Goal: Use online tool/utility: Utilize a website feature to perform a specific function

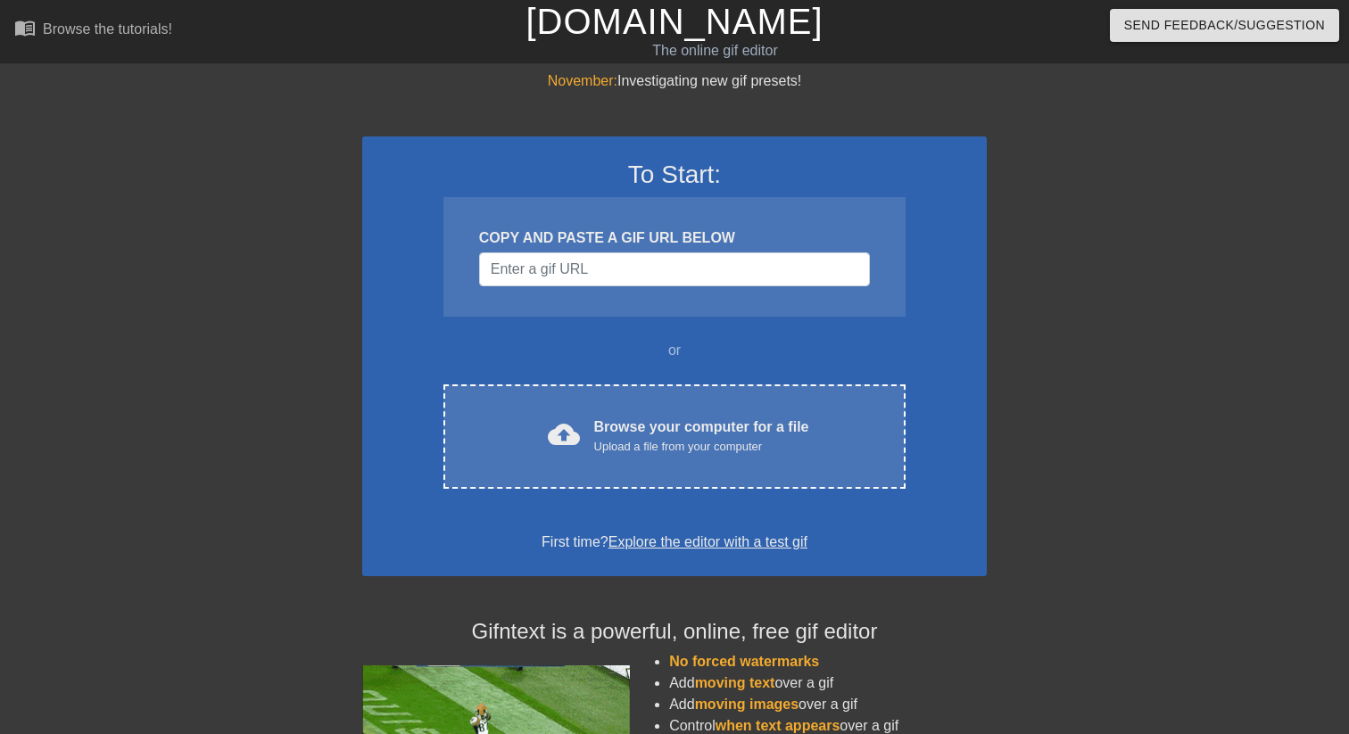
click at [534, 197] on div "COPY AND PASTE A GIF URL BELOW" at bounding box center [674, 257] width 462 height 120
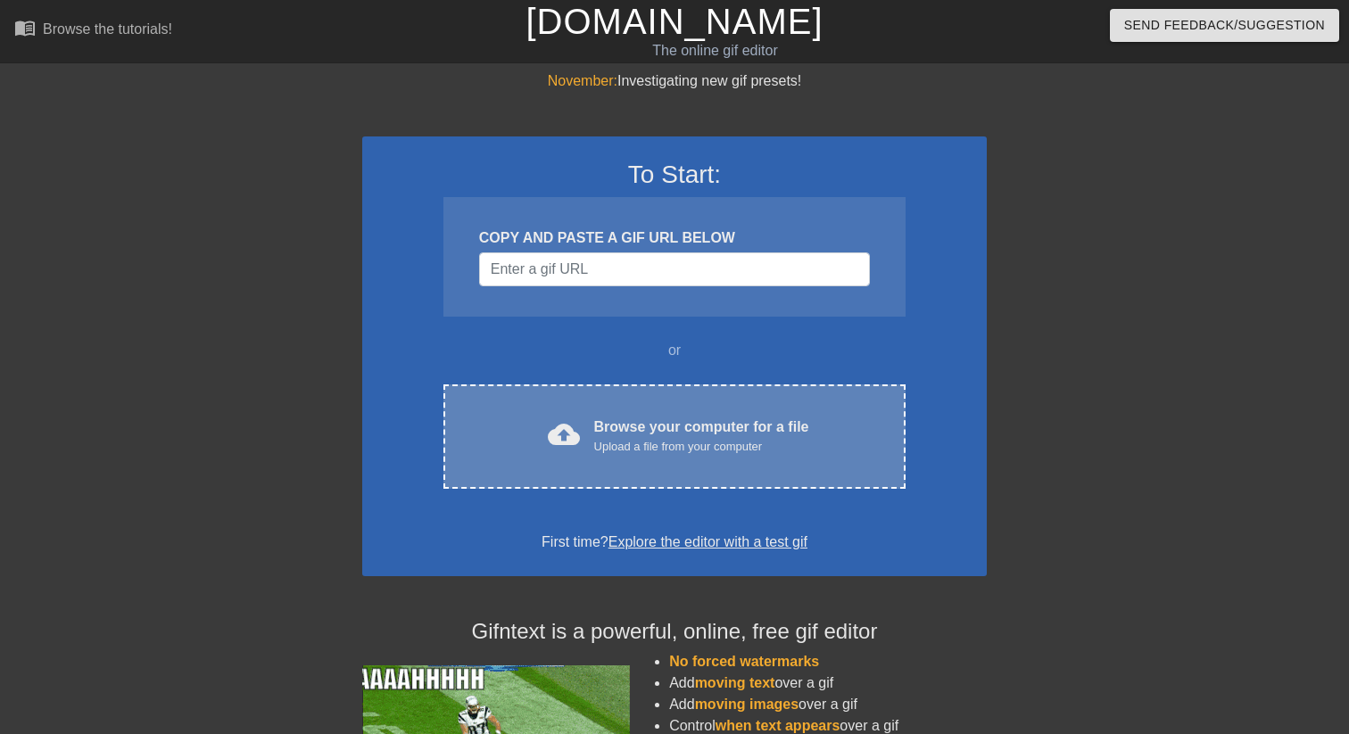
click at [741, 425] on div "Browse your computer for a file Upload a file from your computer" at bounding box center [701, 436] width 215 height 39
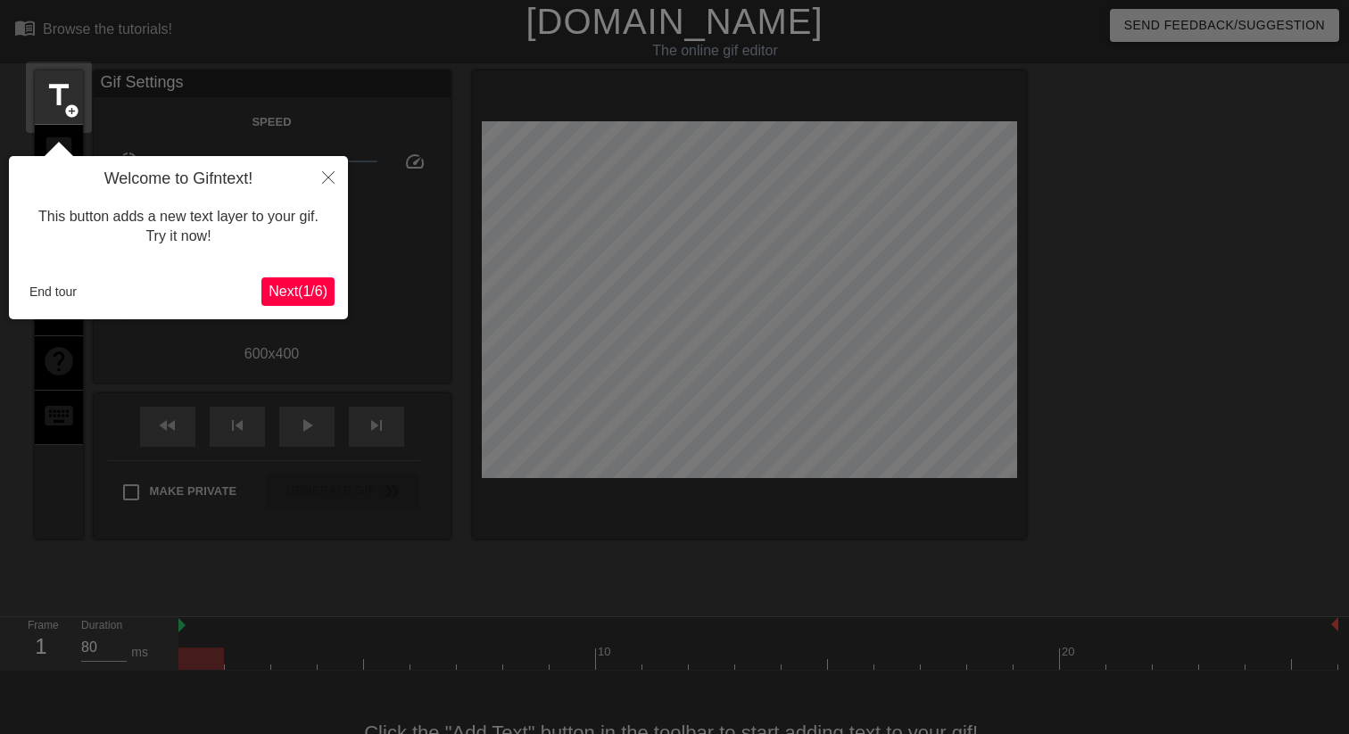
scroll to position [44, 0]
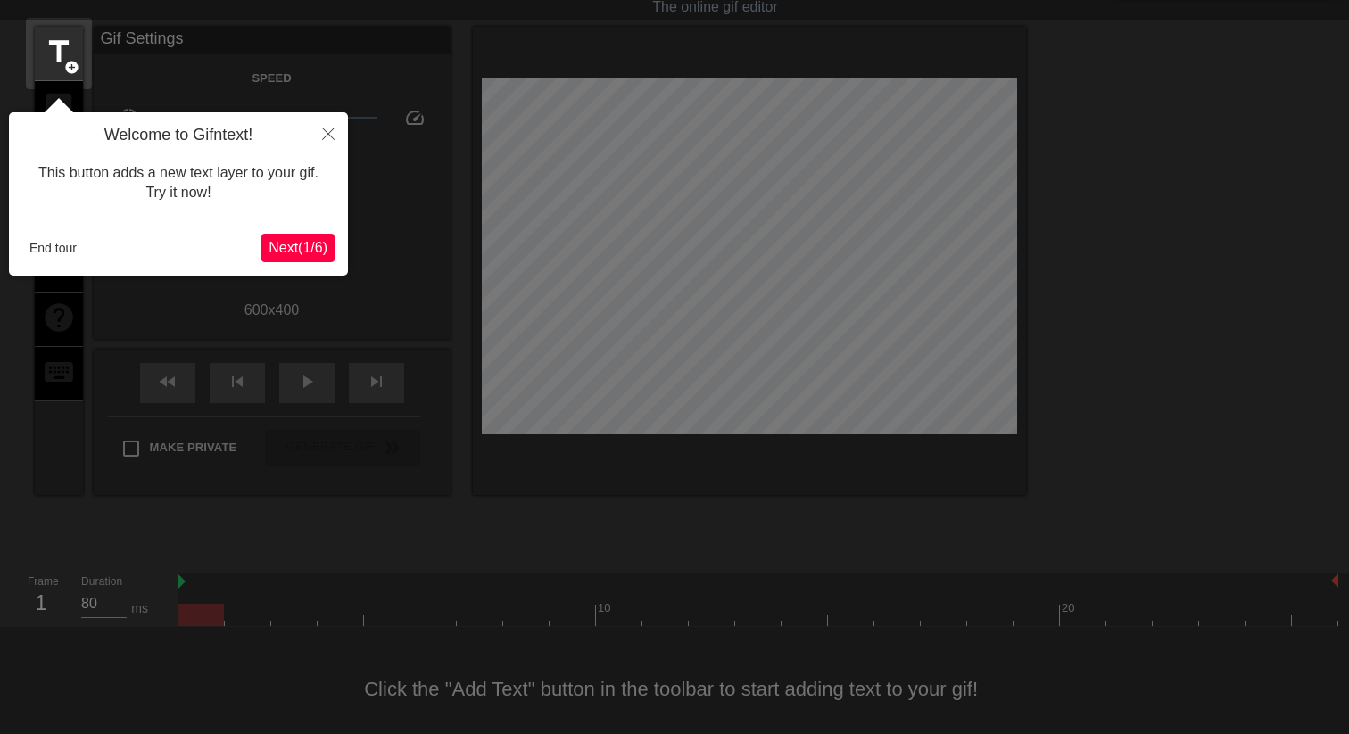
click at [302, 234] on button "Next ( 1 / 6 )" at bounding box center [297, 248] width 73 height 29
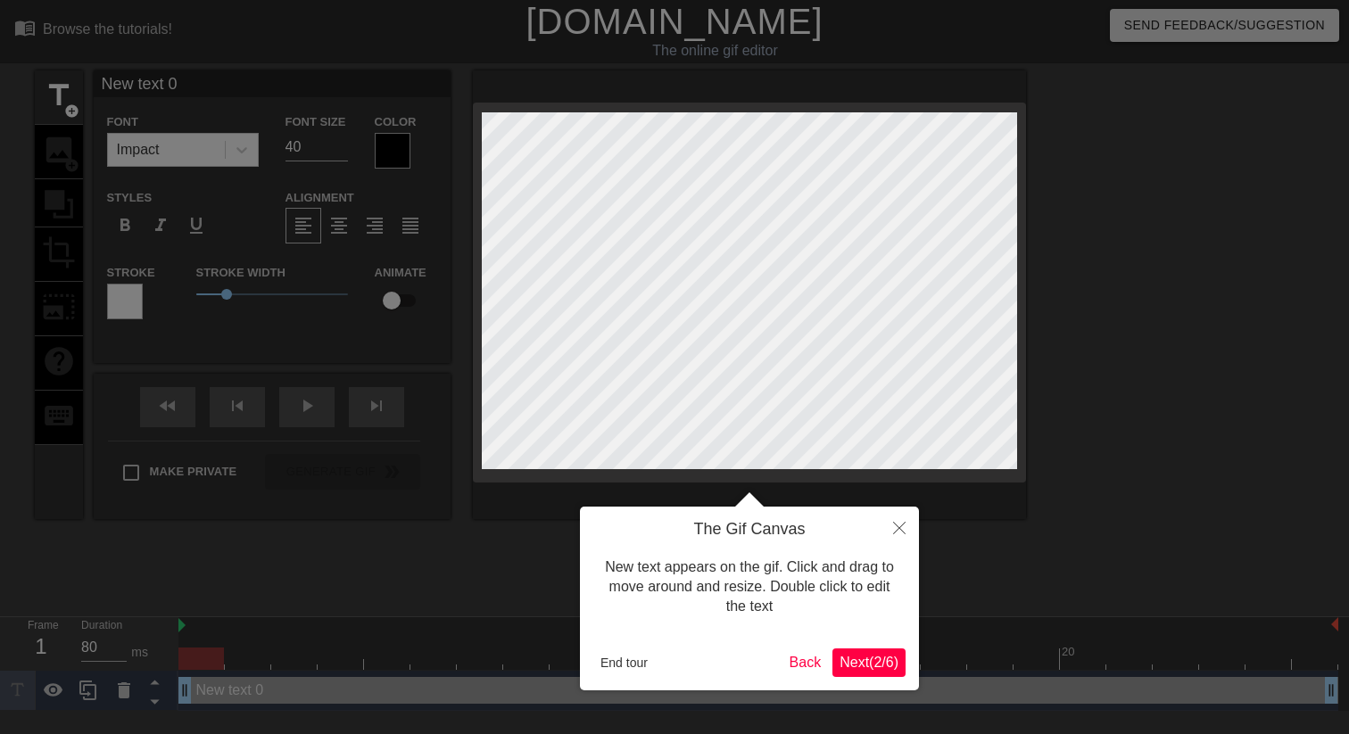
click at [875, 652] on button "Next ( 2 / 6 )" at bounding box center [869, 663] width 73 height 29
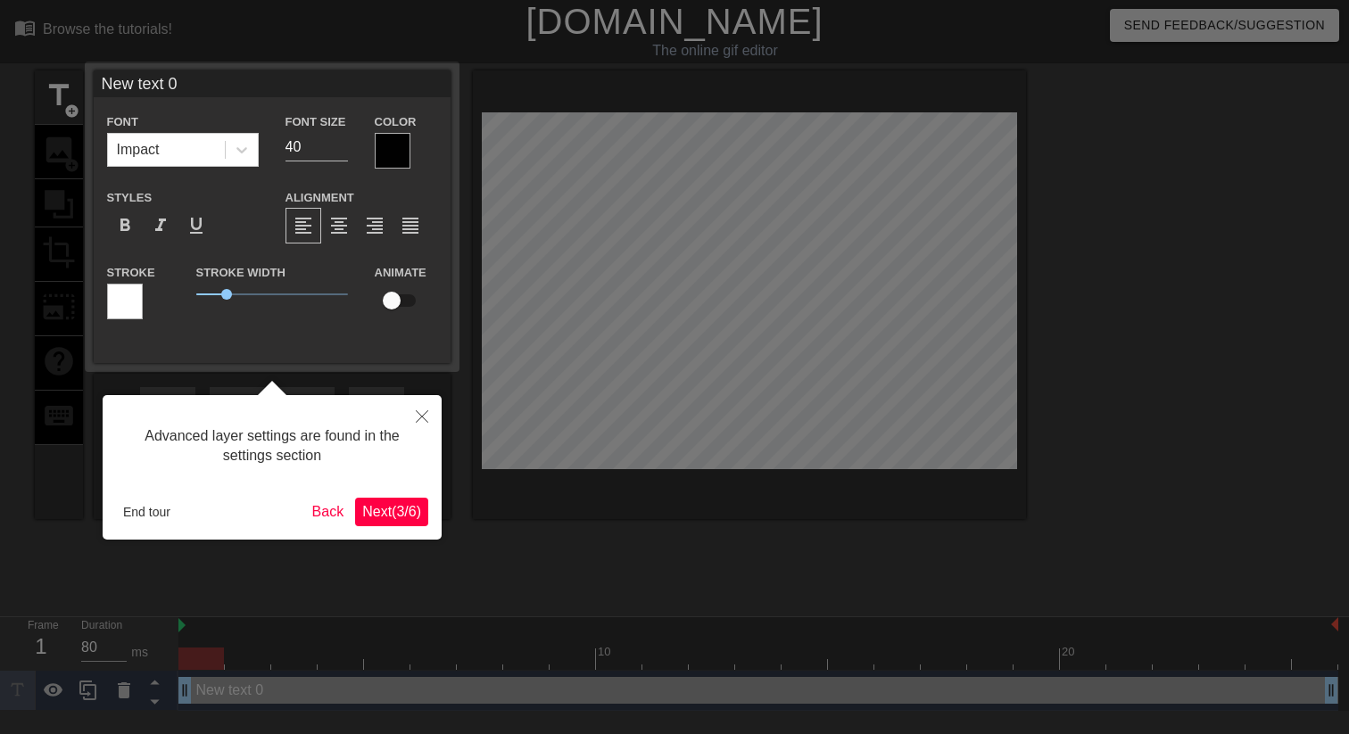
click at [412, 518] on span "Next ( 3 / 6 )" at bounding box center [391, 511] width 59 height 15
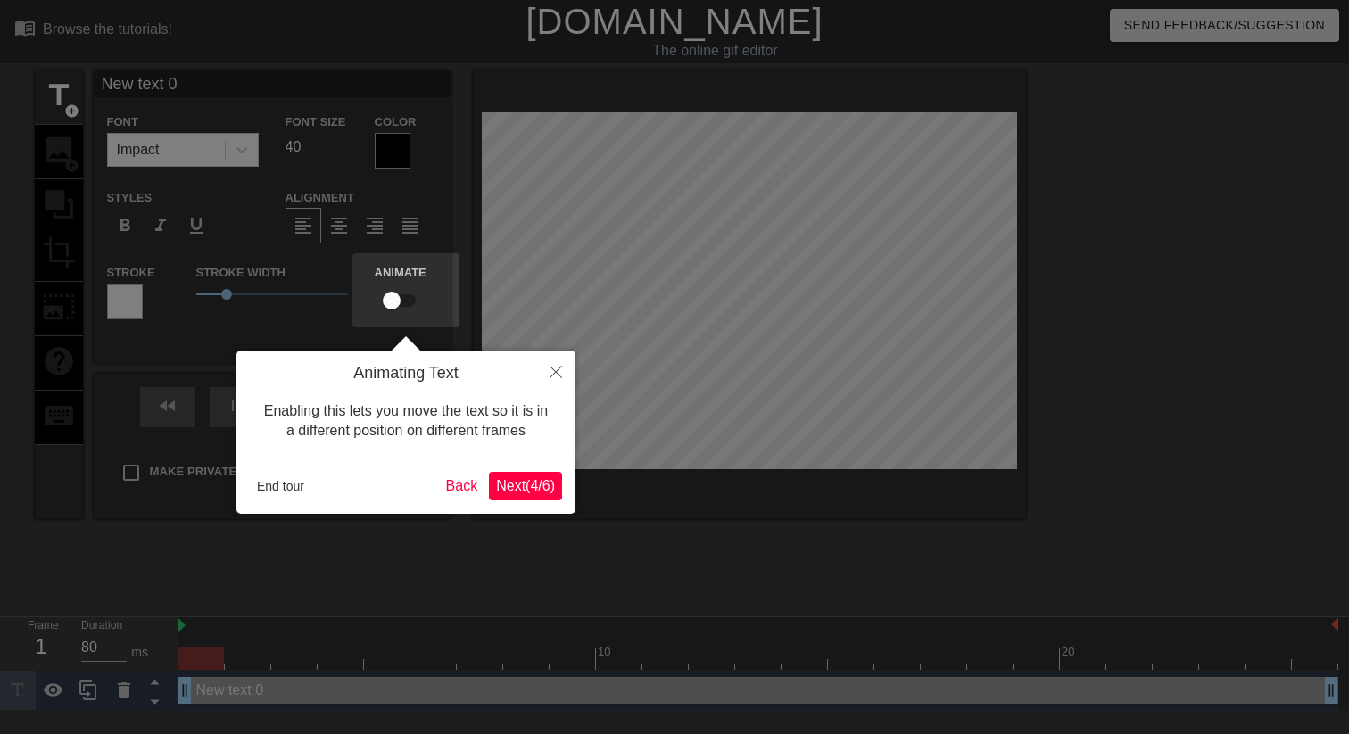
click at [524, 482] on span "Next ( 4 / 6 )" at bounding box center [525, 485] width 59 height 15
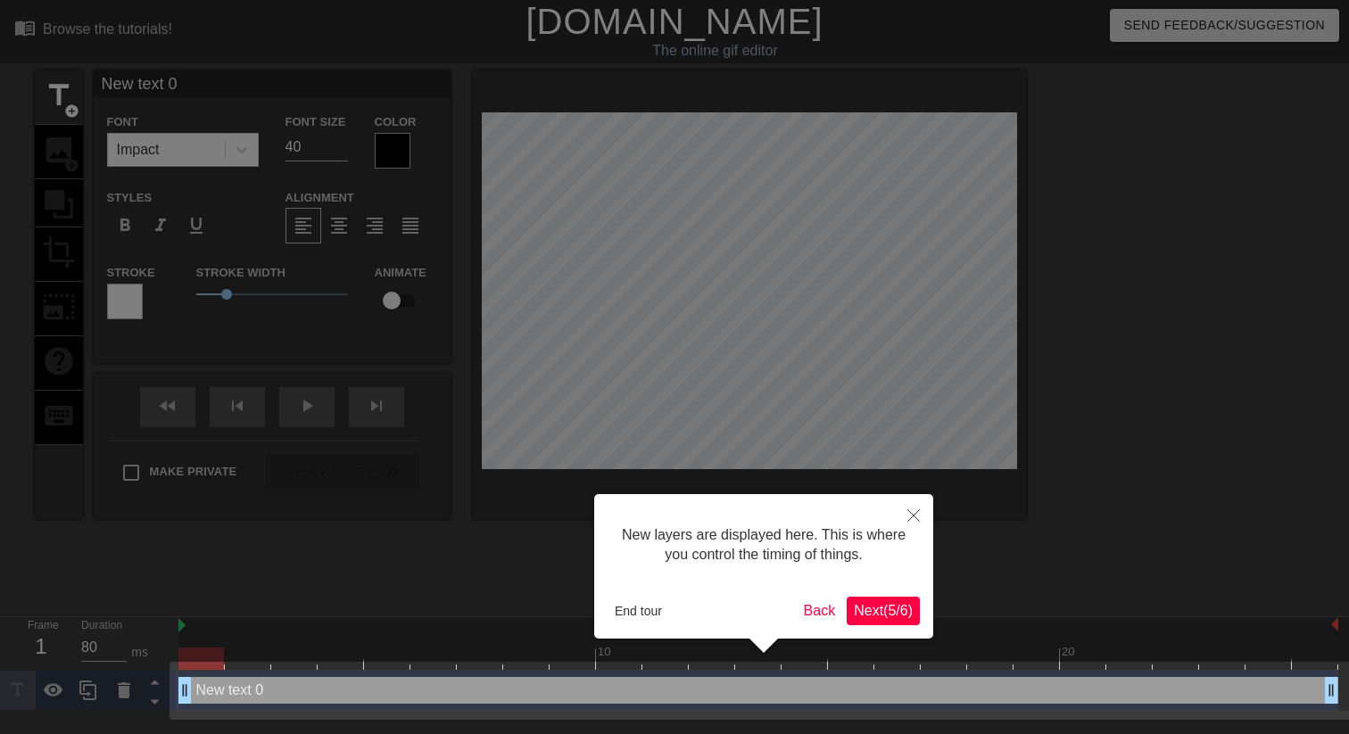
click at [895, 618] on span "Next ( 5 / 6 )" at bounding box center [883, 610] width 59 height 15
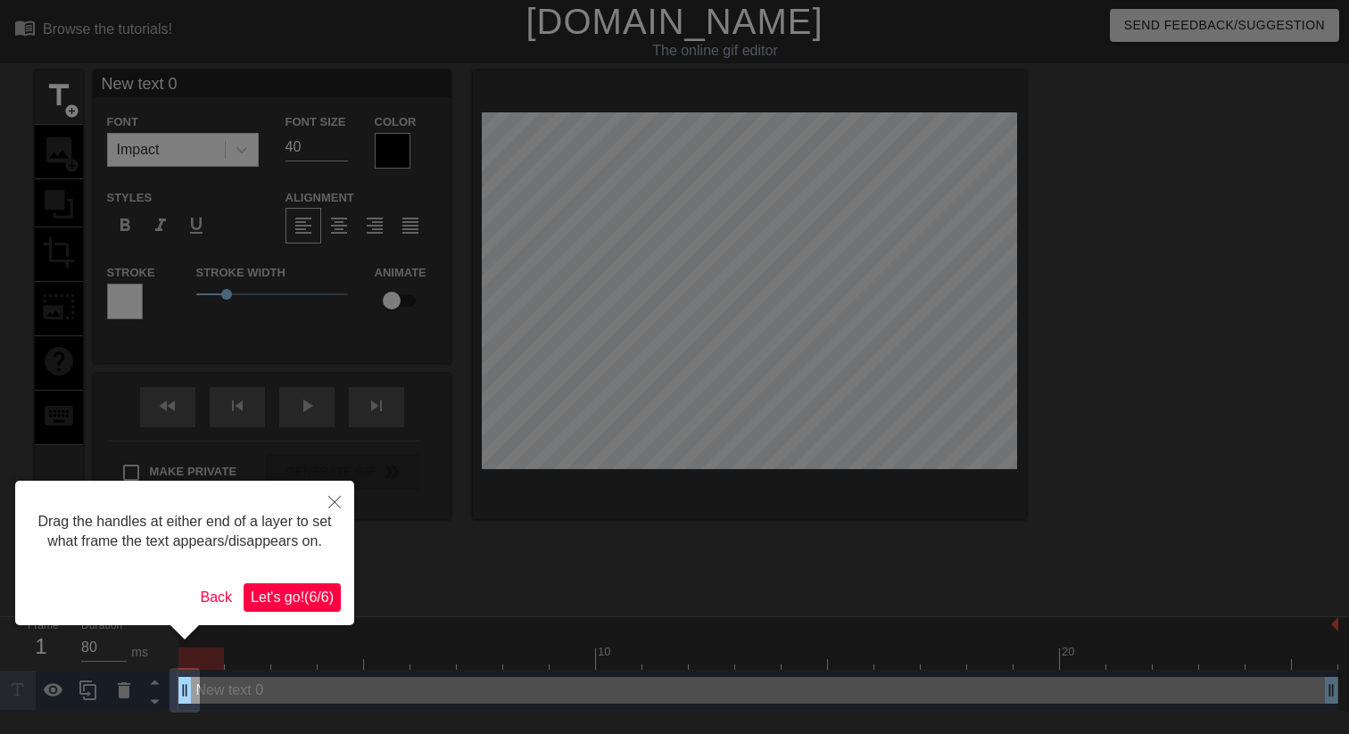
click at [267, 605] on span "Let's go! ( 6 / 6 )" at bounding box center [292, 597] width 83 height 15
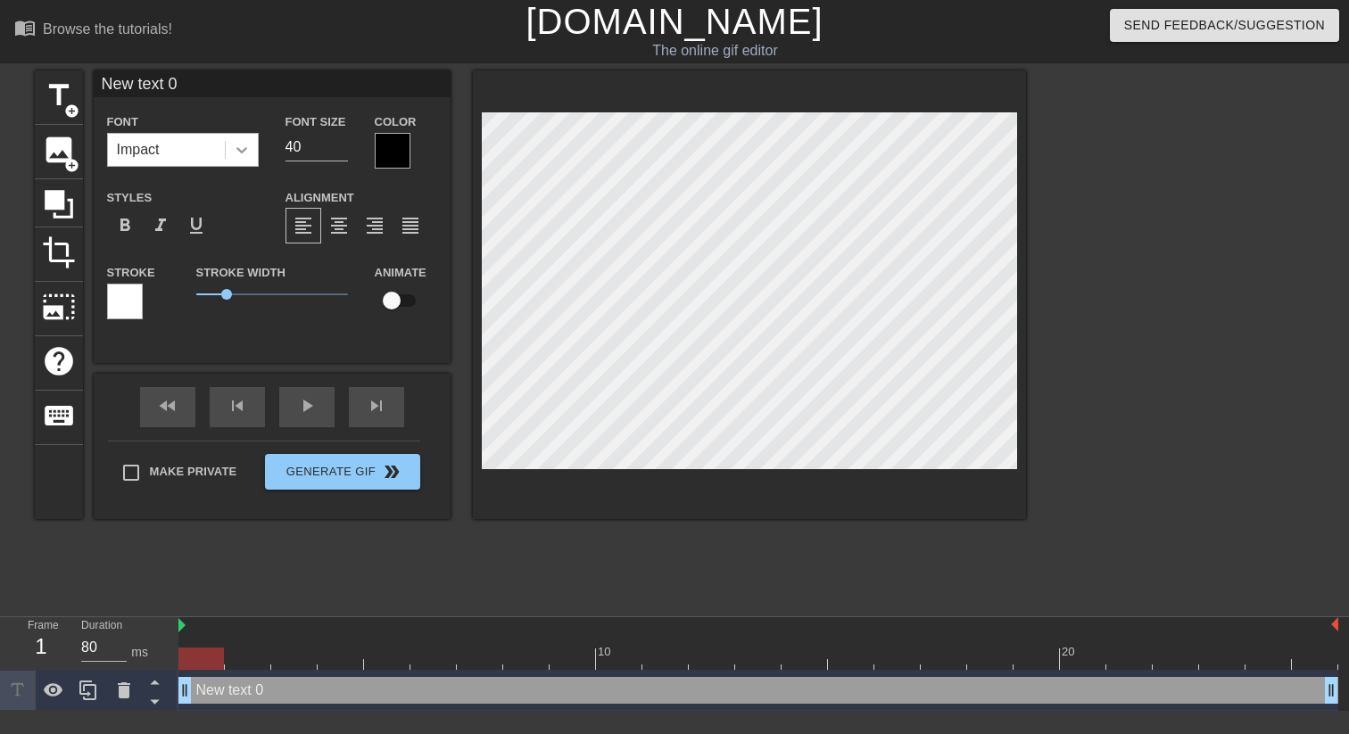
click at [235, 149] on icon at bounding box center [242, 150] width 18 height 18
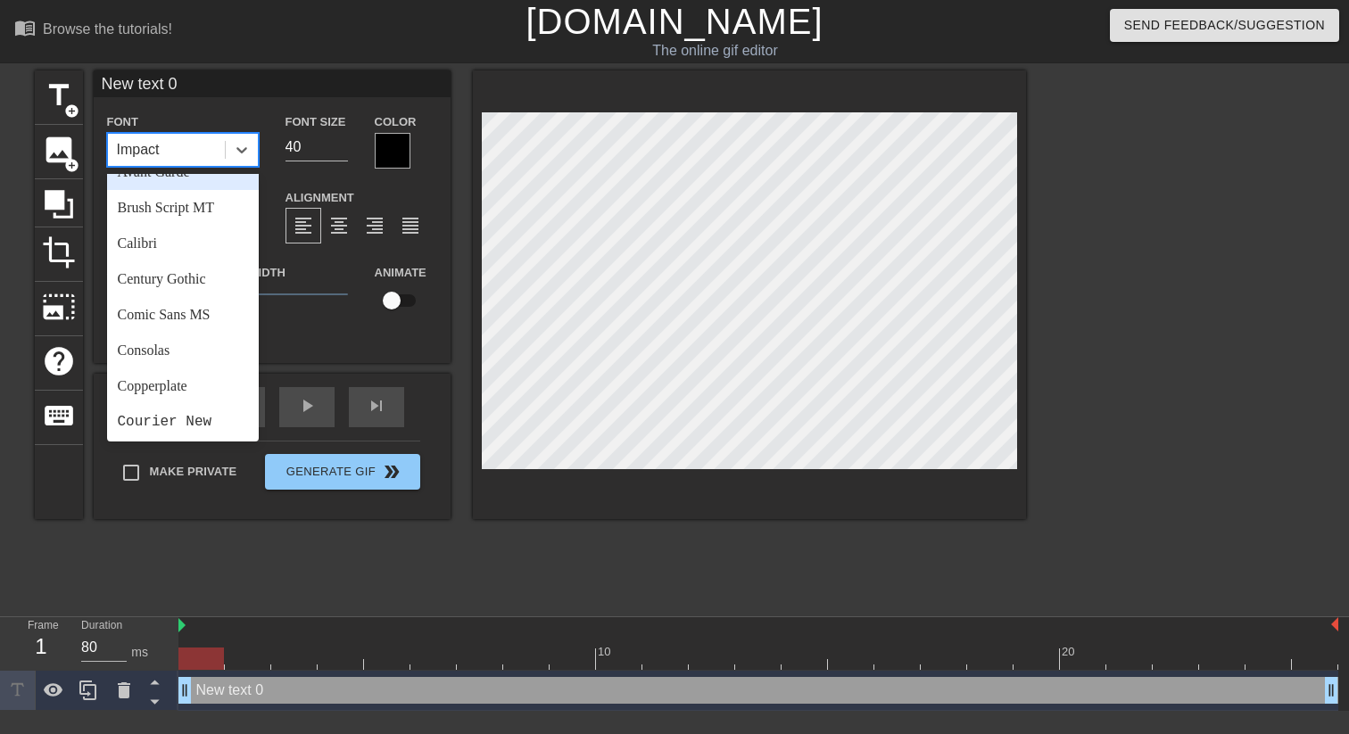
scroll to position [108, 0]
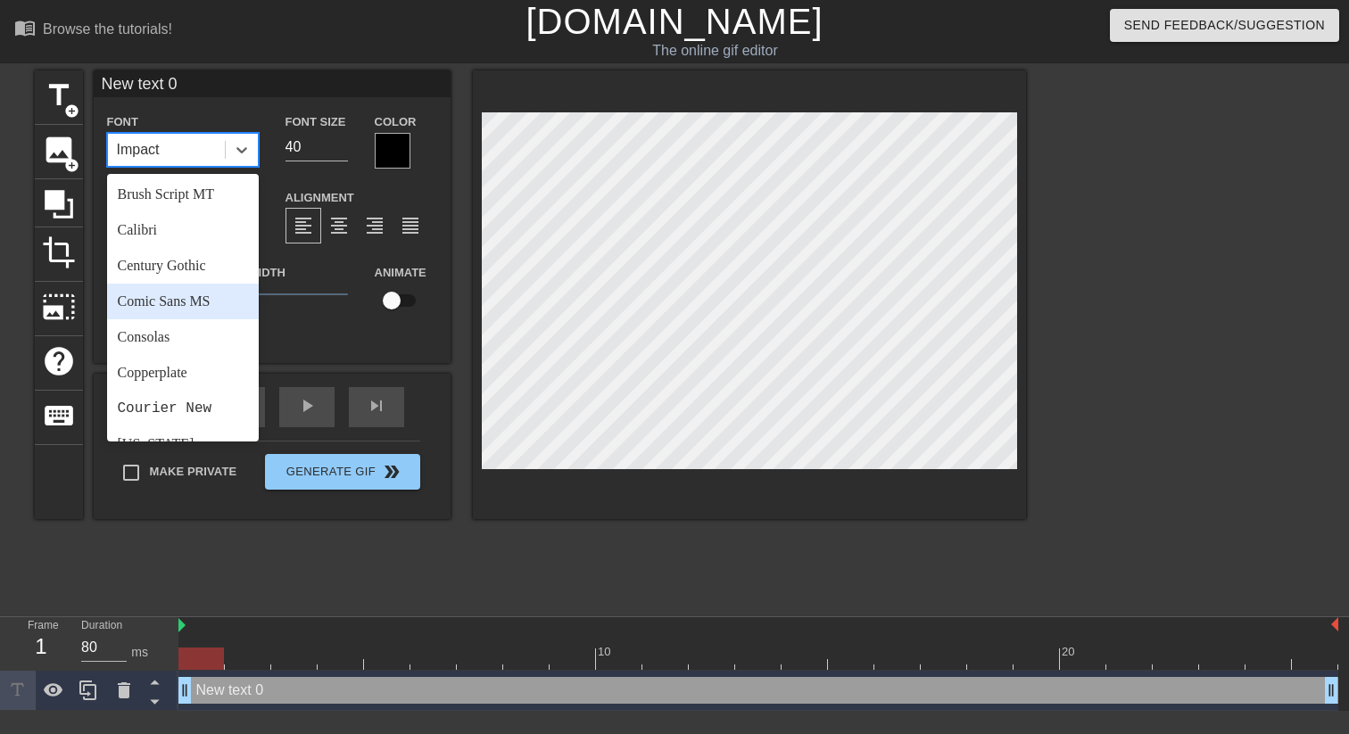
click at [197, 299] on div "Comic Sans MS" at bounding box center [183, 302] width 152 height 36
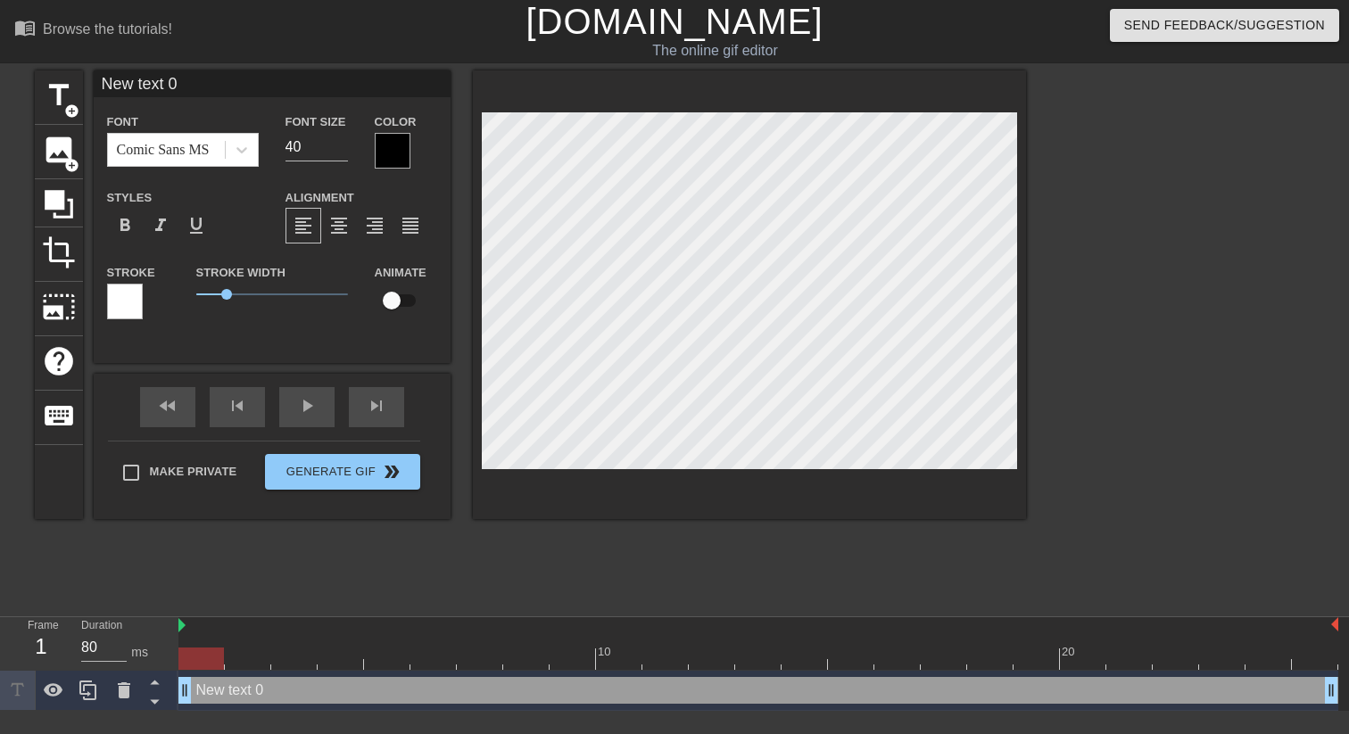
type input "h"
type textarea "h"
type input "ho"
type textarea "ho"
type input "hom"
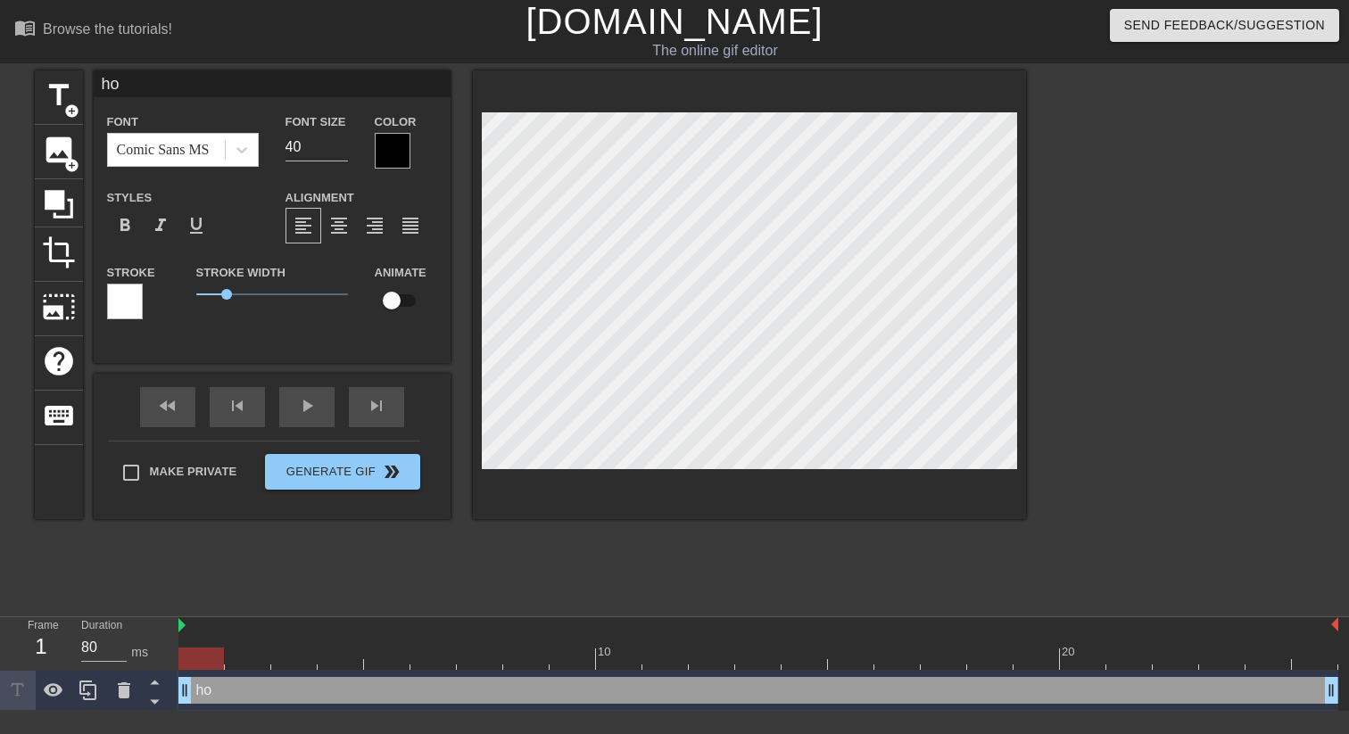
type textarea "hom"
type input "home"
type textarea "home"
type input "homep"
type textarea "homep"
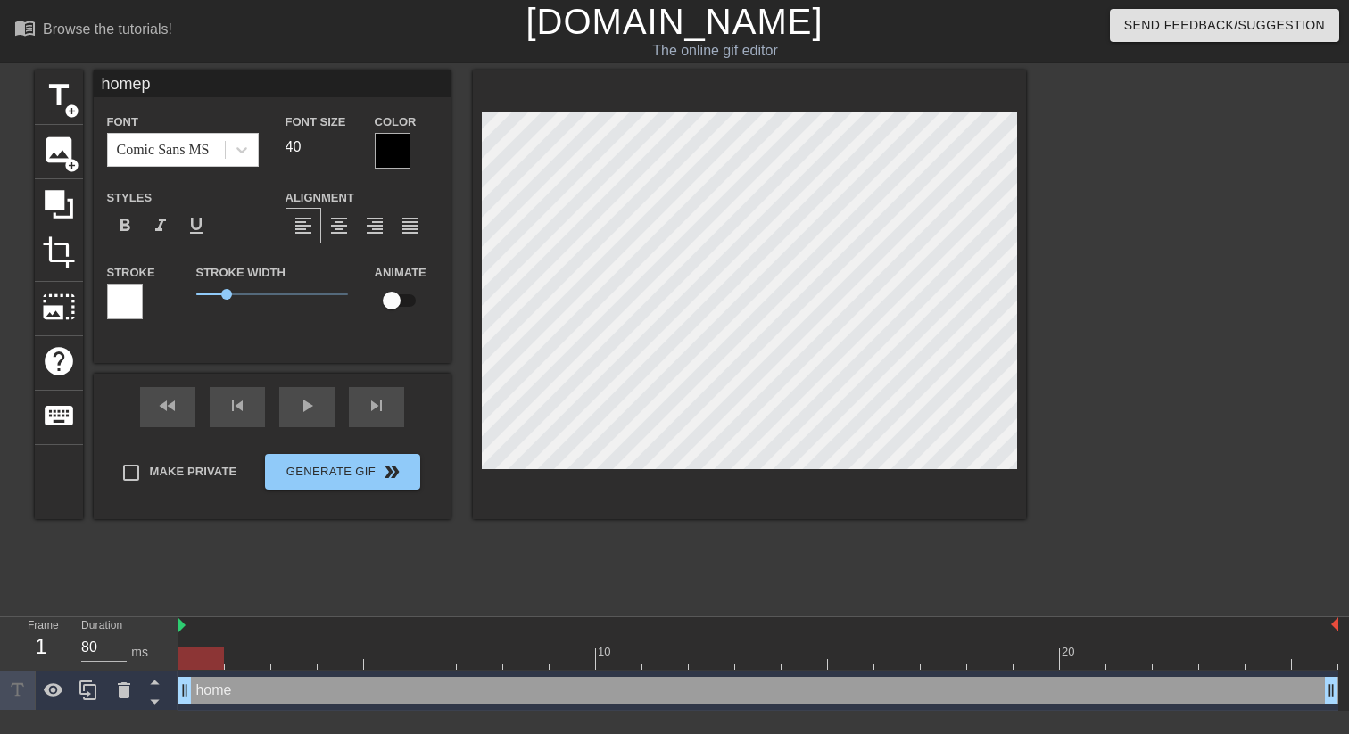
type input "homepa"
type textarea "homepa"
type input "homepag"
type textarea "homepag"
type input "homepage"
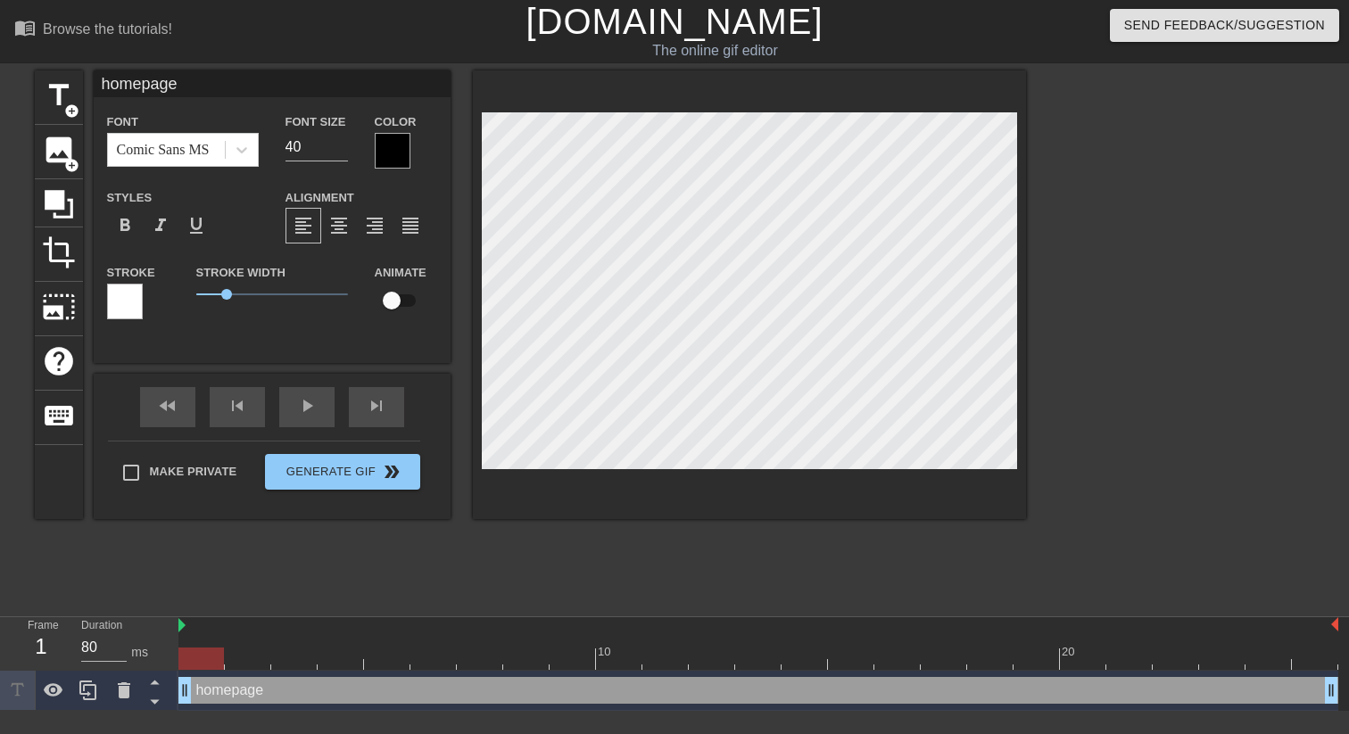
scroll to position [0, 3]
type textarea "homepage"
click at [379, 152] on div at bounding box center [393, 151] width 36 height 36
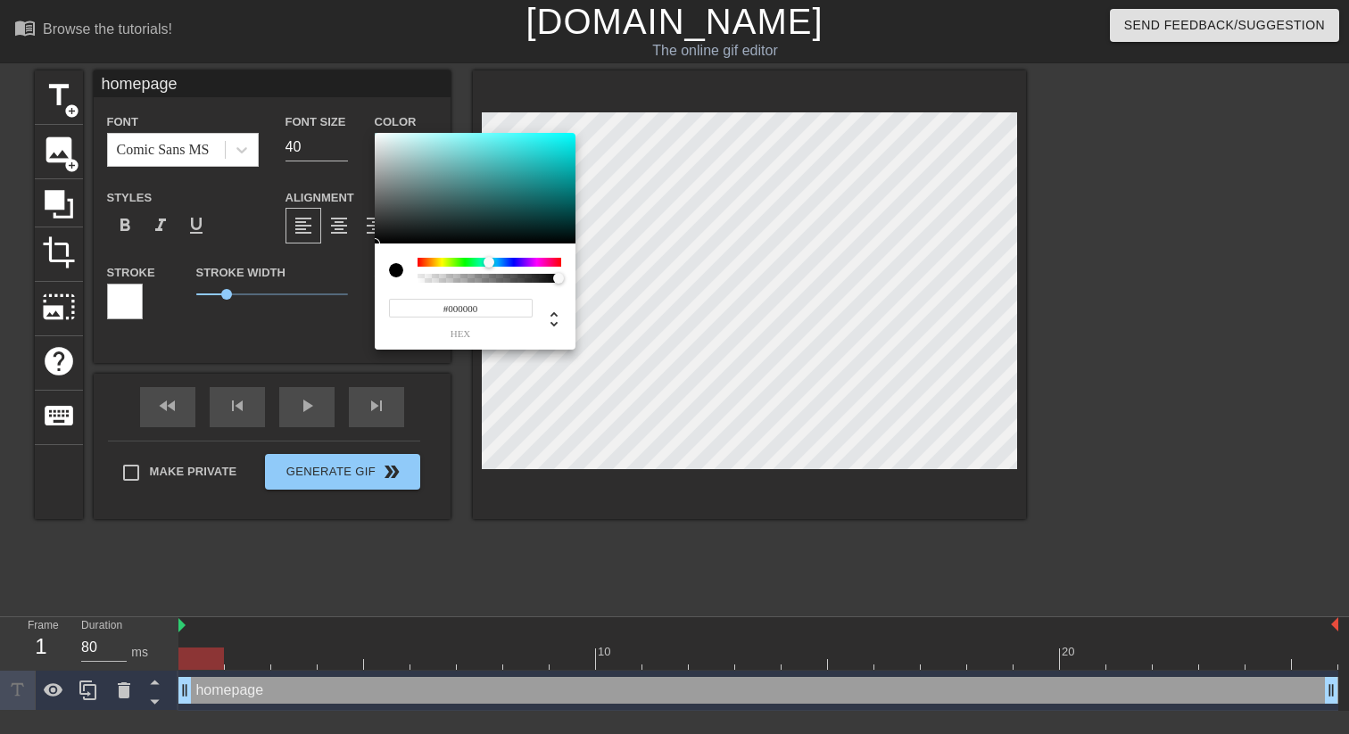
drag, startPoint x: 511, startPoint y: 263, endPoint x: 489, endPoint y: 262, distance: 22.3
click at [489, 262] on div at bounding box center [490, 262] width 144 height 9
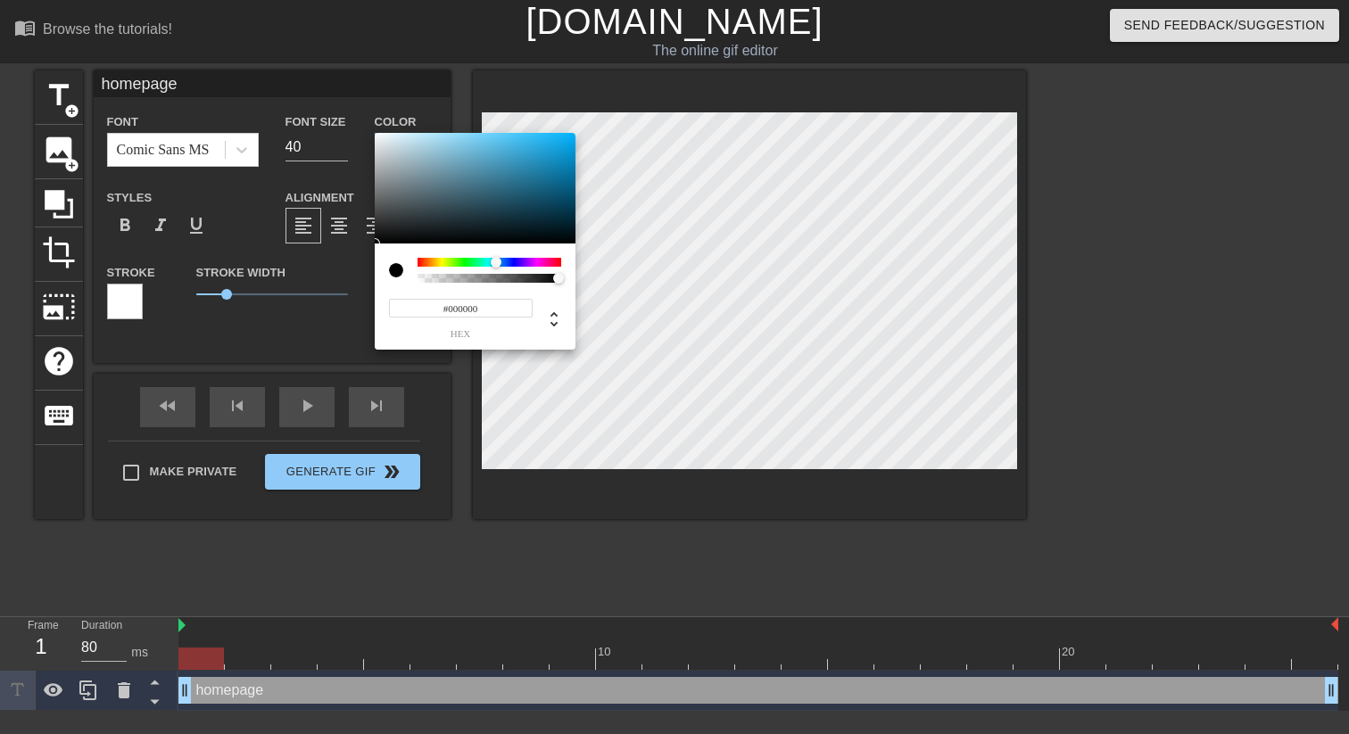
click at [495, 263] on div at bounding box center [496, 262] width 11 height 11
click at [538, 166] on div at bounding box center [475, 188] width 201 height 111
click at [536, 159] on div at bounding box center [475, 188] width 201 height 111
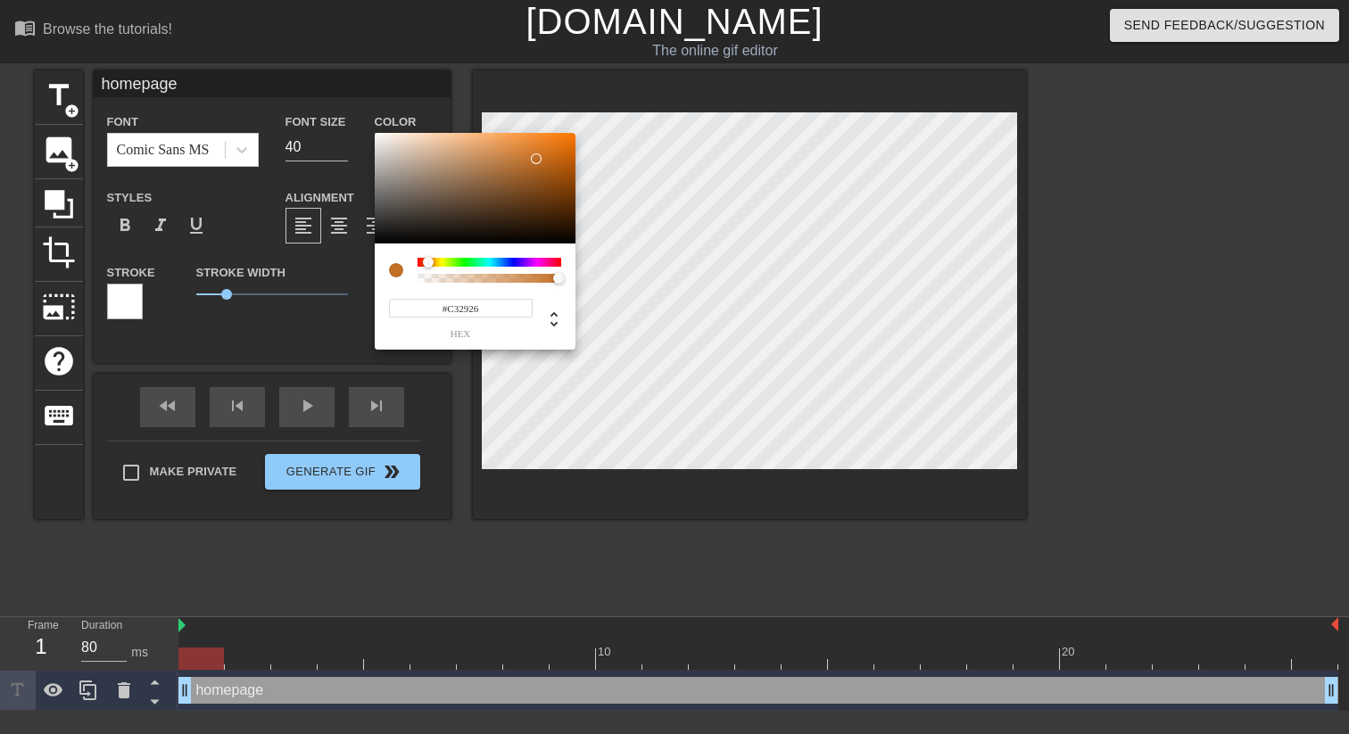
type input "#C32626"
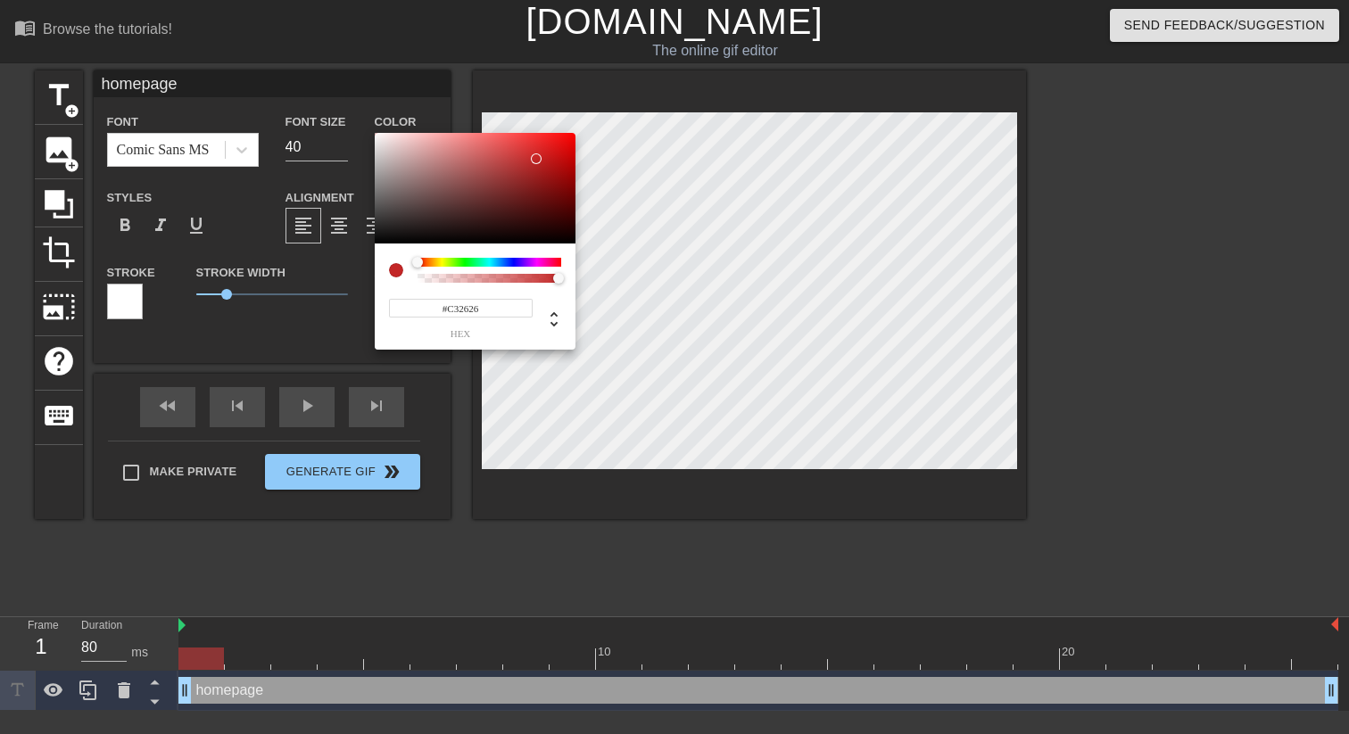
drag, startPoint x: 496, startPoint y: 261, endPoint x: 412, endPoint y: 267, distance: 84.0
click at [412, 267] on div at bounding box center [475, 270] width 172 height 25
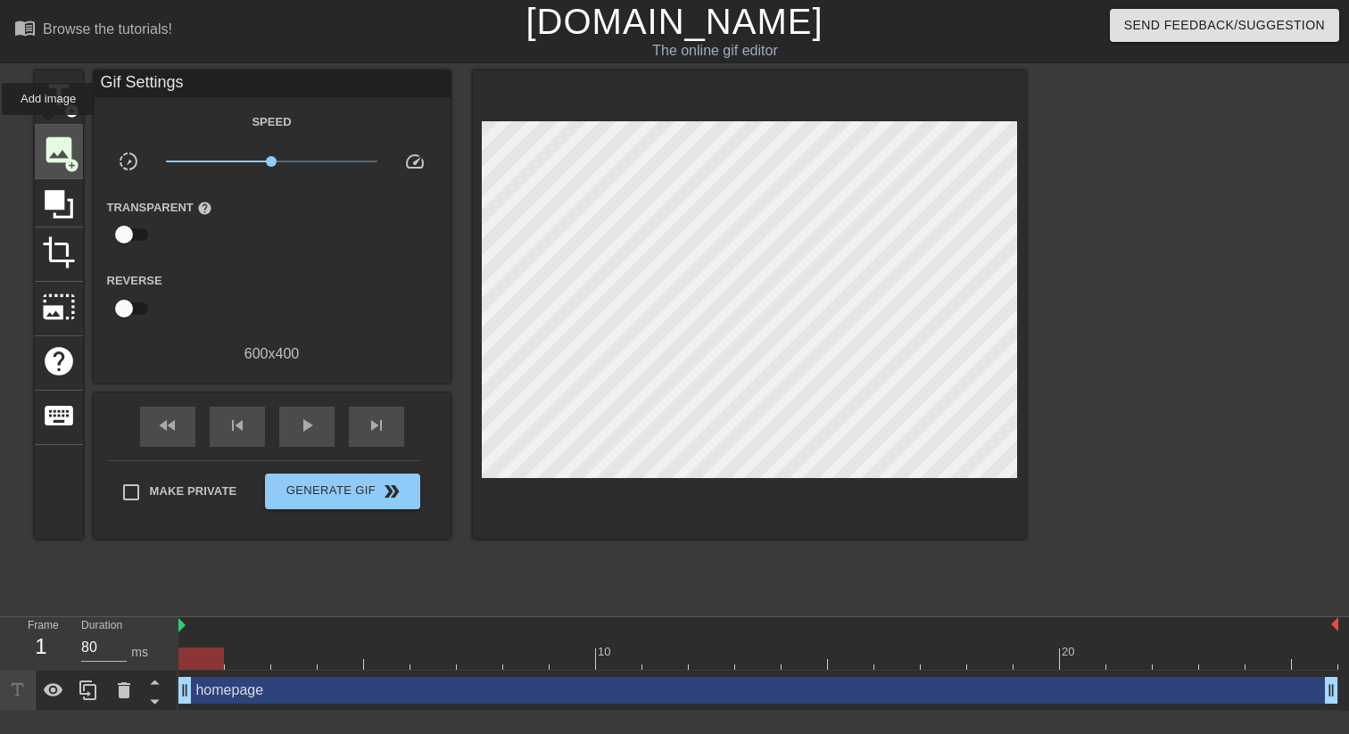
click at [54, 128] on div "image add_circle" at bounding box center [59, 152] width 48 height 54
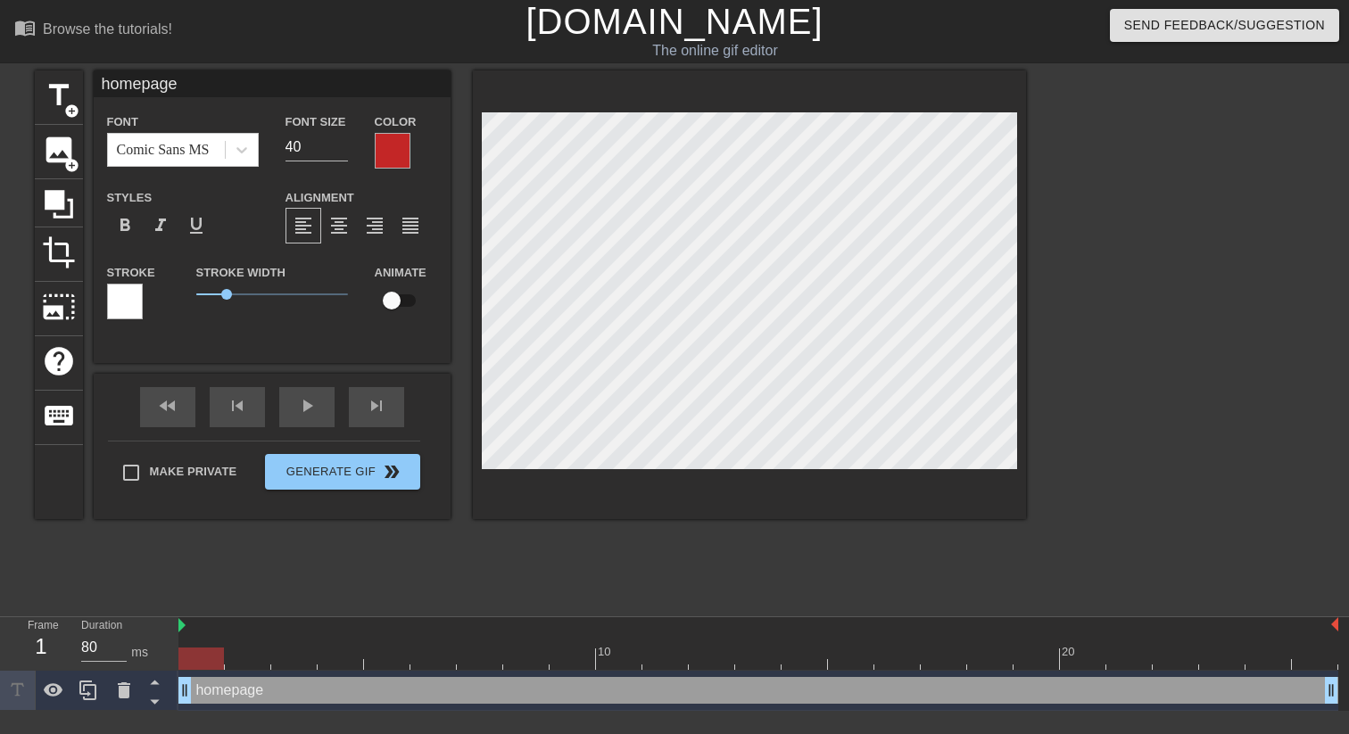
click at [401, 152] on div at bounding box center [393, 151] width 36 height 36
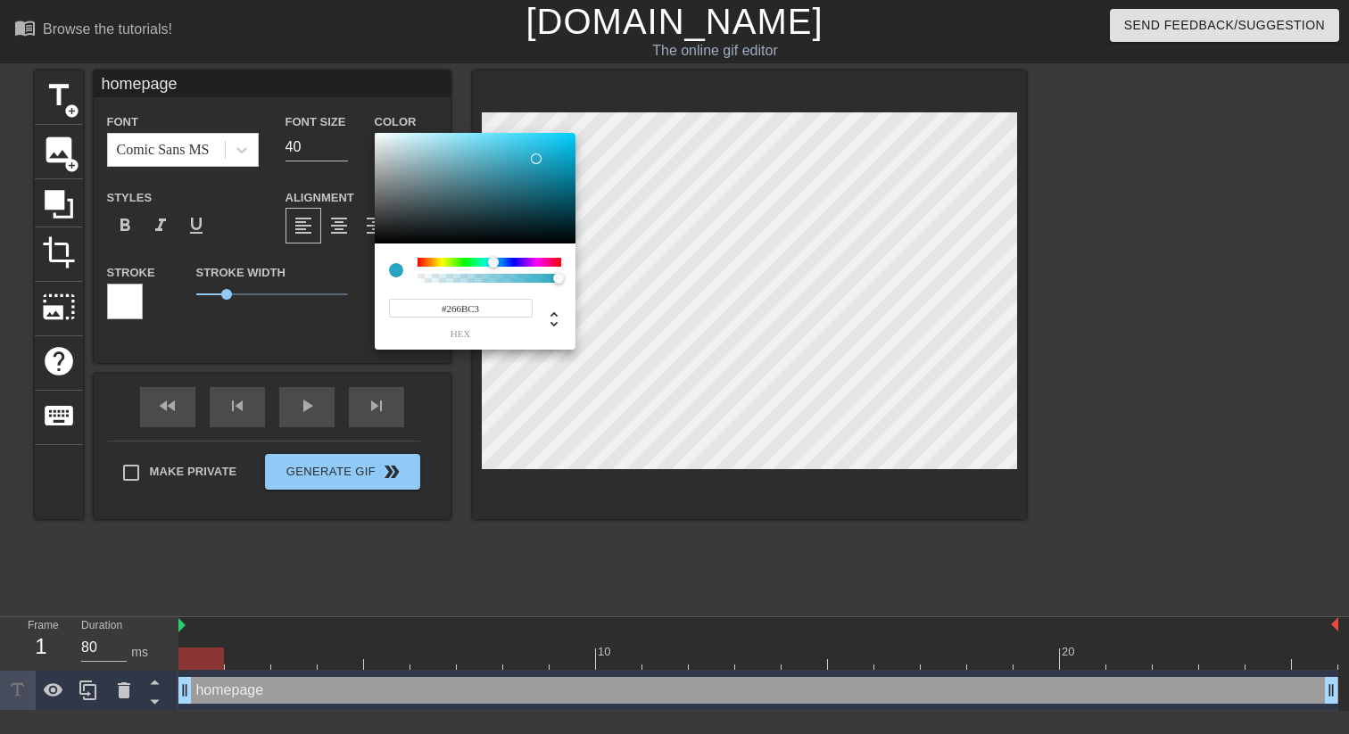
type input "#2665C3"
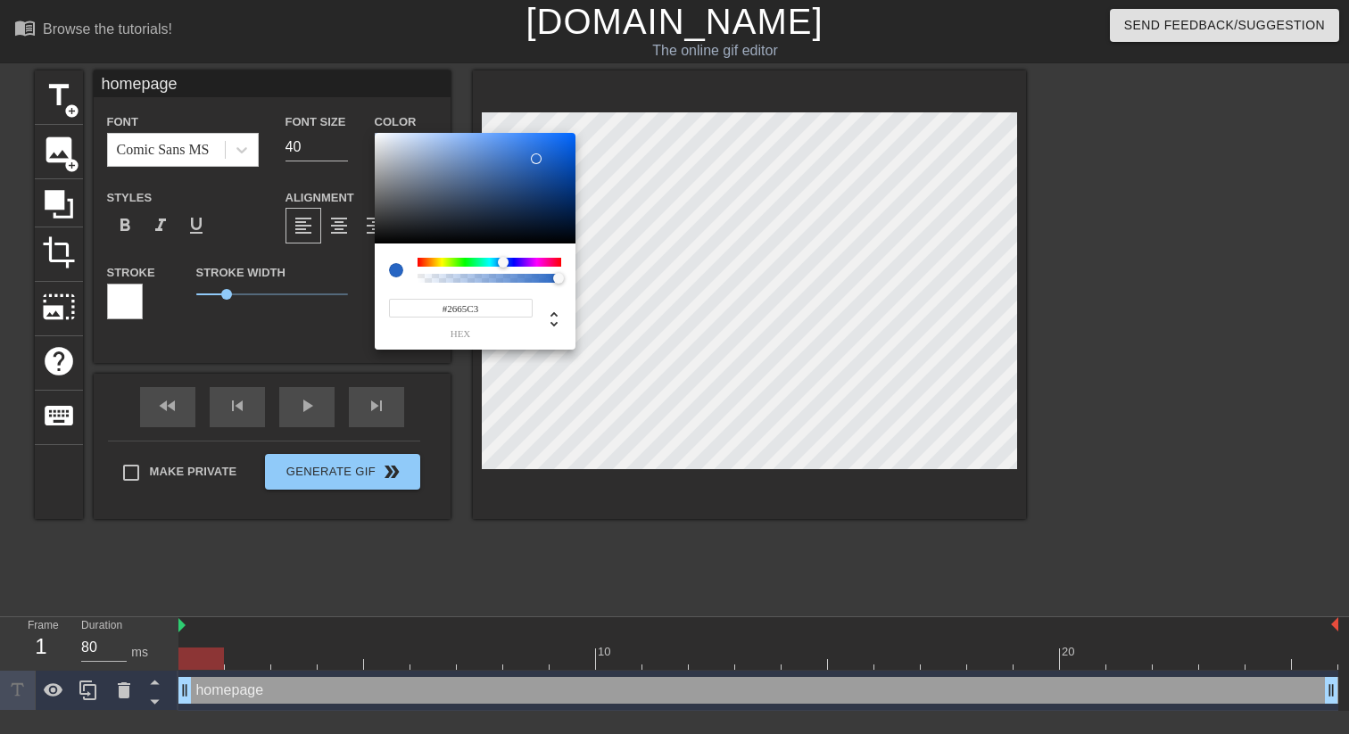
drag, startPoint x: 422, startPoint y: 258, endPoint x: 503, endPoint y: 285, distance: 85.5
click at [503, 285] on div "#2665C3 hex" at bounding box center [475, 297] width 201 height 106
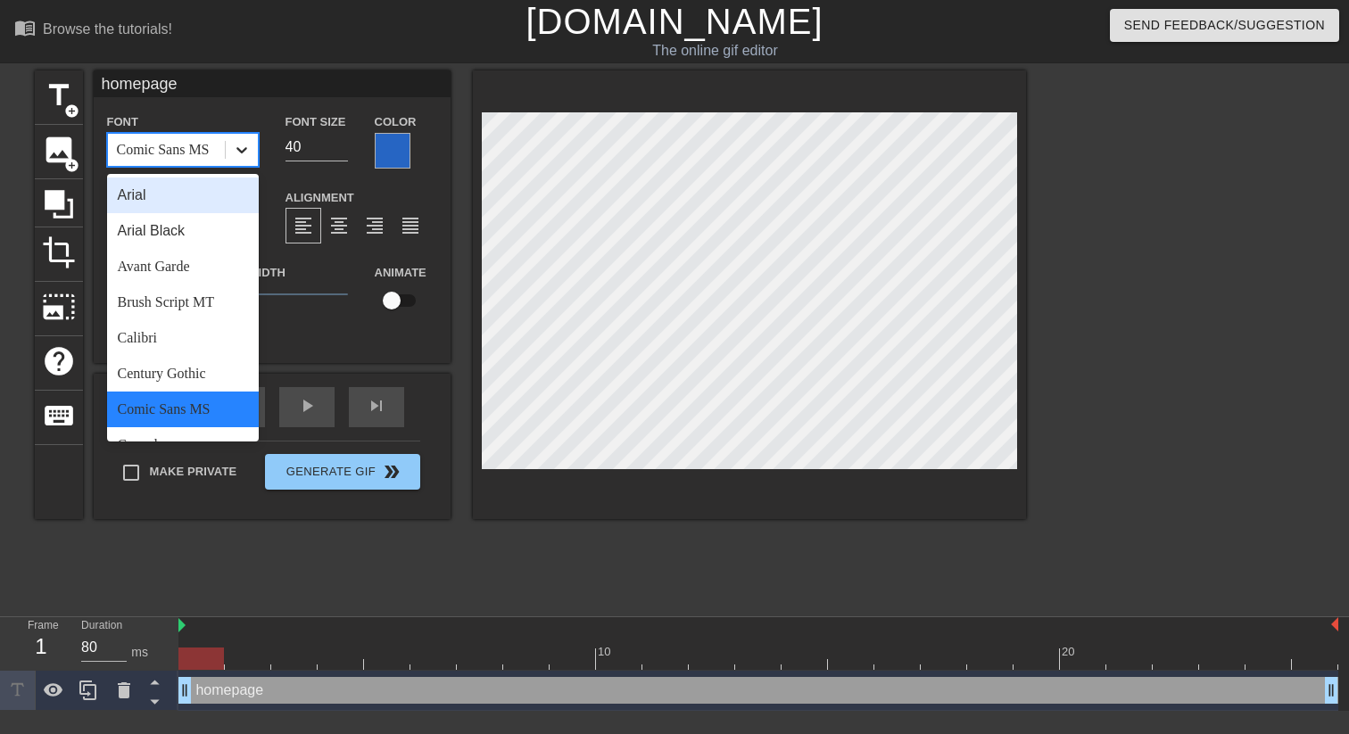
click at [234, 163] on div at bounding box center [242, 150] width 32 height 32
click at [199, 222] on div "Arial Black" at bounding box center [183, 231] width 152 height 36
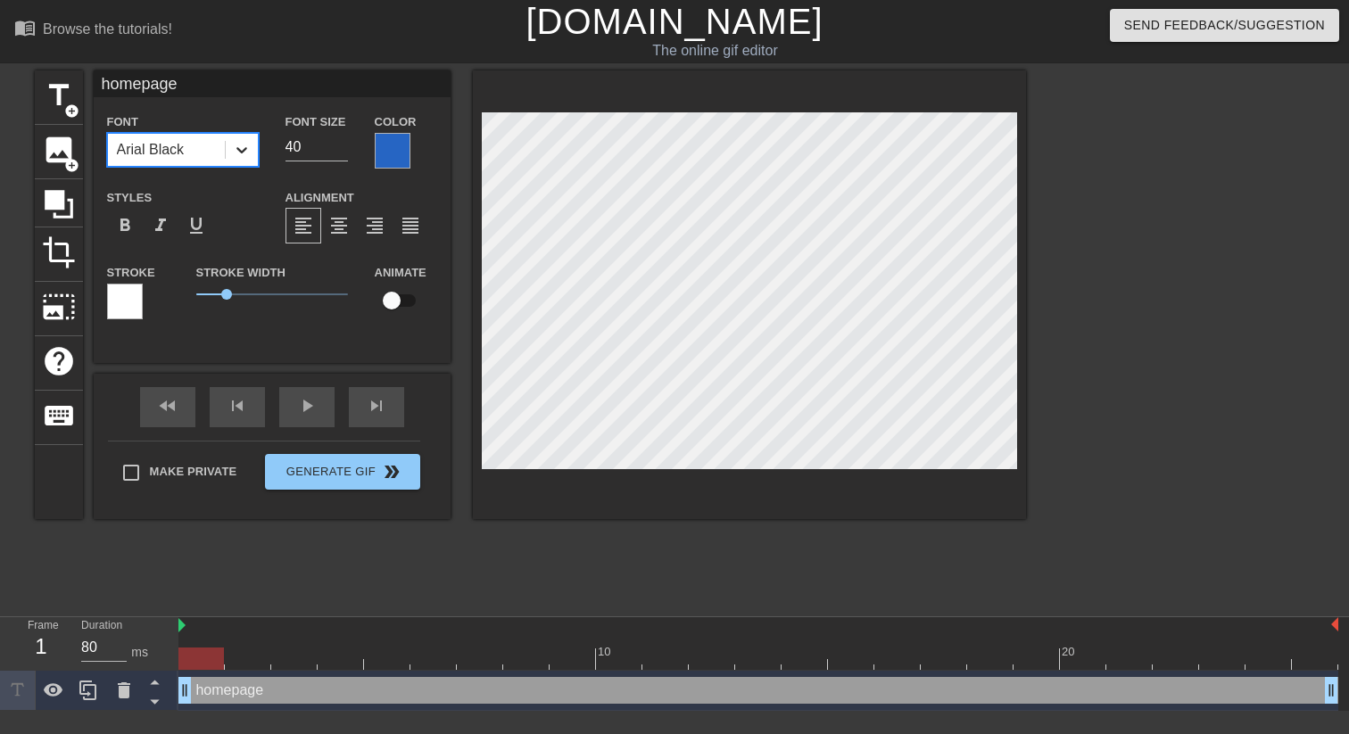
click at [242, 152] on icon at bounding box center [241, 150] width 11 height 6
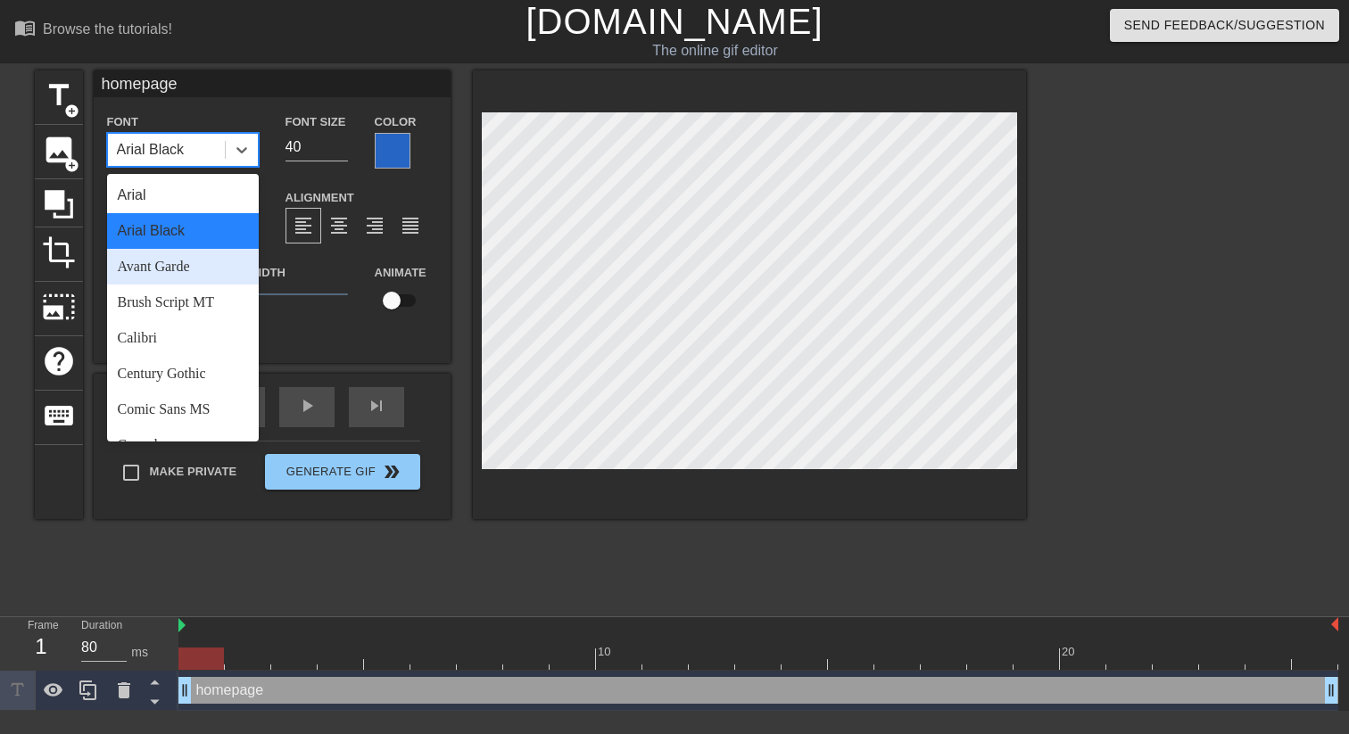
click at [208, 273] on div "Avant Garde" at bounding box center [183, 267] width 152 height 36
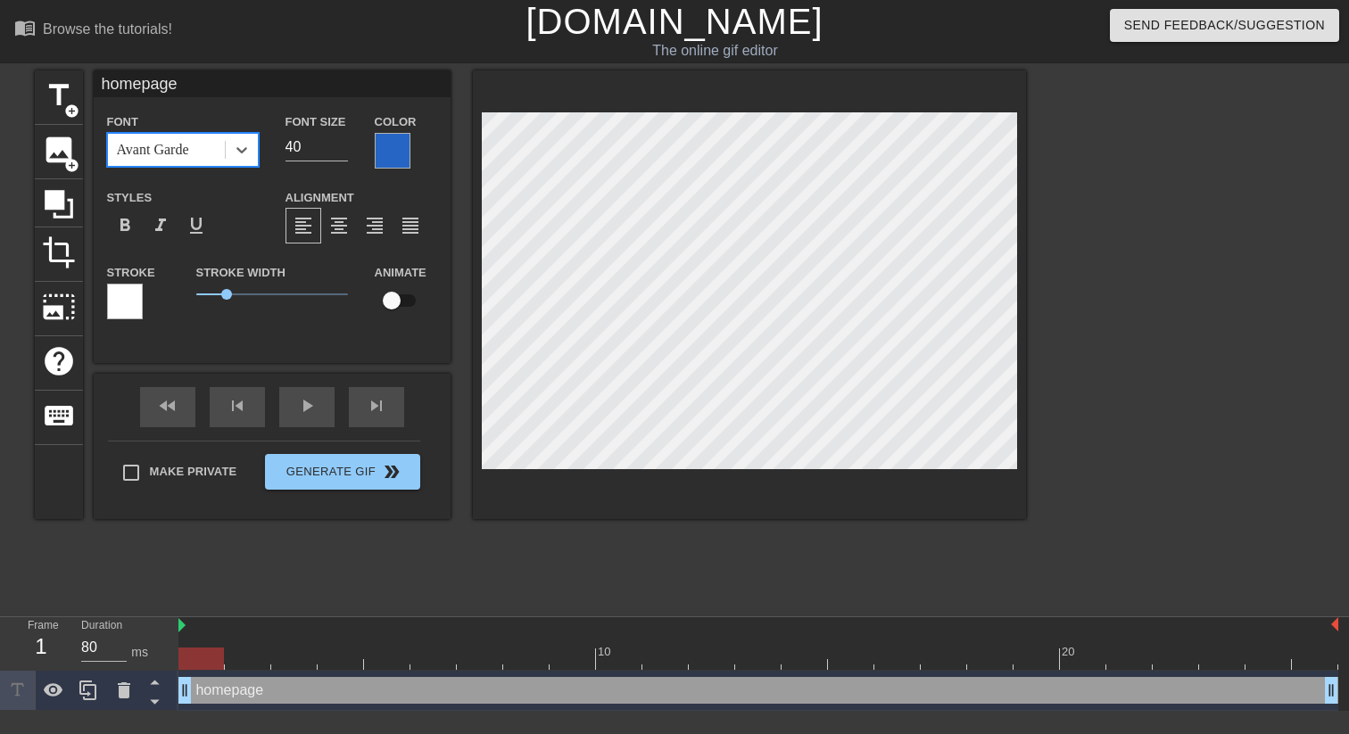
click at [401, 157] on div at bounding box center [393, 151] width 36 height 36
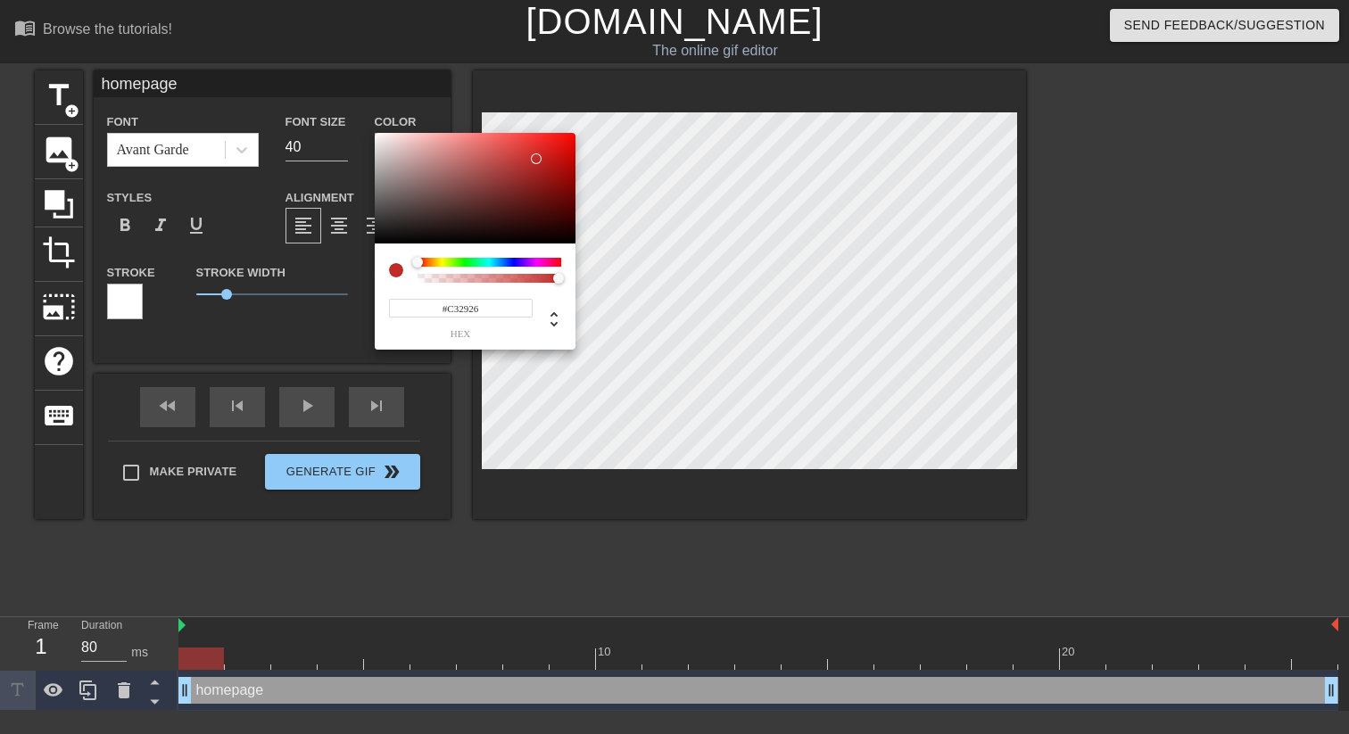
type input "#C32626"
drag, startPoint x: 427, startPoint y: 262, endPoint x: 412, endPoint y: 261, distance: 15.2
click at [418, 261] on div at bounding box center [490, 262] width 144 height 9
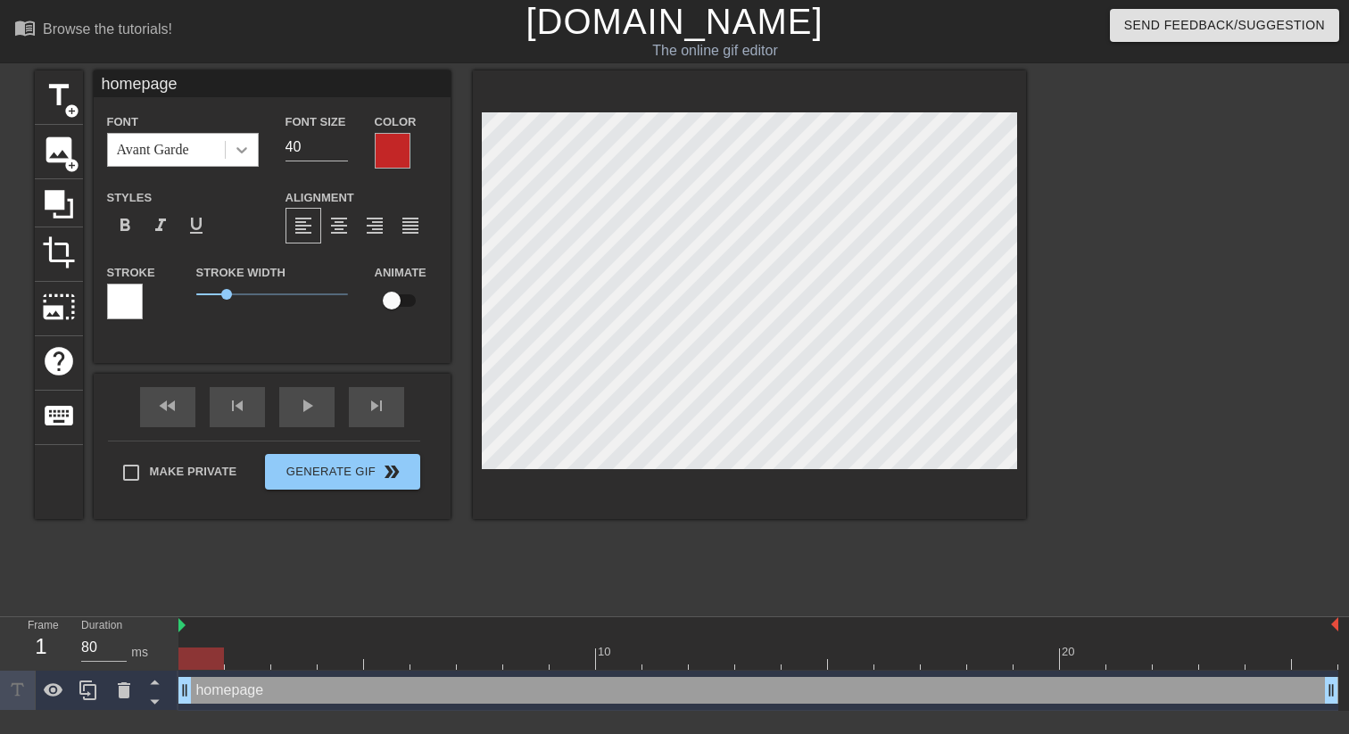
click at [242, 158] on icon at bounding box center [242, 150] width 18 height 18
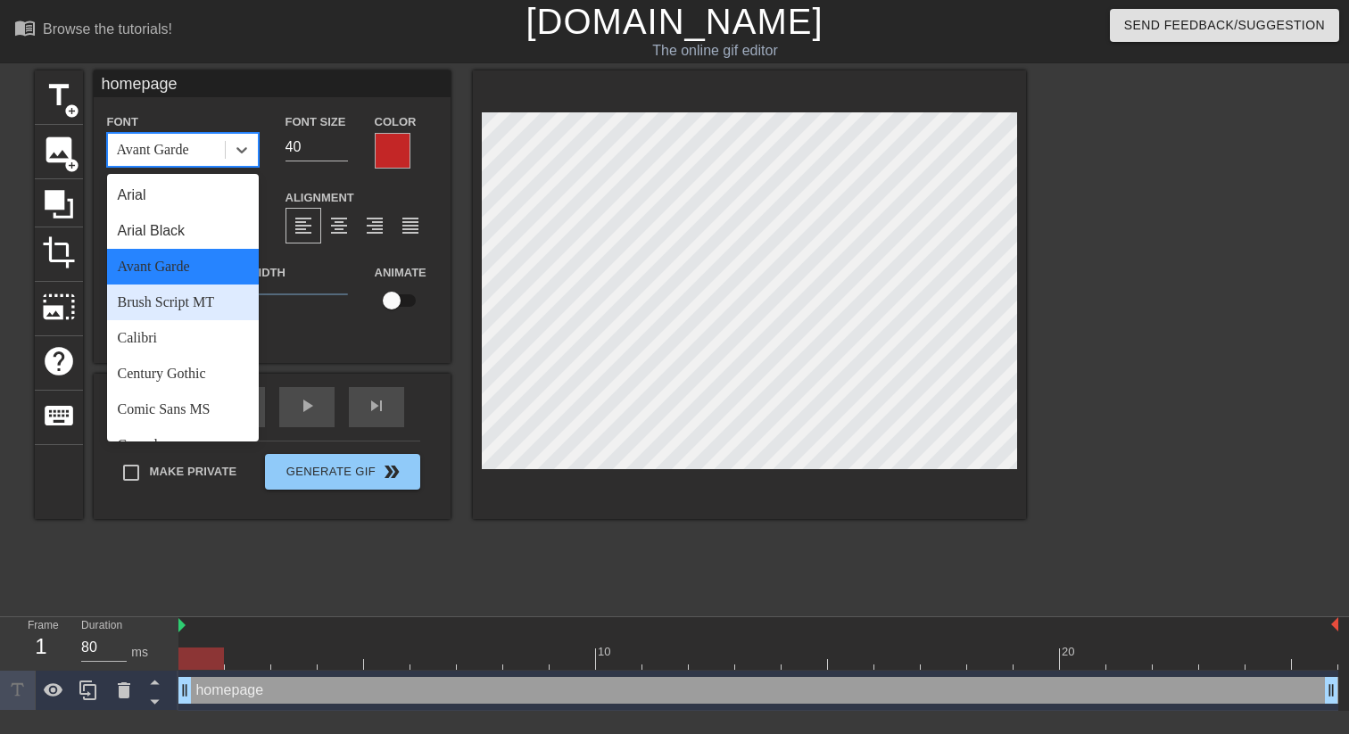
click at [203, 303] on div "Brush Script MT" at bounding box center [183, 303] width 152 height 36
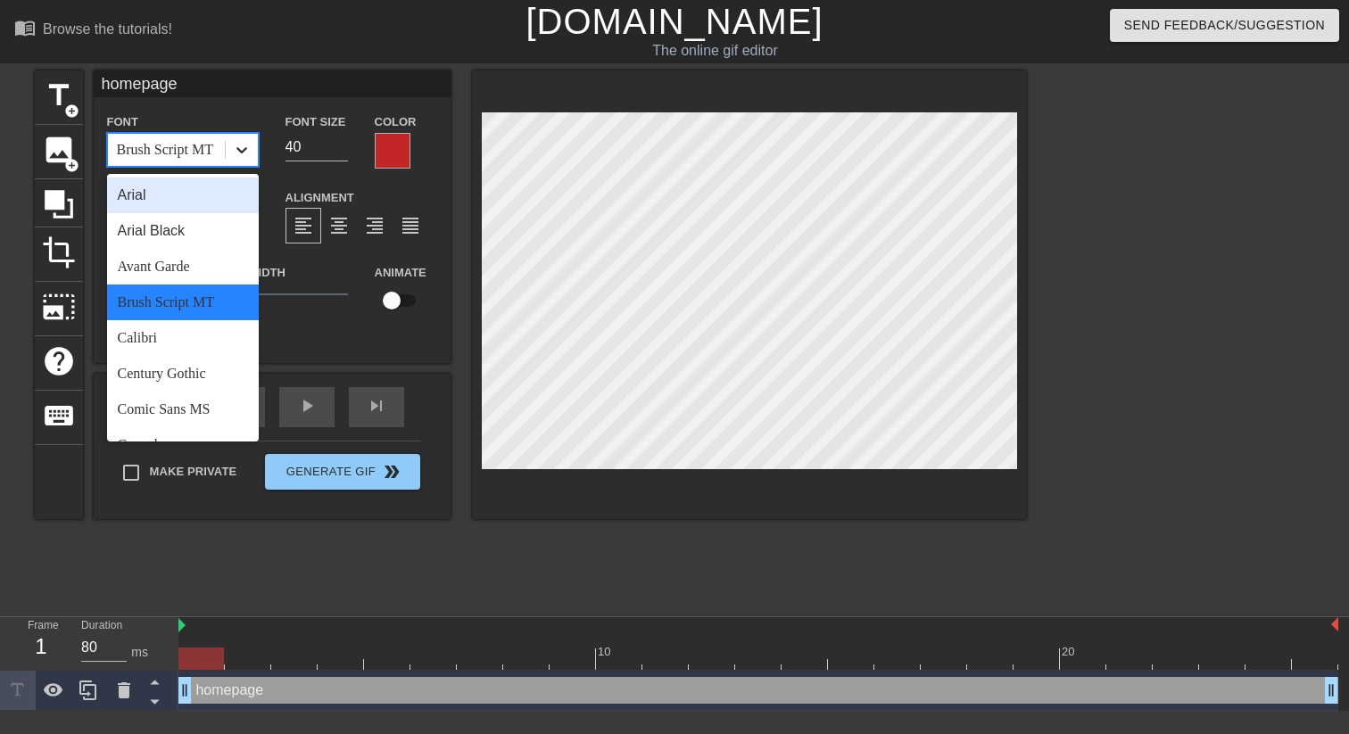
click at [240, 148] on icon at bounding box center [242, 150] width 18 height 18
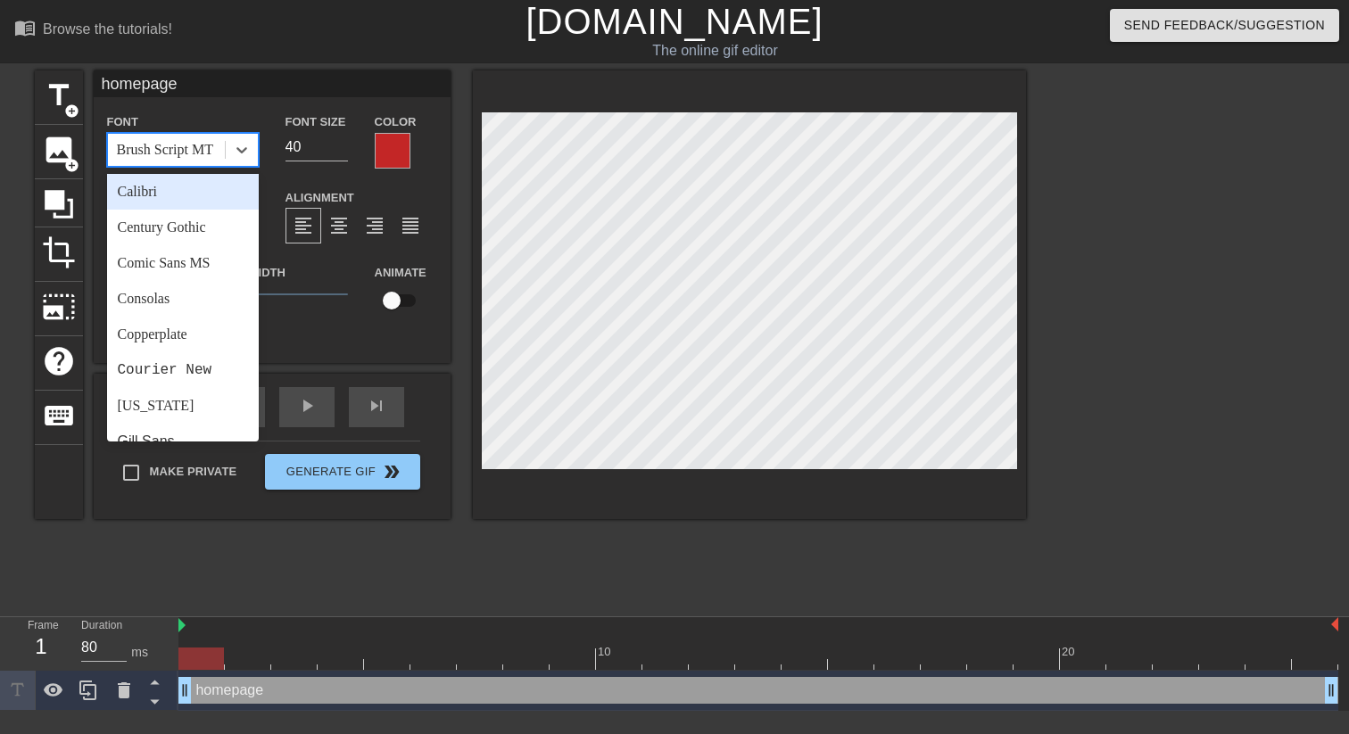
scroll to position [154, 0]
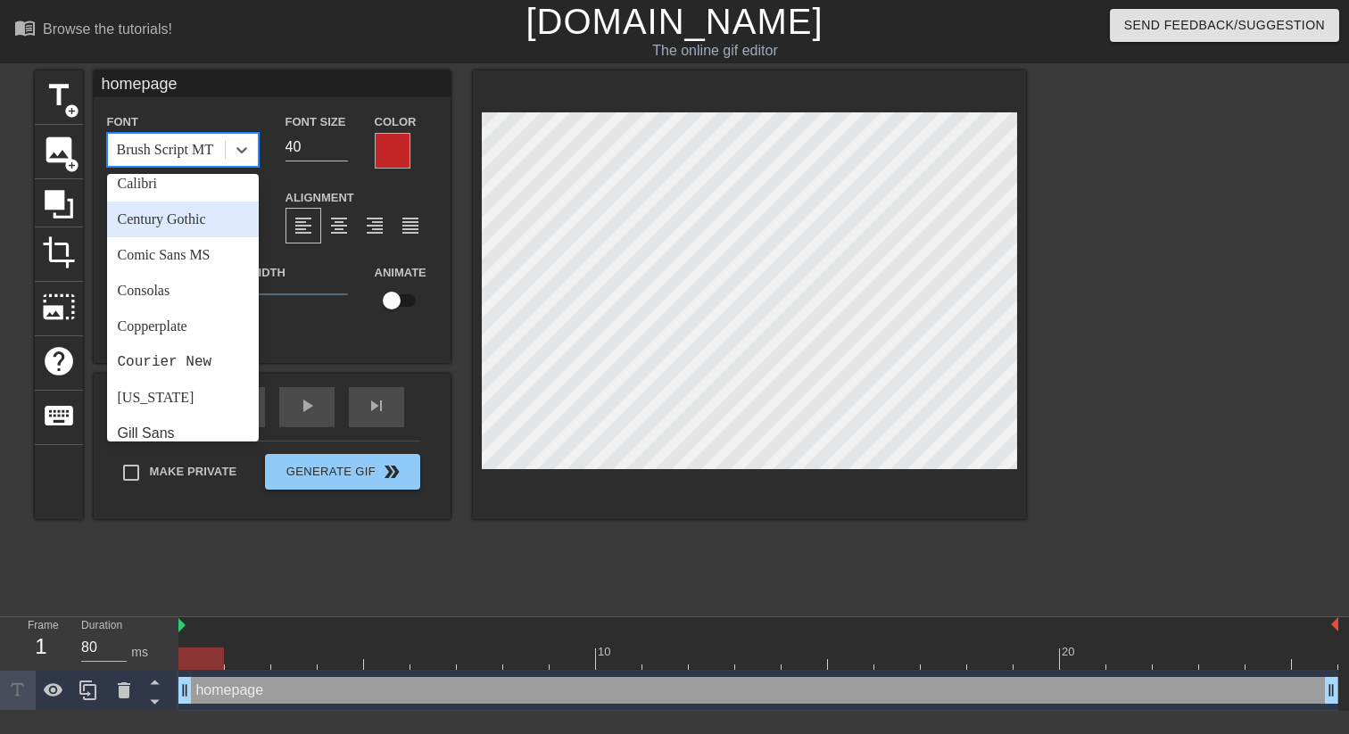
click at [186, 229] on div "Century Gothic" at bounding box center [183, 220] width 152 height 36
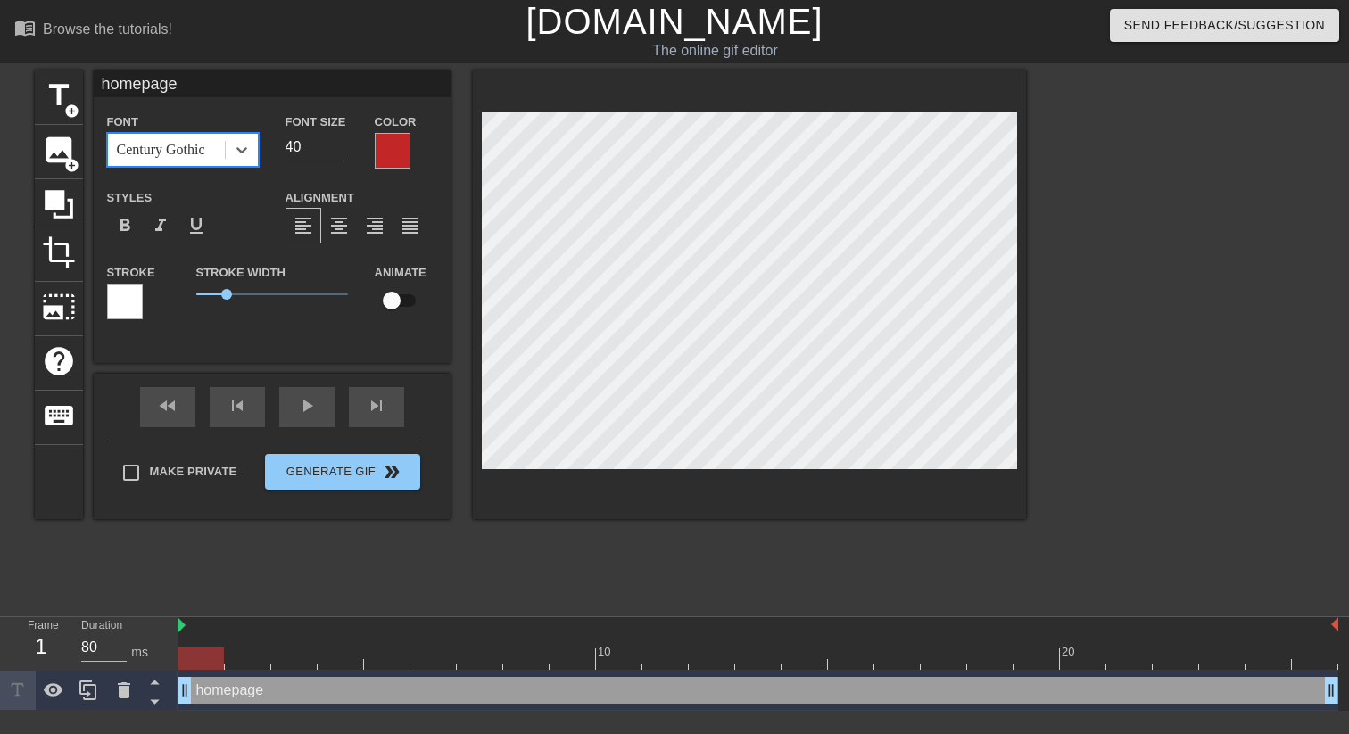
click at [1243, 417] on div at bounding box center [1182, 337] width 268 height 535
click at [249, 154] on icon at bounding box center [242, 150] width 18 height 18
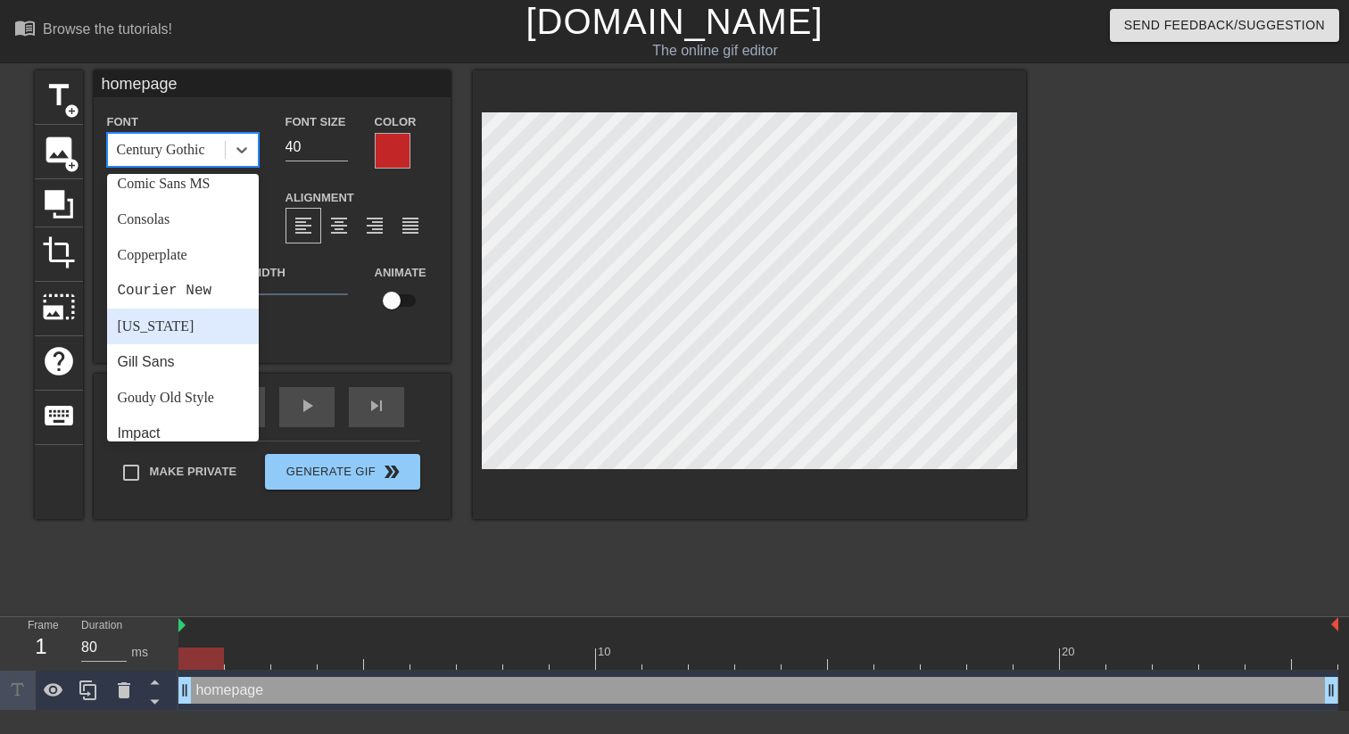
scroll to position [229, 0]
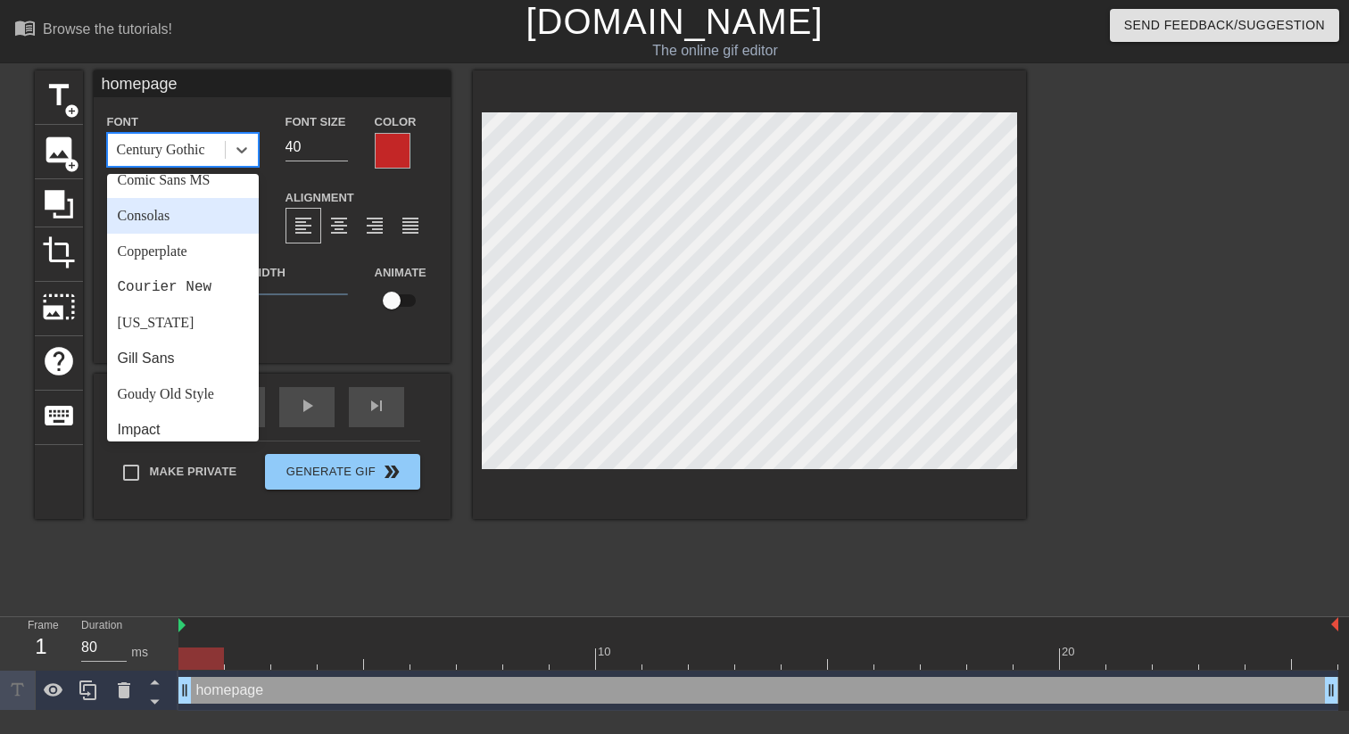
click at [200, 227] on div "Arial Arial Black Avant Garde Brush Script MT Calibri Century Gothic Comic Sans…" at bounding box center [183, 308] width 152 height 268
click at [200, 227] on div "Consolas" at bounding box center [183, 216] width 152 height 36
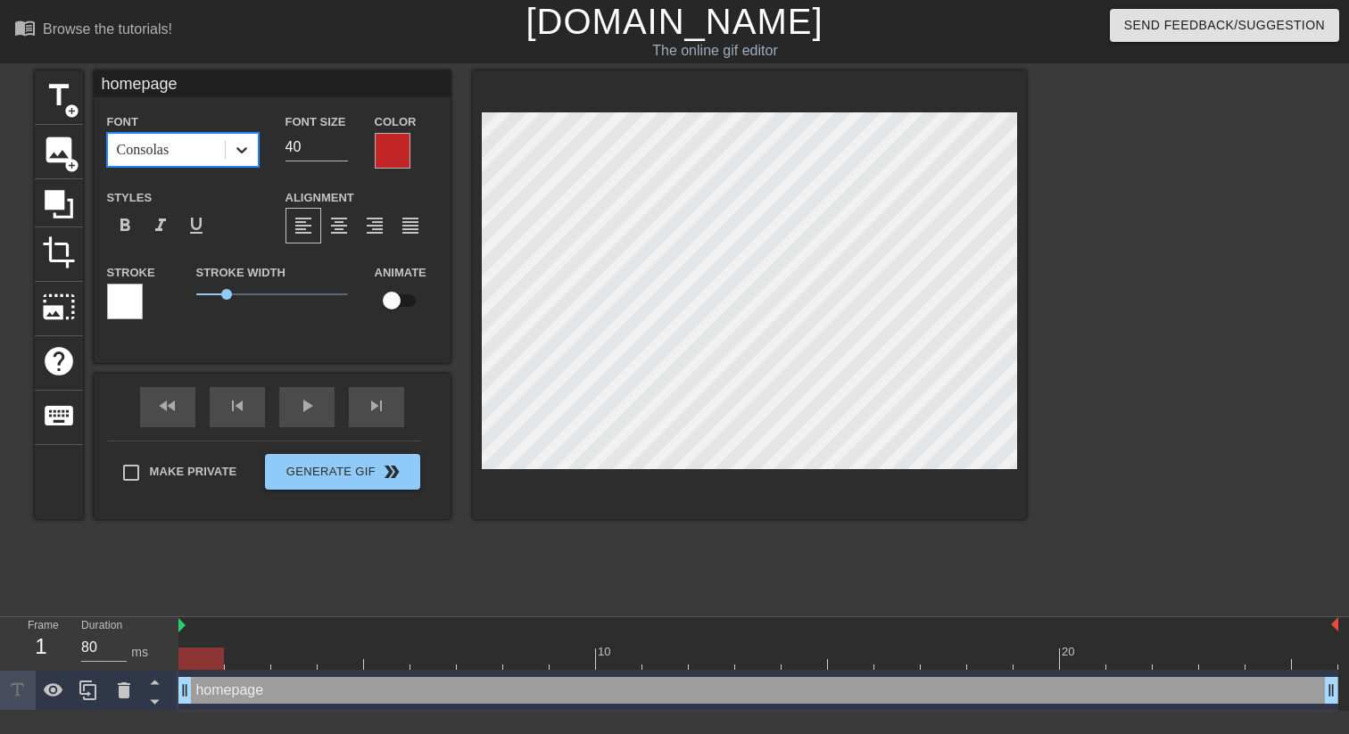
click at [243, 153] on icon at bounding box center [242, 150] width 18 height 18
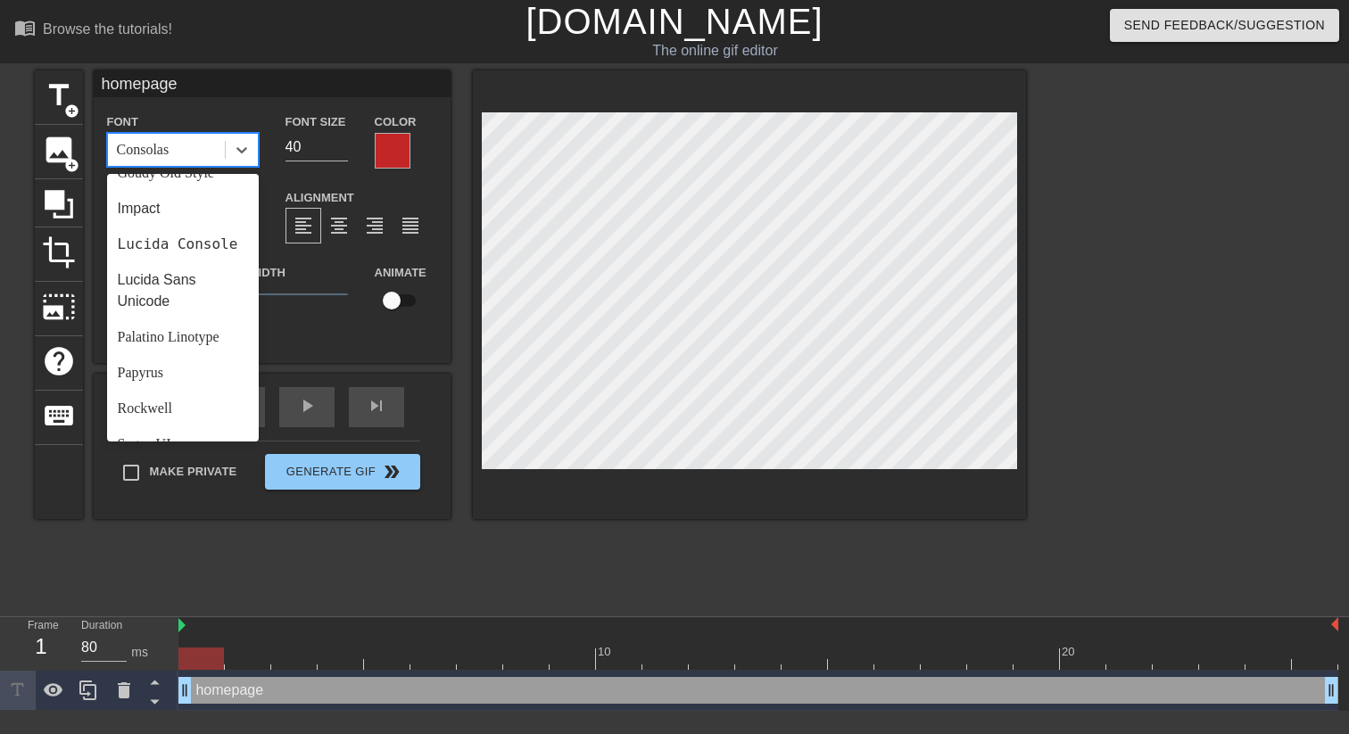
scroll to position [444, 0]
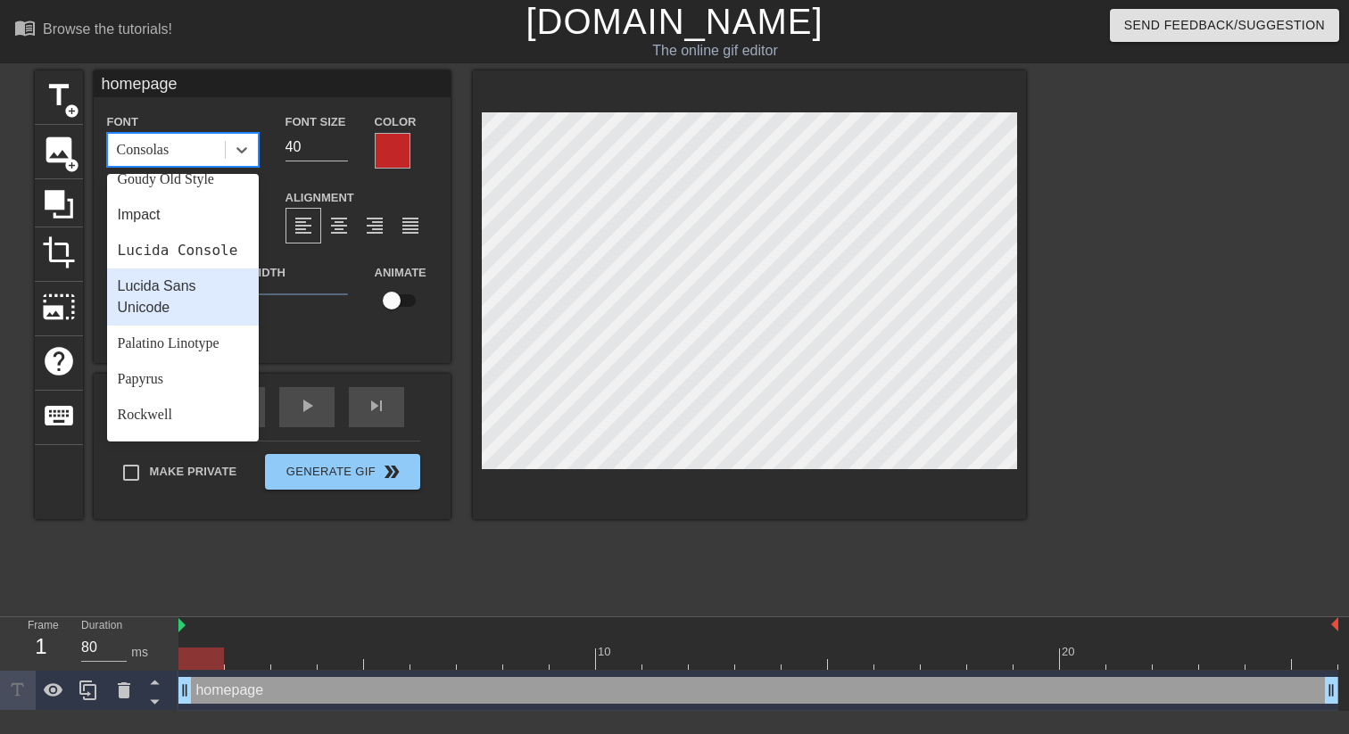
click at [179, 287] on div "Lucida Sans Unicode" at bounding box center [183, 297] width 152 height 57
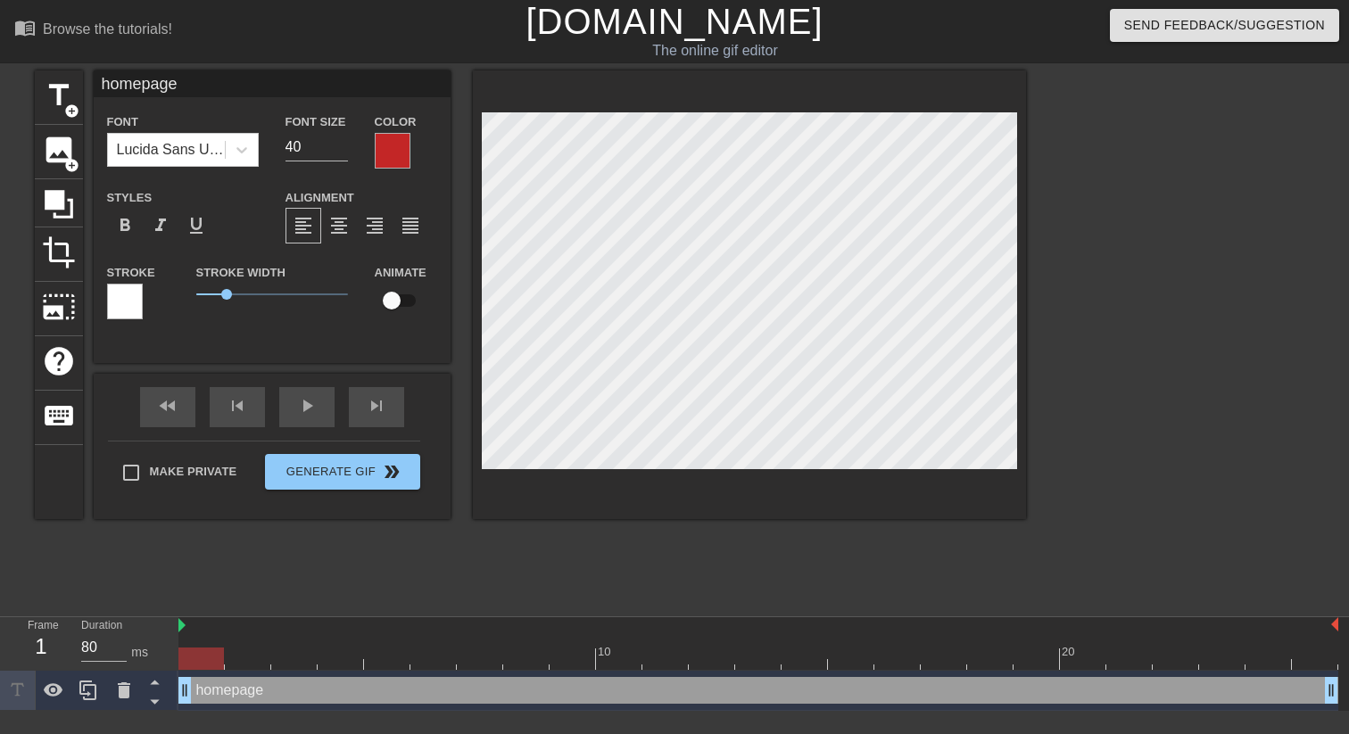
click at [390, 136] on div at bounding box center [393, 151] width 36 height 36
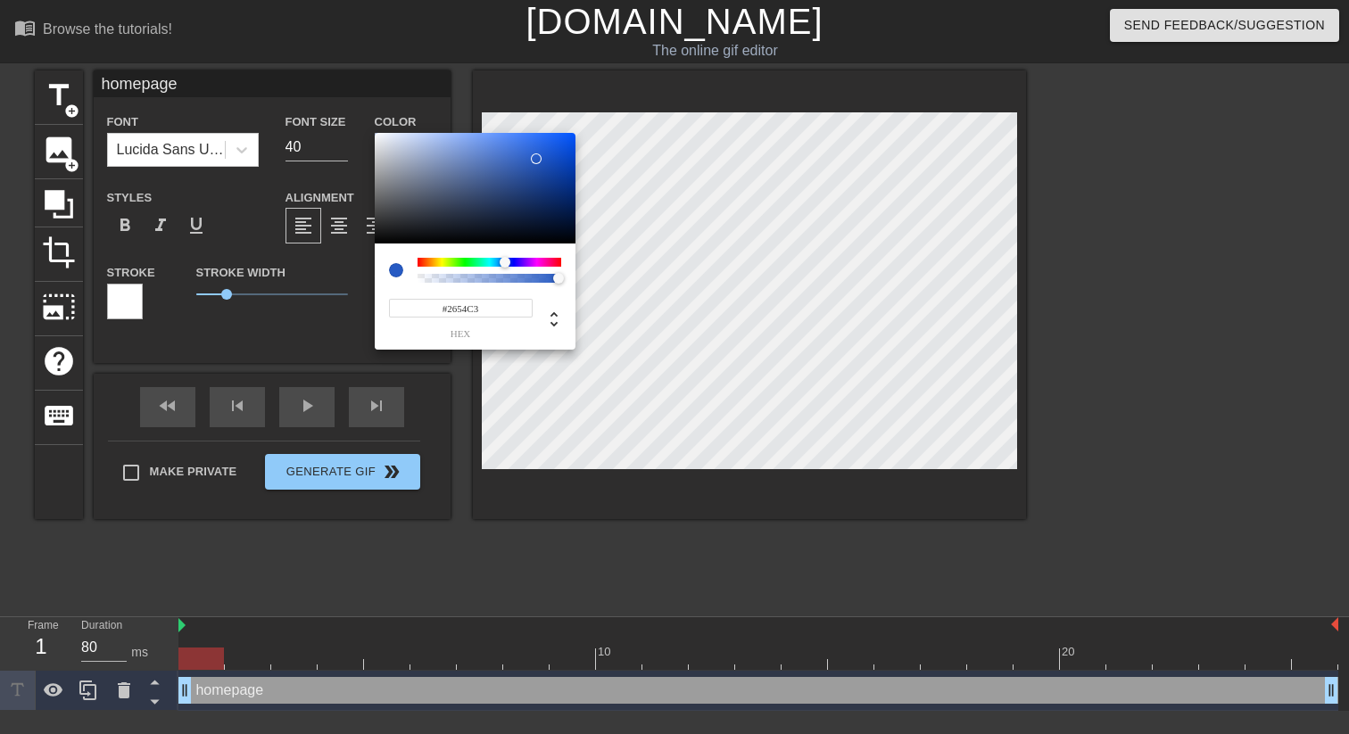
drag, startPoint x: 427, startPoint y: 261, endPoint x: 507, endPoint y: 277, distance: 81.7
click at [506, 278] on div at bounding box center [490, 270] width 144 height 25
type input "#FFFFFF"
drag, startPoint x: 404, startPoint y: 194, endPoint x: 336, endPoint y: 122, distance: 98.5
click at [336, 118] on div "#FFFFFF hex" at bounding box center [674, 367] width 1349 height 734
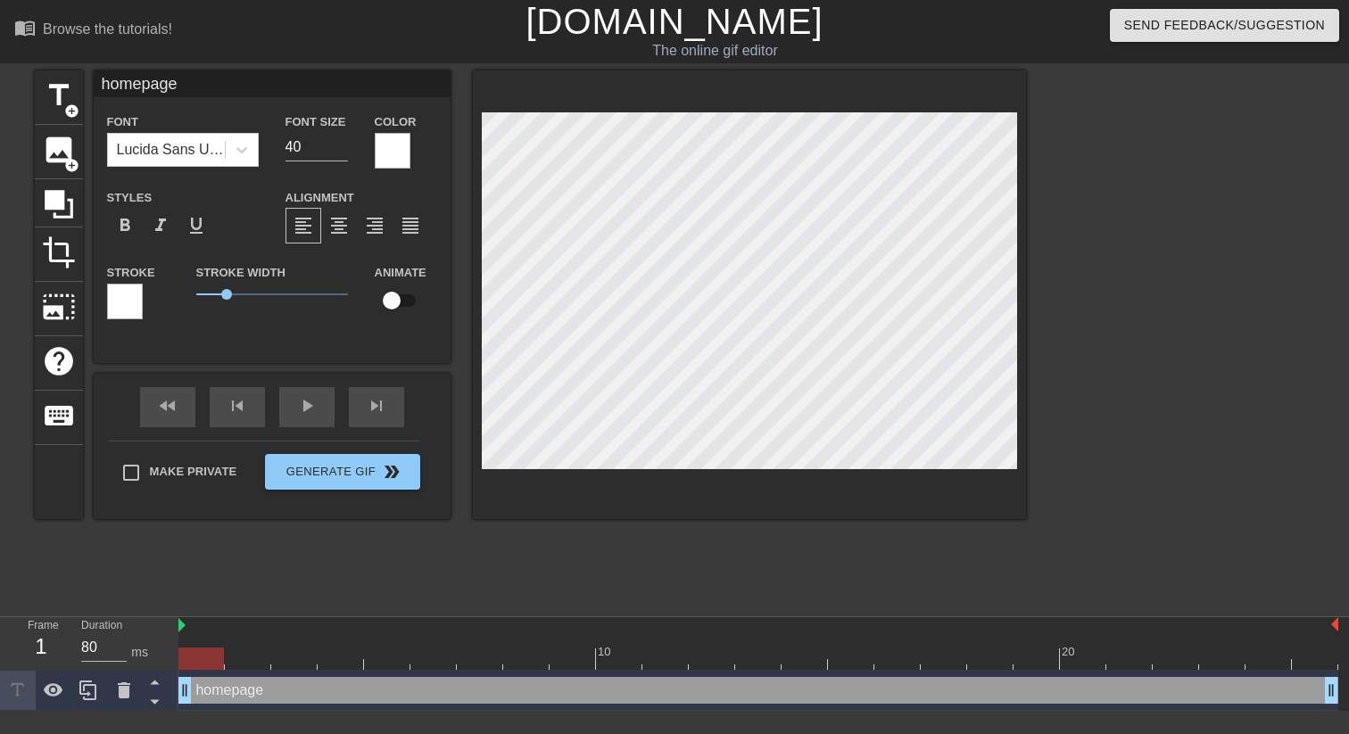
click at [1221, 266] on div at bounding box center [1182, 337] width 268 height 535
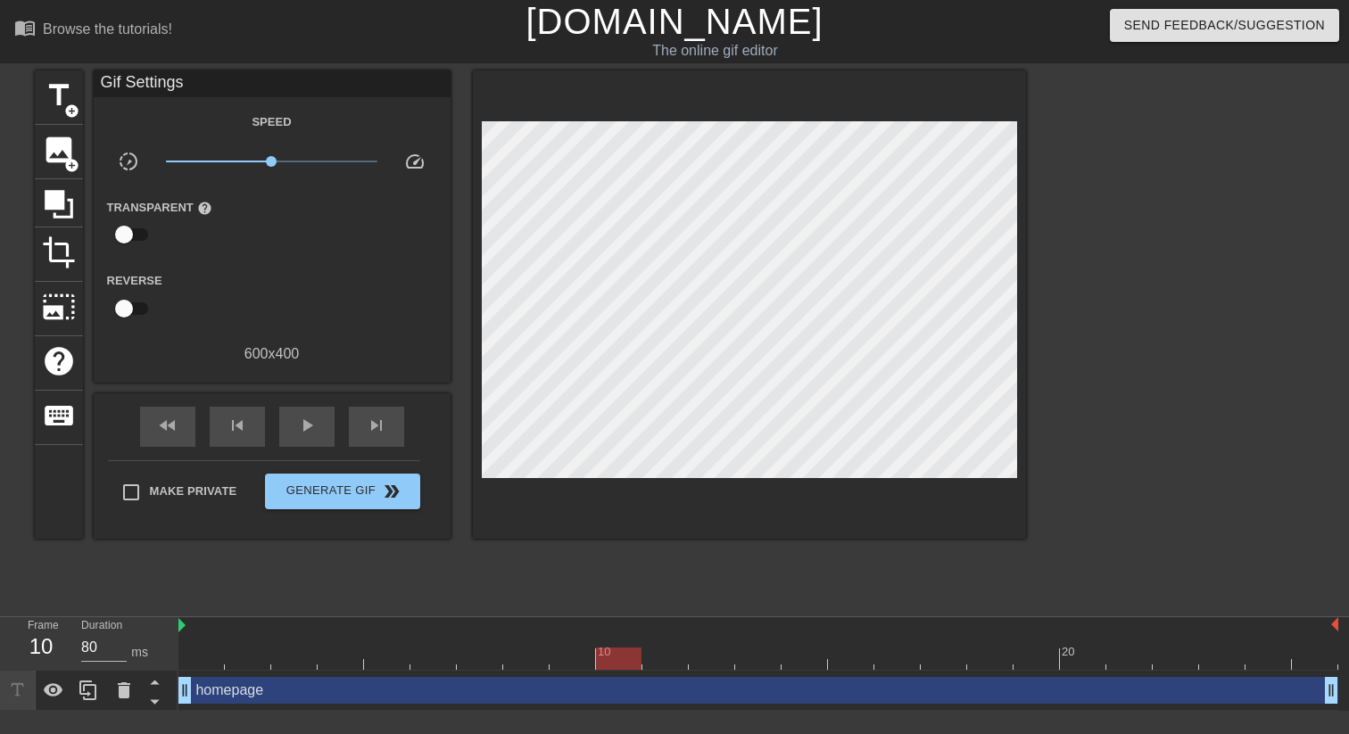
type input "40"
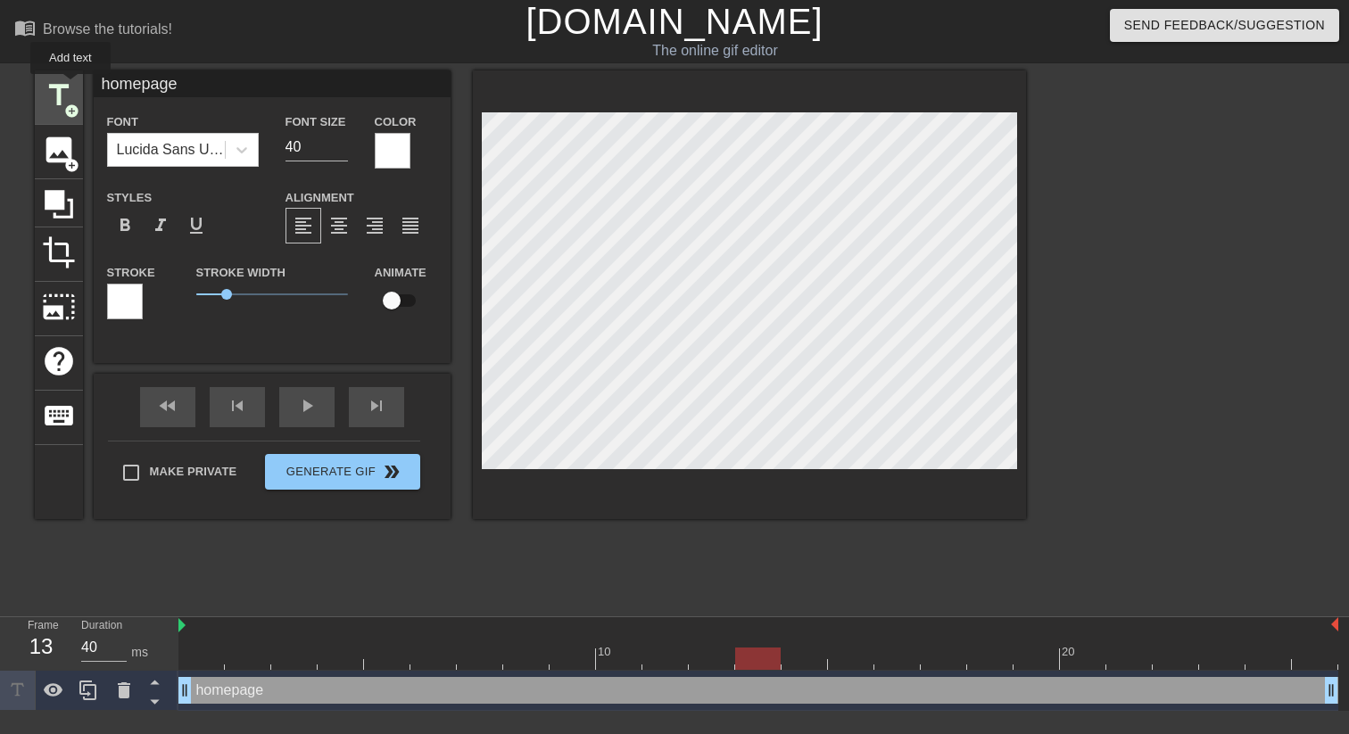
click at [72, 87] on span "title" at bounding box center [59, 96] width 34 height 34
type input "New text 2"
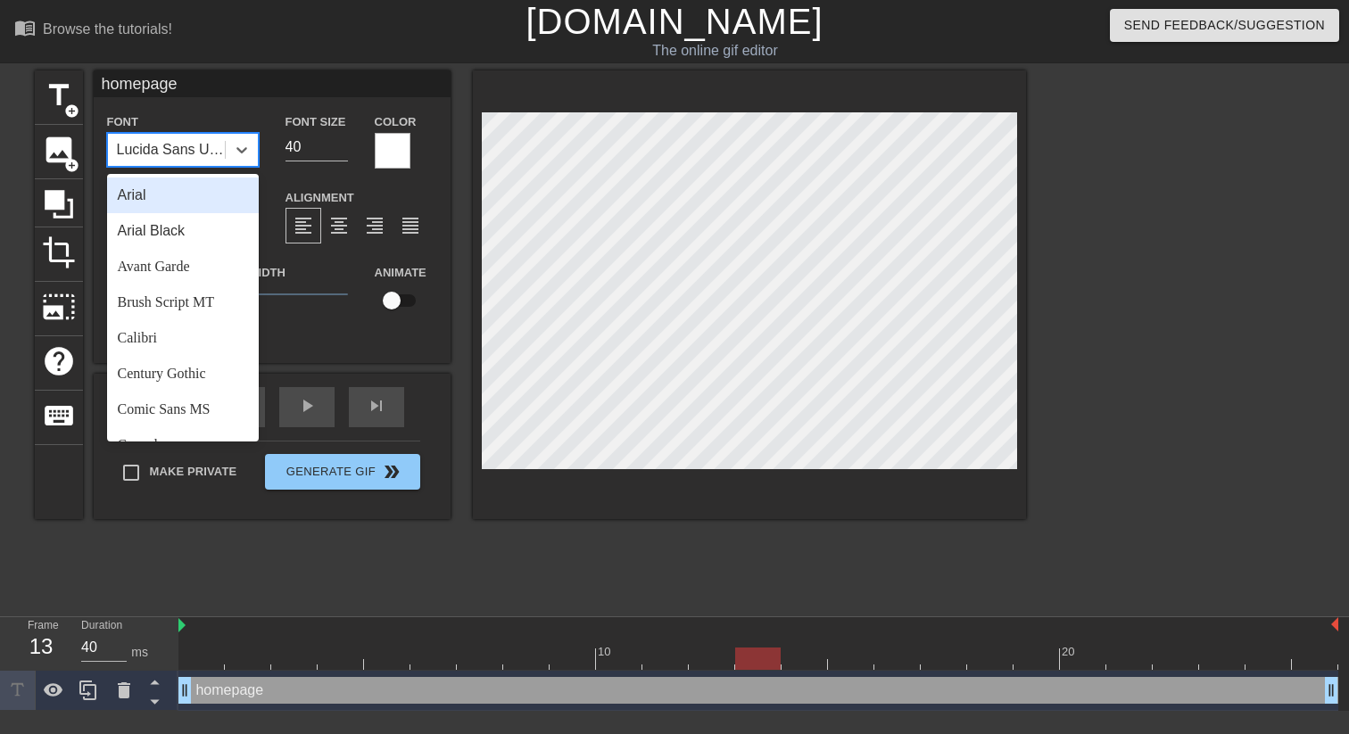
click at [216, 156] on div "Lucida Sans Unicode" at bounding box center [172, 149] width 110 height 21
click at [201, 225] on div "Arial Black" at bounding box center [183, 231] width 152 height 36
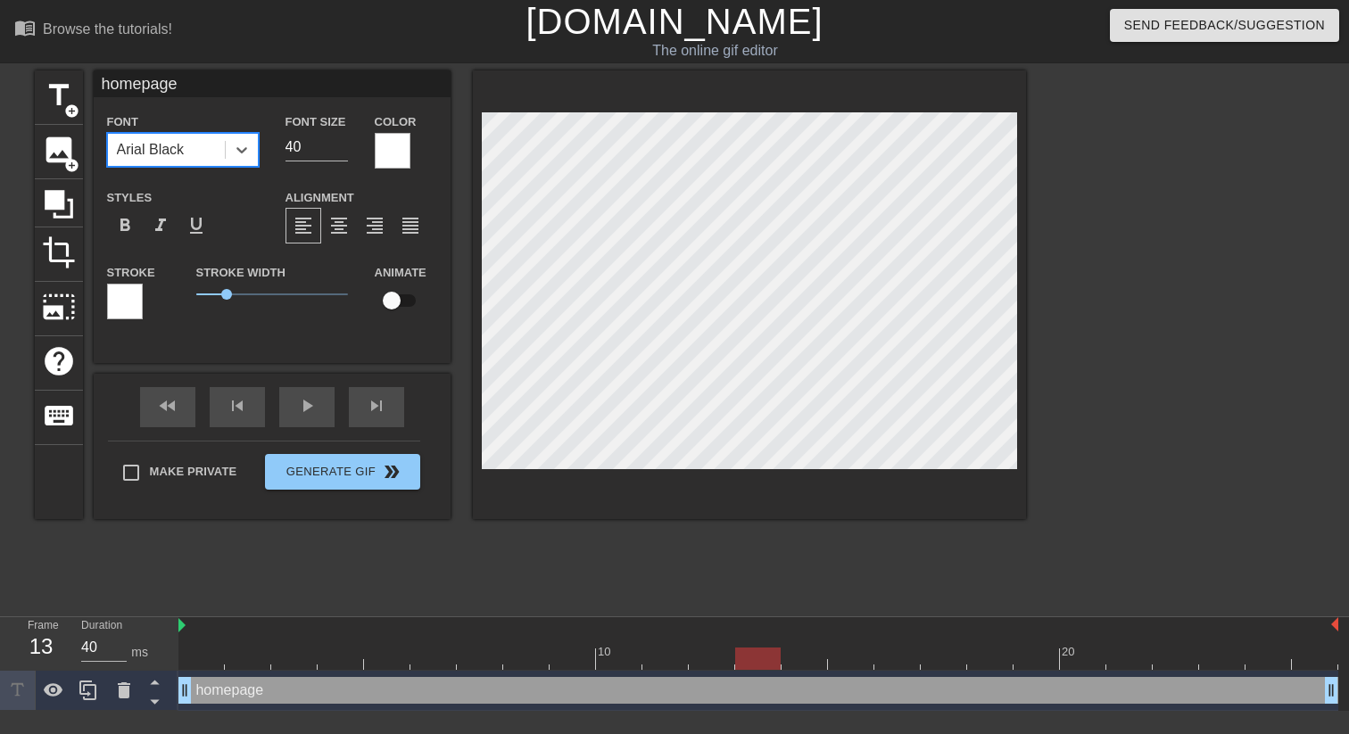
click at [185, 153] on div "Arial Black" at bounding box center [151, 149] width 68 height 21
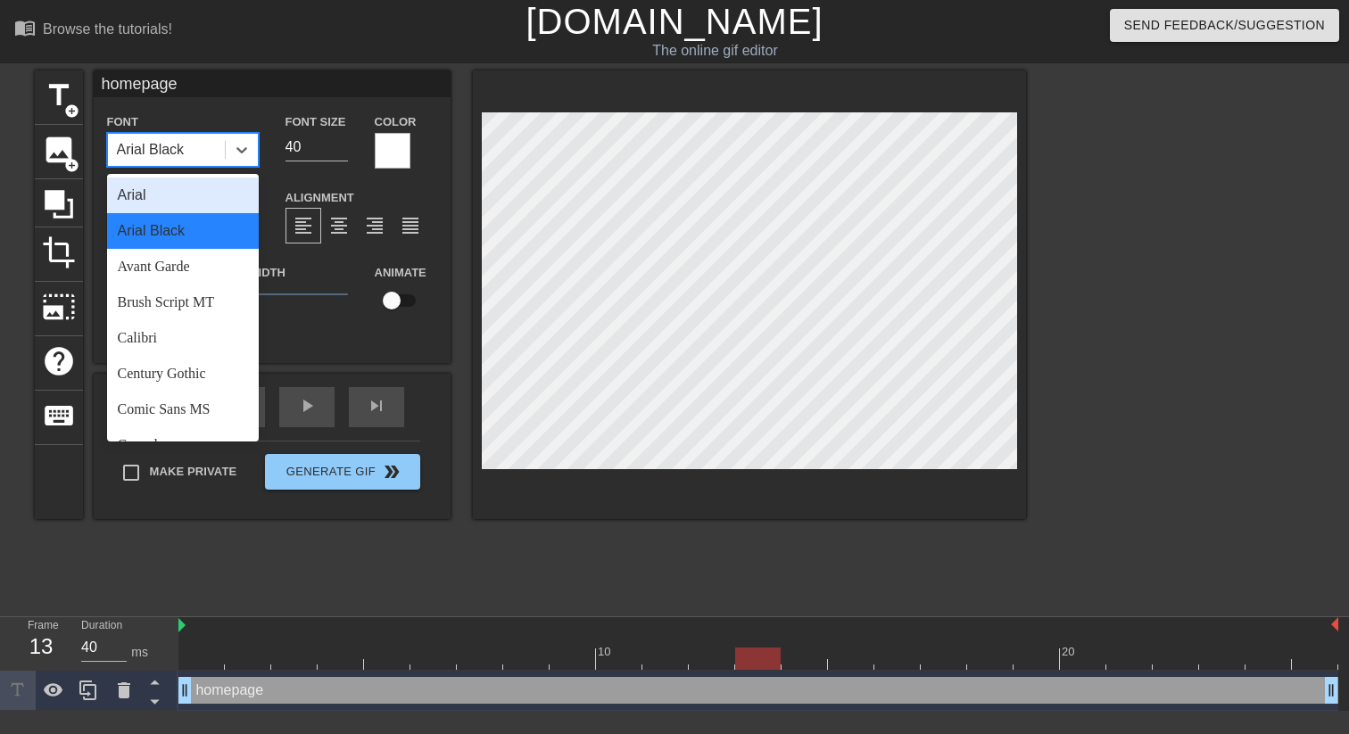
click at [201, 205] on div "Arial" at bounding box center [183, 196] width 152 height 36
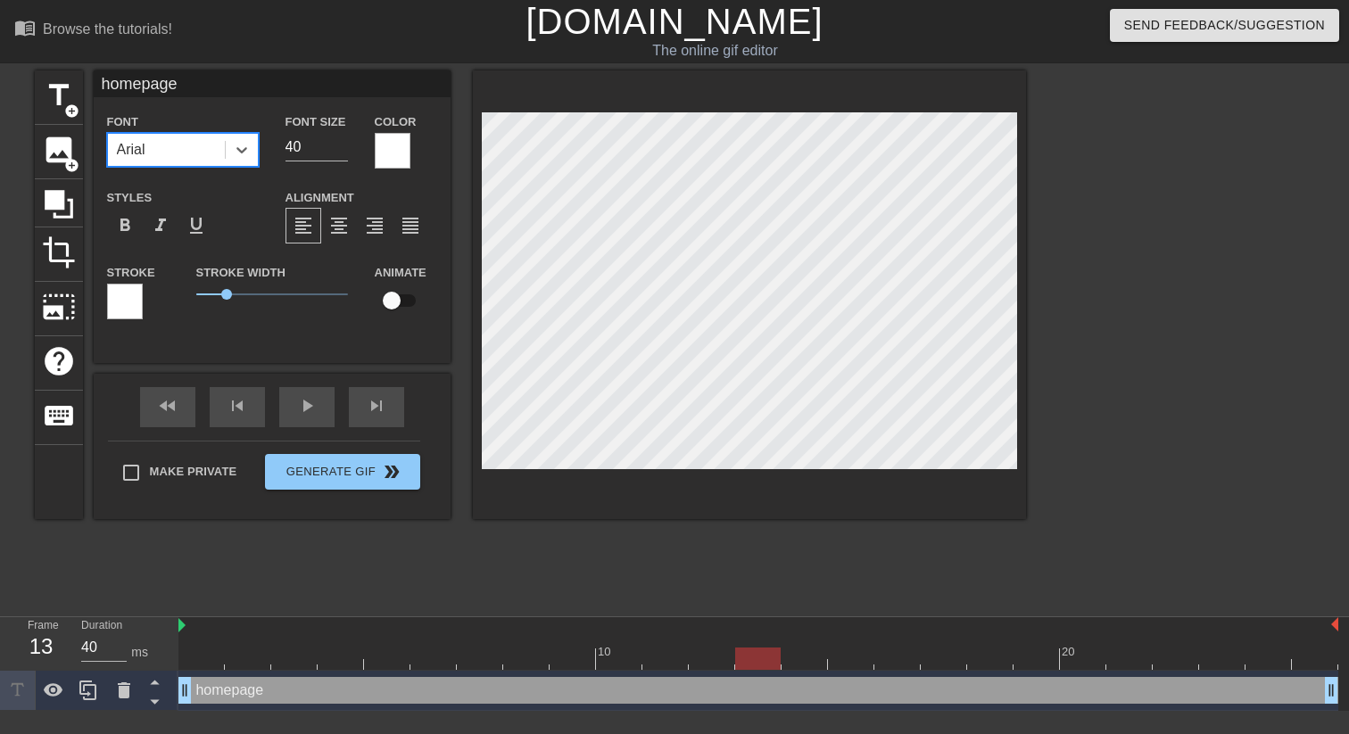
click at [204, 161] on div "Arial" at bounding box center [166, 150] width 117 height 32
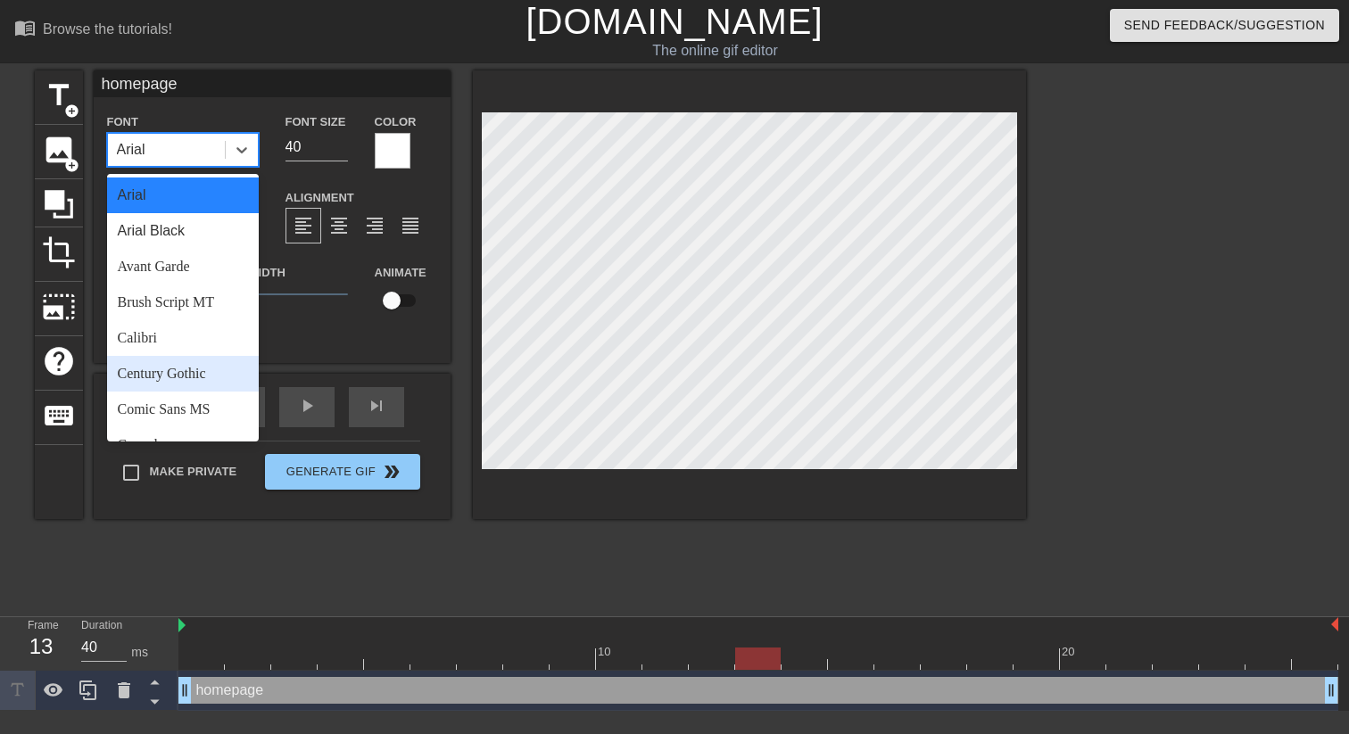
click at [196, 369] on div "Century Gothic" at bounding box center [183, 374] width 152 height 36
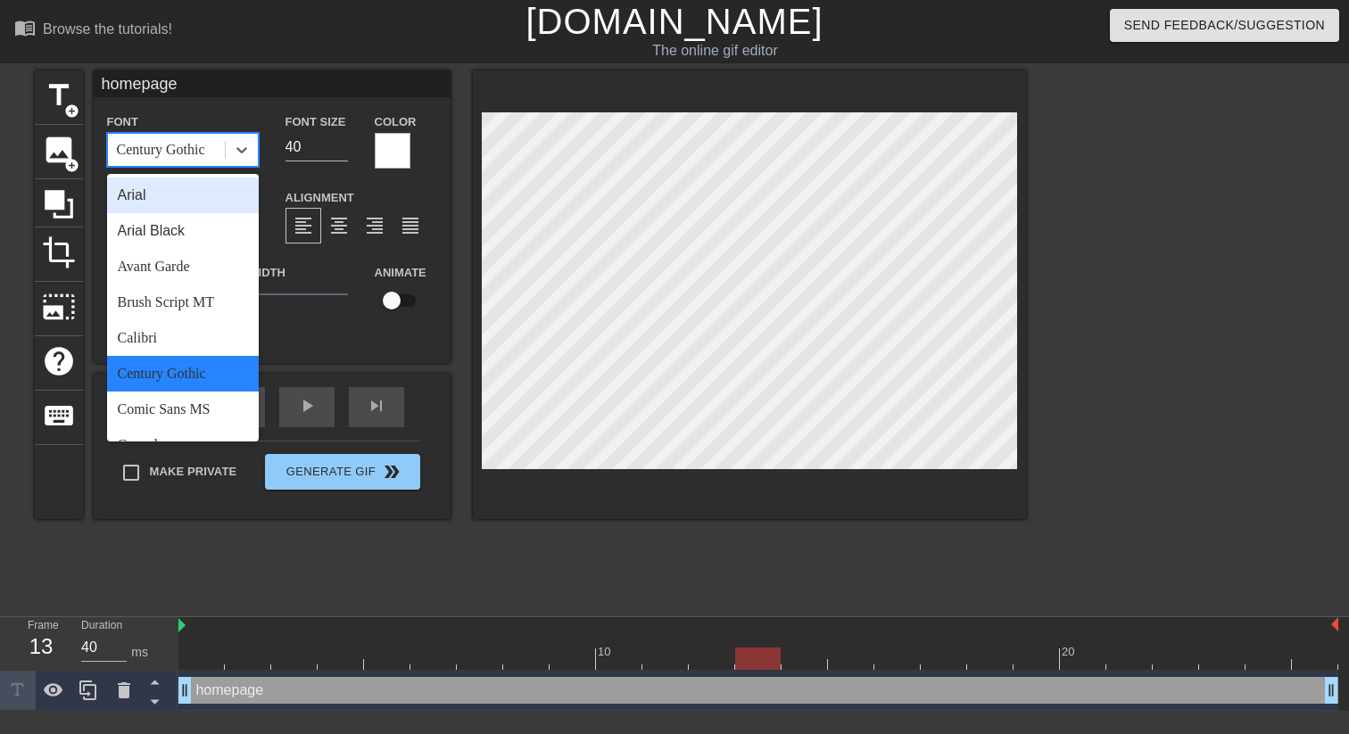
click at [205, 143] on div "Century Gothic" at bounding box center [161, 149] width 88 height 21
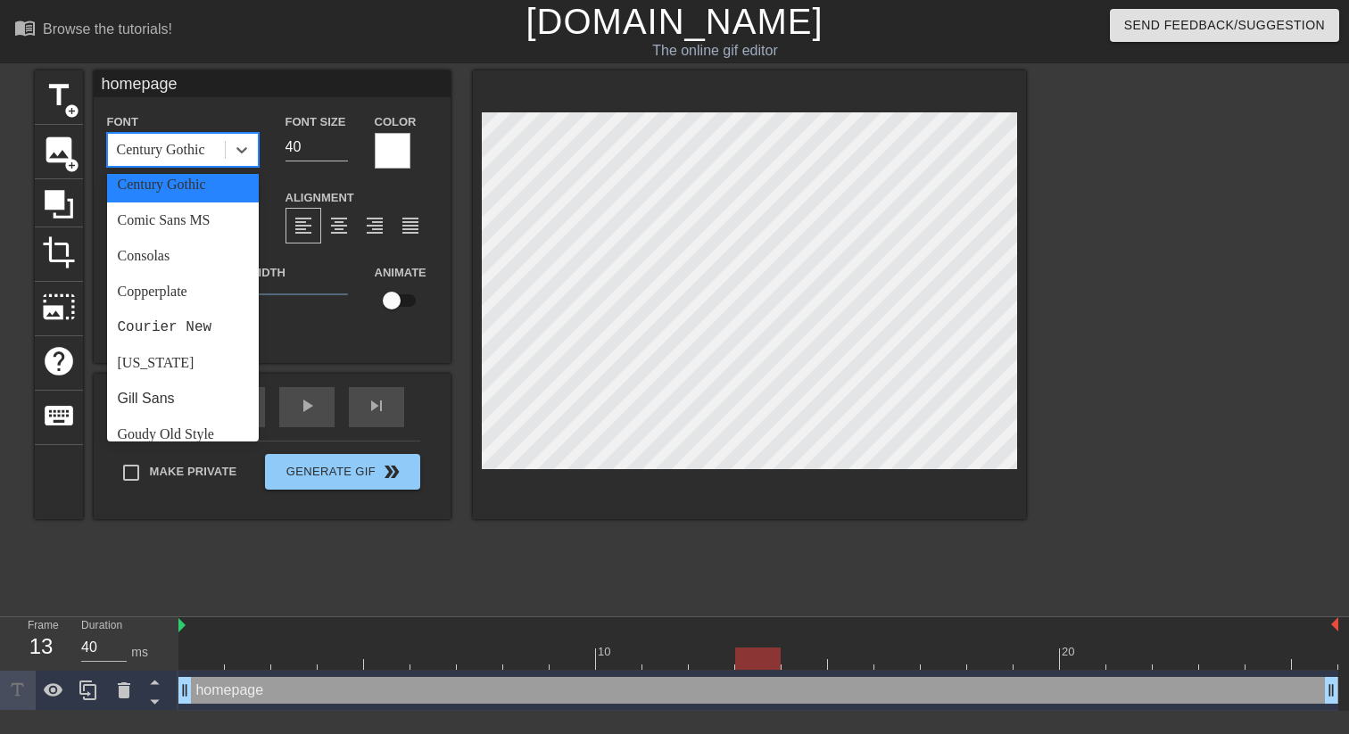
scroll to position [195, 0]
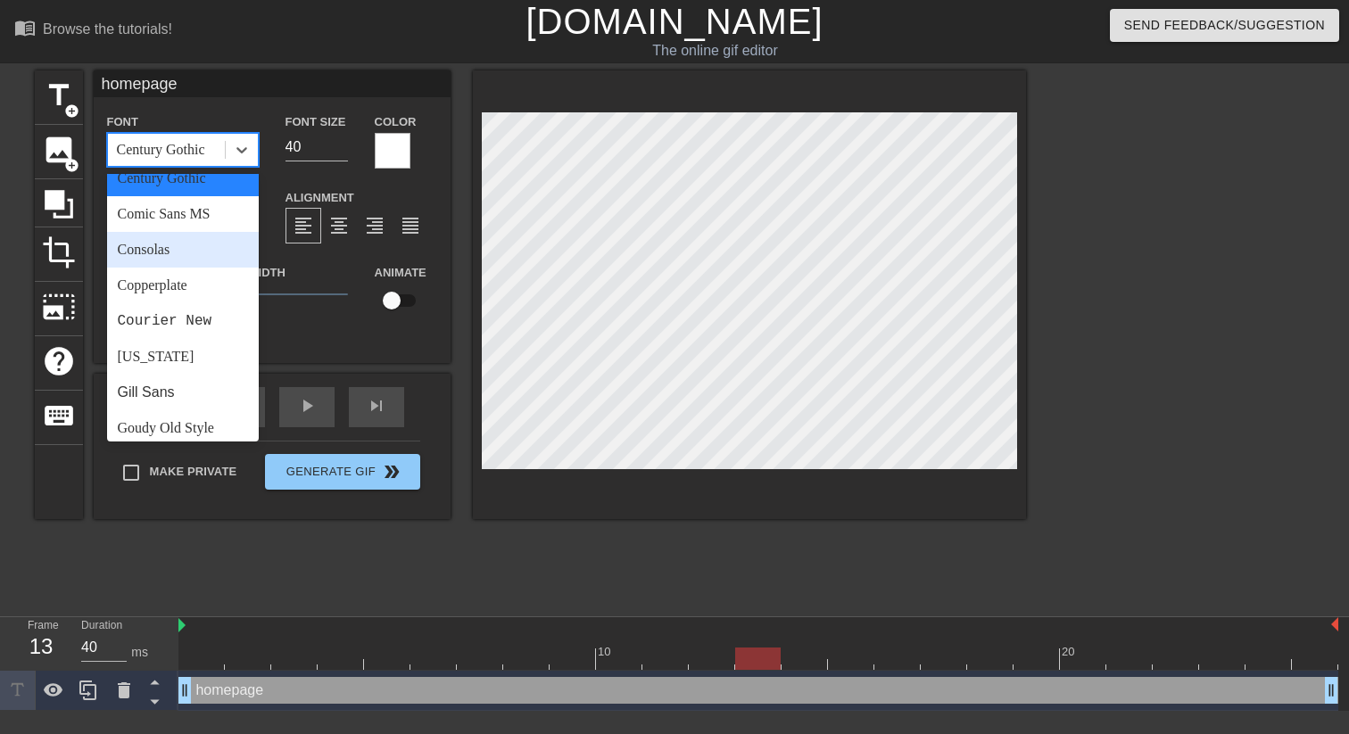
click at [204, 254] on div "Consolas" at bounding box center [183, 250] width 152 height 36
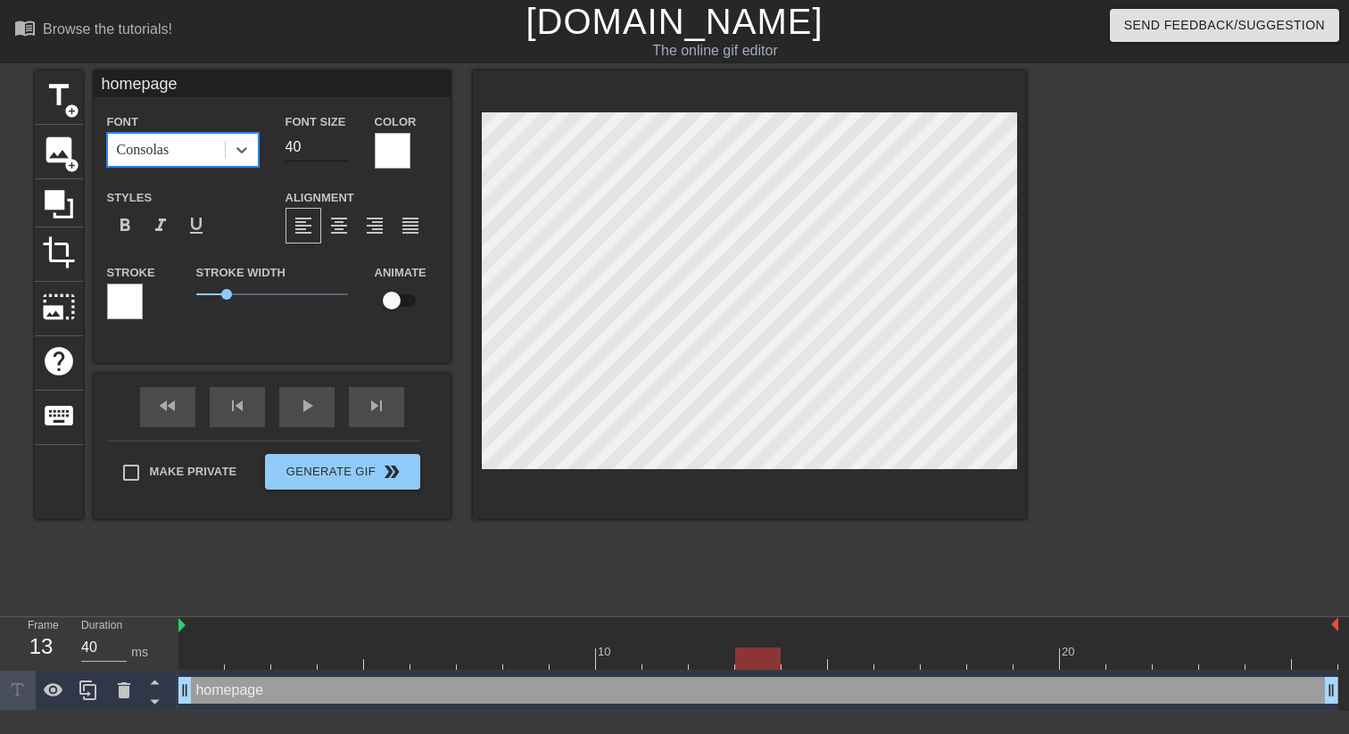
click at [305, 154] on input "40" at bounding box center [317, 147] width 62 height 29
click at [1132, 324] on div at bounding box center [1182, 337] width 268 height 535
drag, startPoint x: 225, startPoint y: 295, endPoint x: 172, endPoint y: 299, distance: 52.8
click at [172, 299] on div "Stroke Stroke Width 0 Animate" at bounding box center [272, 298] width 357 height 74
click at [394, 299] on input "checkbox" at bounding box center [392, 301] width 102 height 34
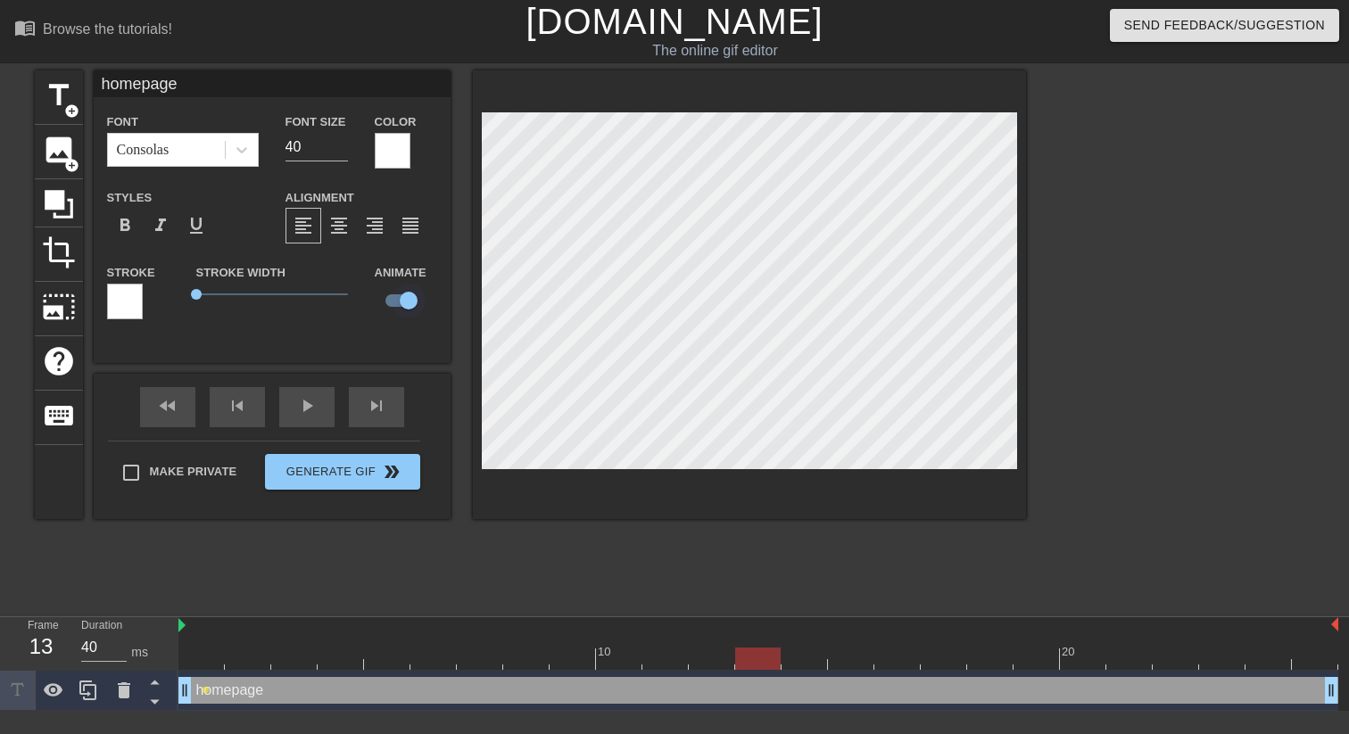
click at [394, 299] on input "checkbox" at bounding box center [409, 301] width 102 height 34
checkbox input "false"
click at [338, 235] on span "format_align_center" at bounding box center [338, 225] width 21 height 21
click at [310, 235] on span "format_align_left" at bounding box center [303, 225] width 21 height 21
click at [123, 226] on span "format_bold" at bounding box center [124, 225] width 21 height 21
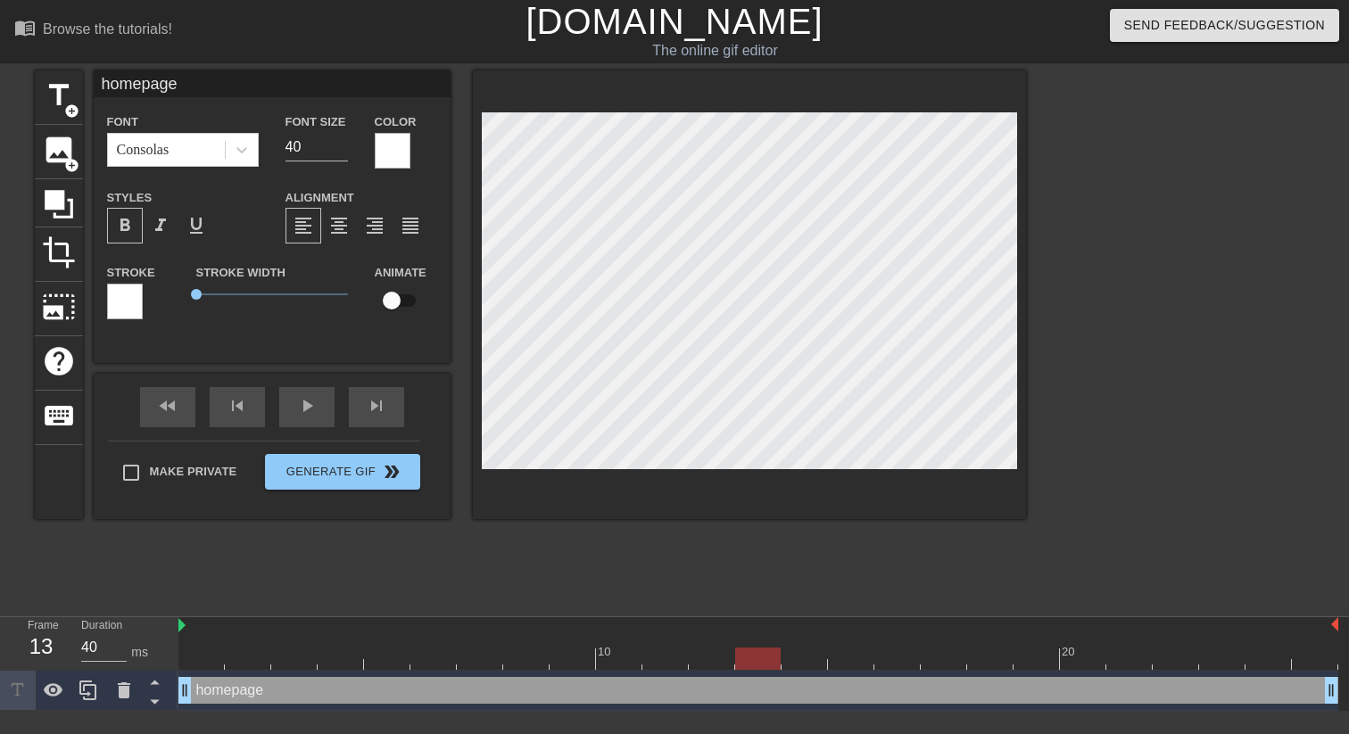
click at [123, 226] on span "format_bold" at bounding box center [124, 225] width 21 height 21
click at [310, 143] on input "40" at bounding box center [317, 147] width 62 height 29
type input "4"
type input "3"
type input "5"
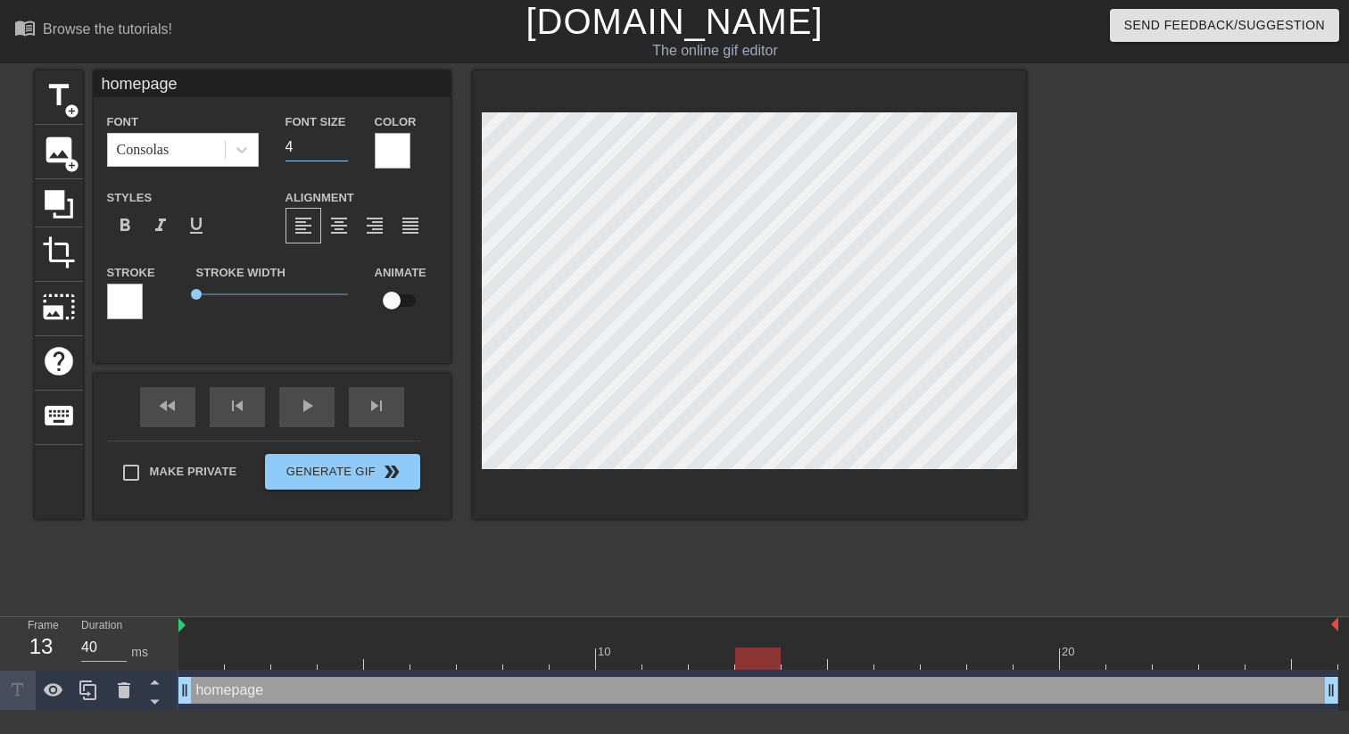
type input "40"
click at [228, 151] on div at bounding box center [242, 150] width 32 height 32
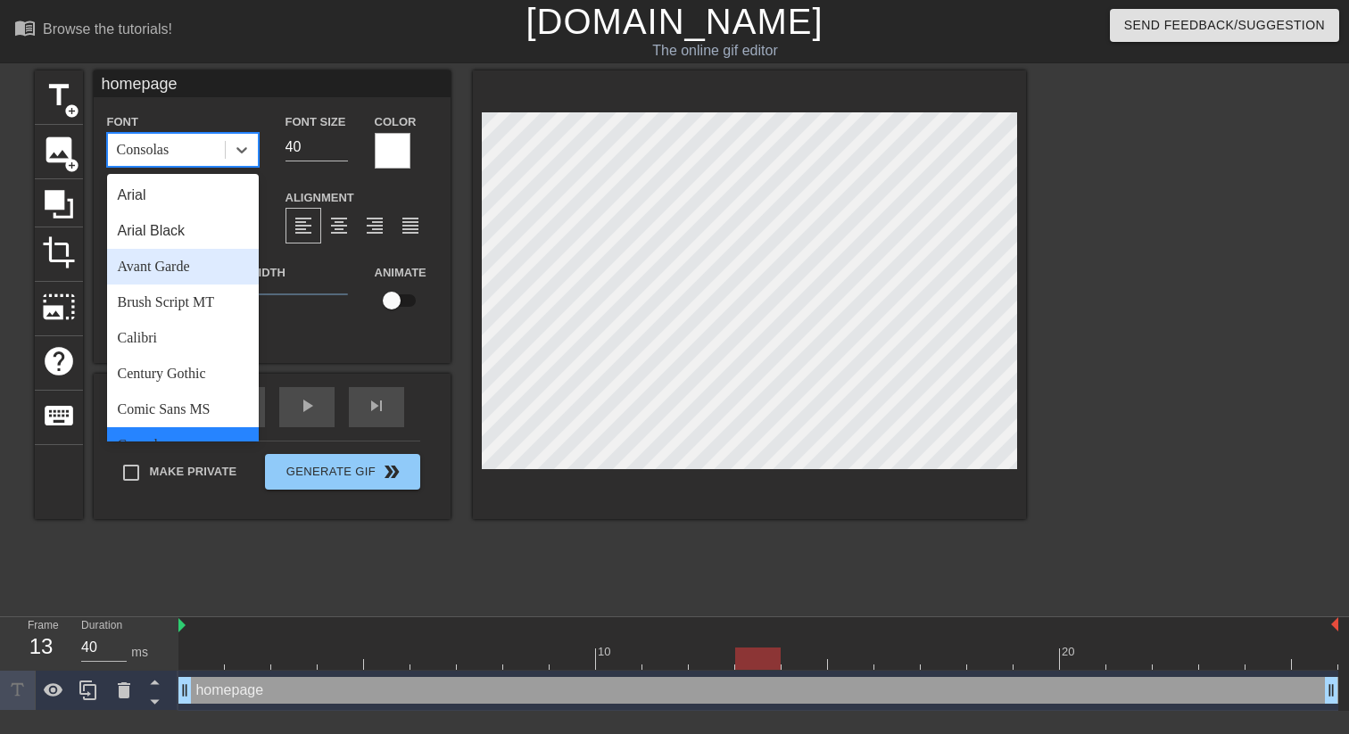
click at [203, 268] on div "Avant Garde" at bounding box center [183, 267] width 152 height 36
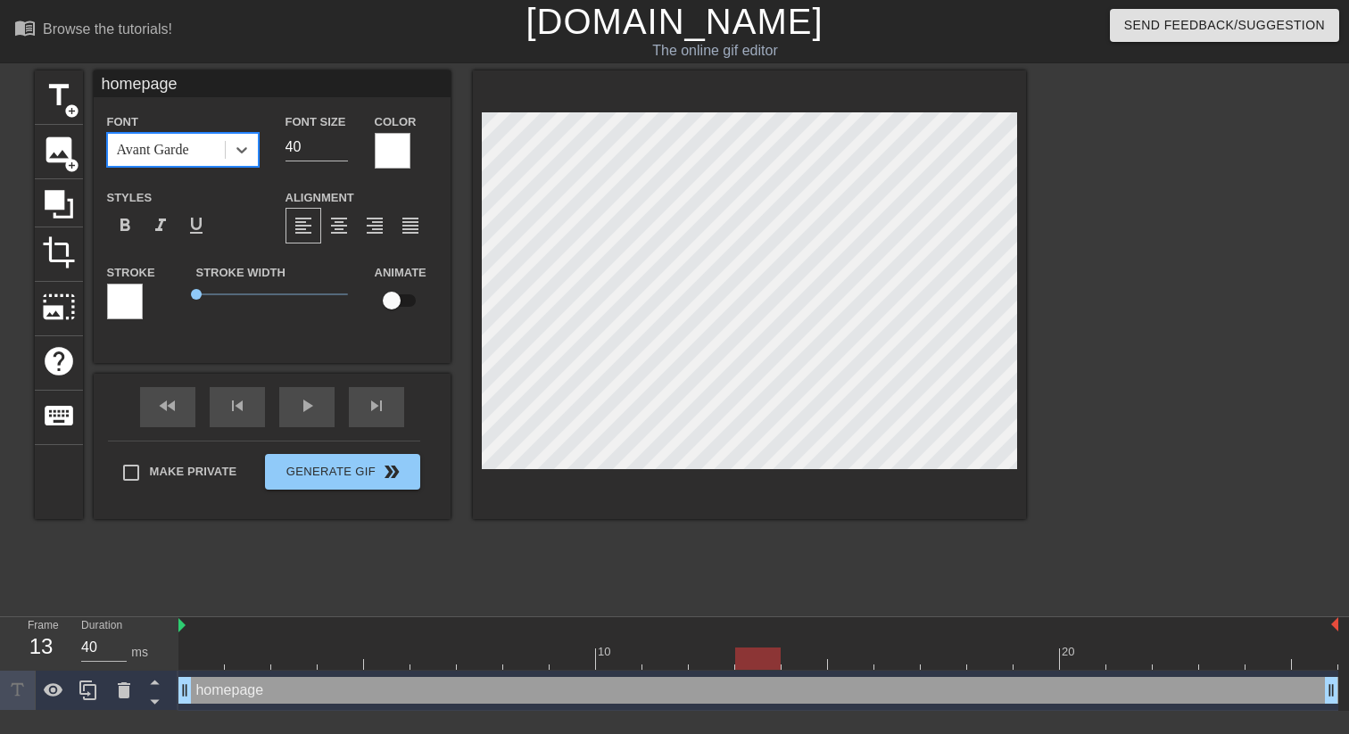
click at [188, 153] on div "Avant Garde" at bounding box center [153, 149] width 72 height 21
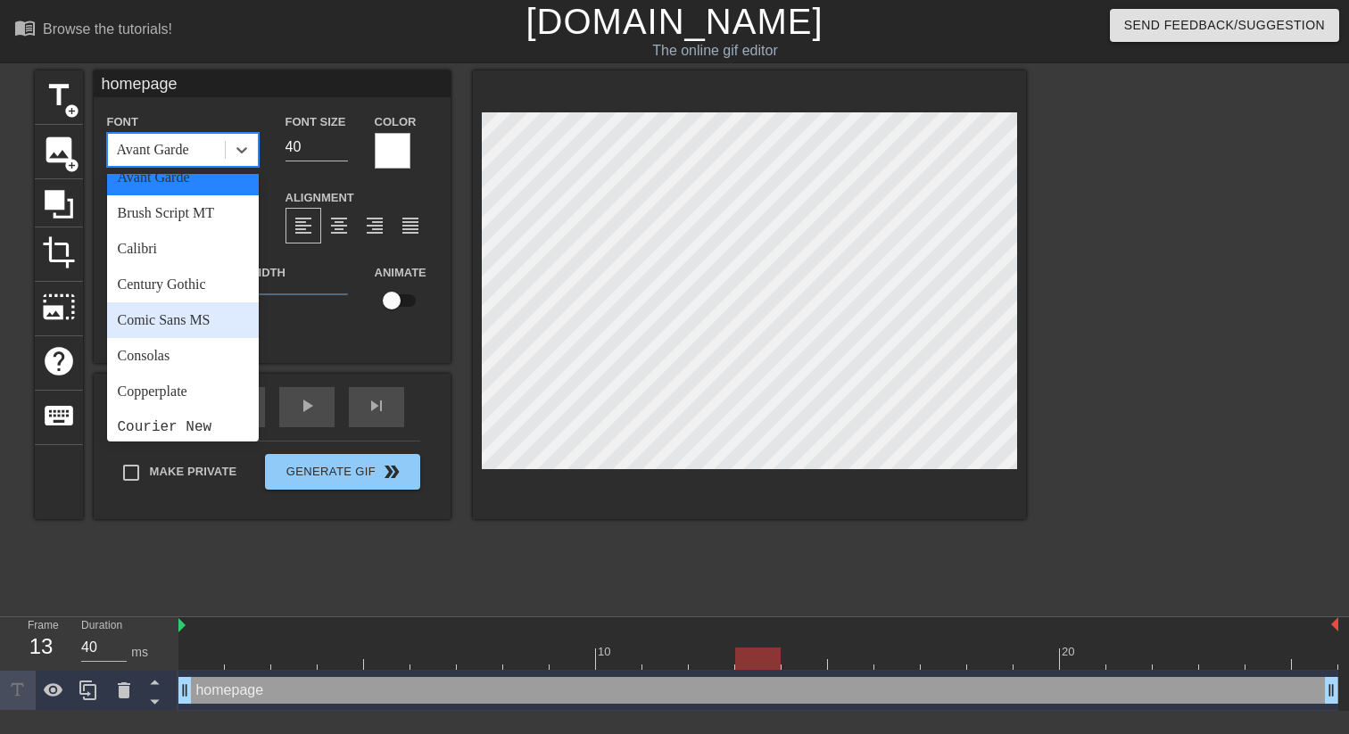
scroll to position [127, 0]
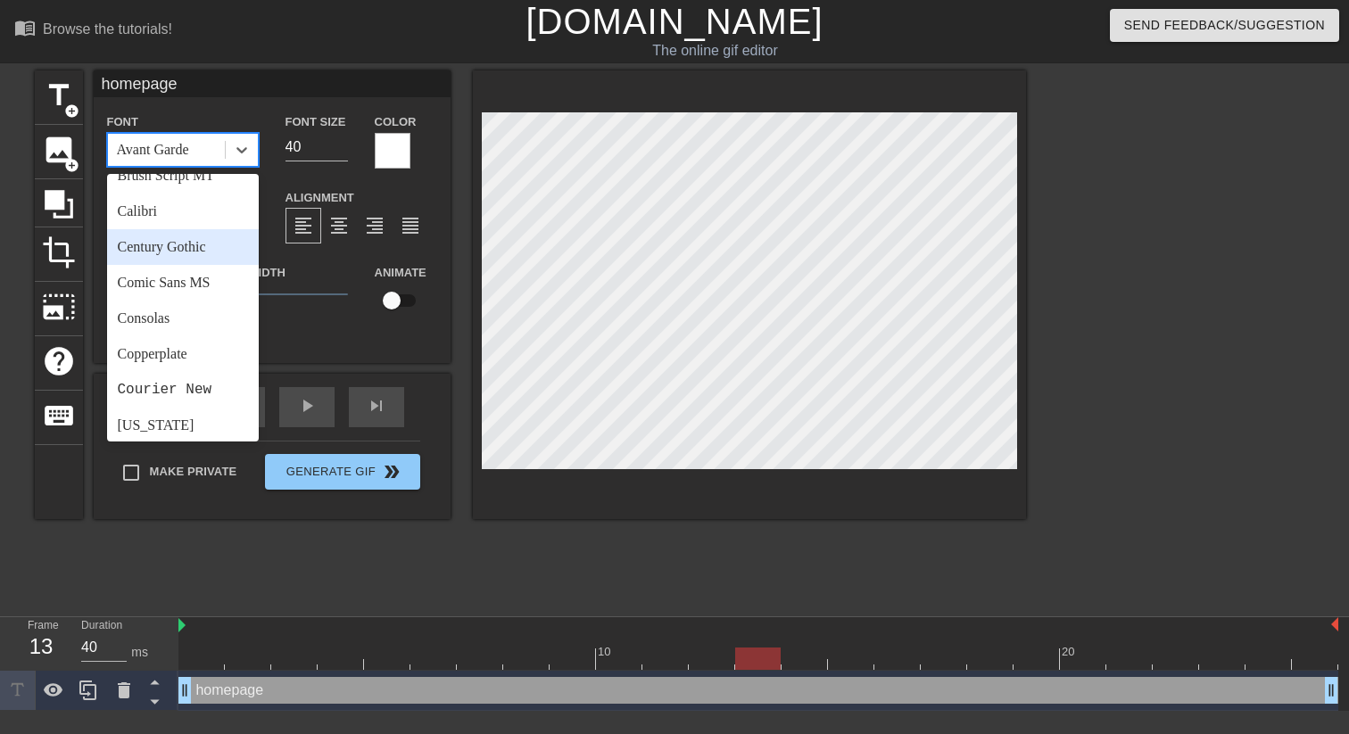
click at [189, 247] on div "Century Gothic" at bounding box center [183, 247] width 152 height 36
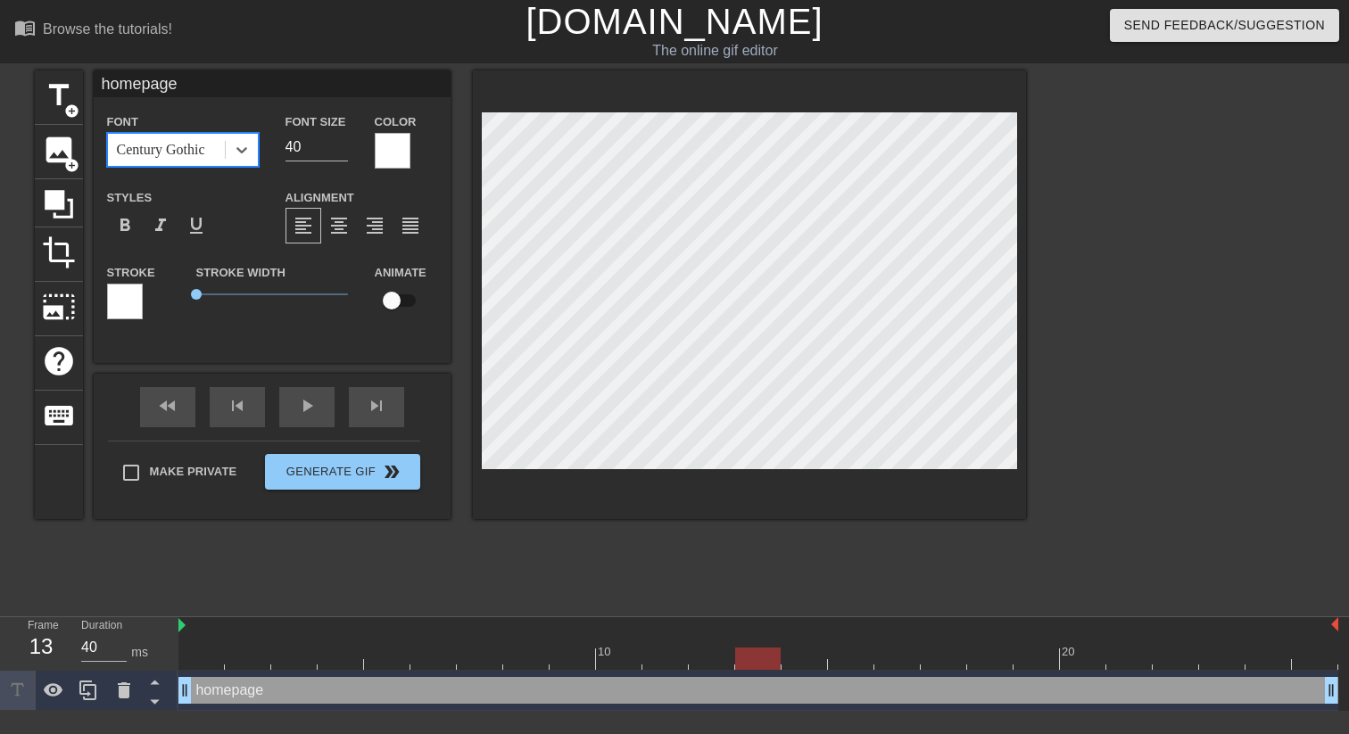
click at [190, 151] on div "Century Gothic" at bounding box center [161, 149] width 88 height 21
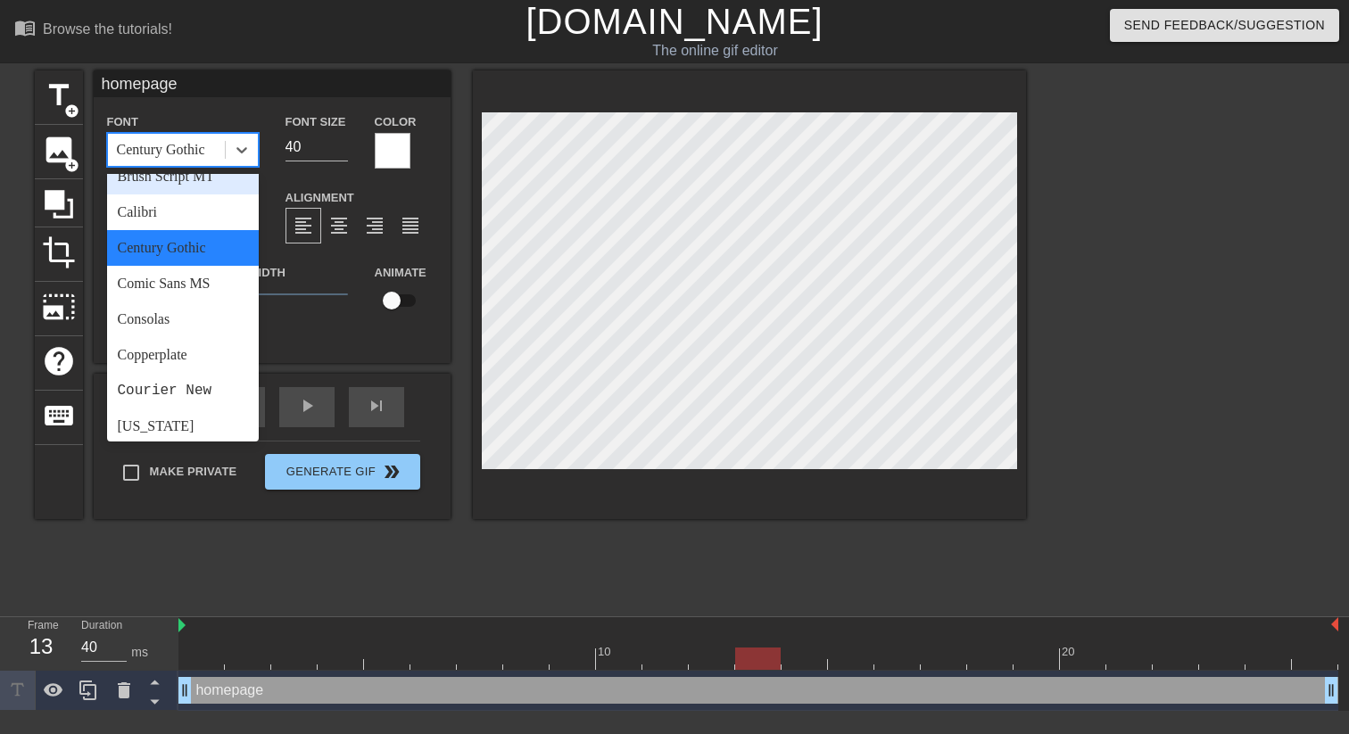
scroll to position [194, 0]
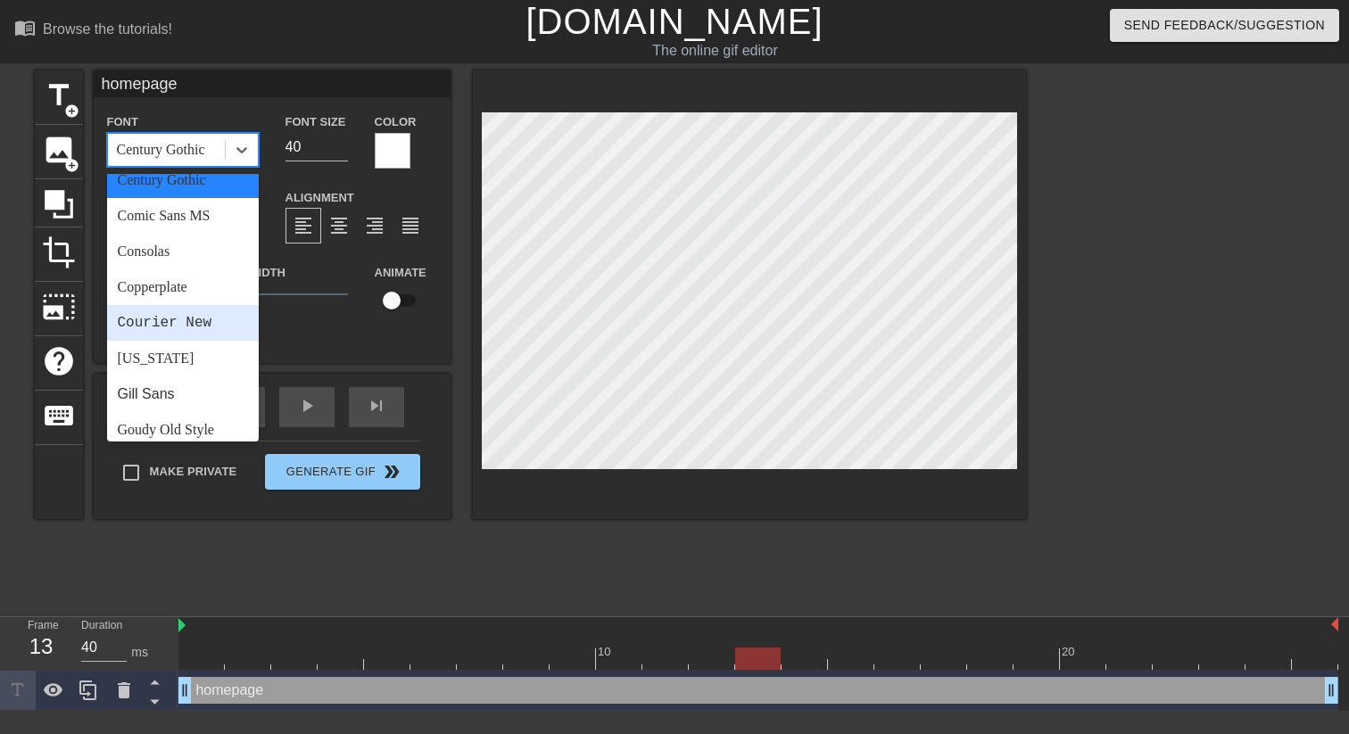
click at [186, 329] on div "Courier New" at bounding box center [183, 323] width 152 height 36
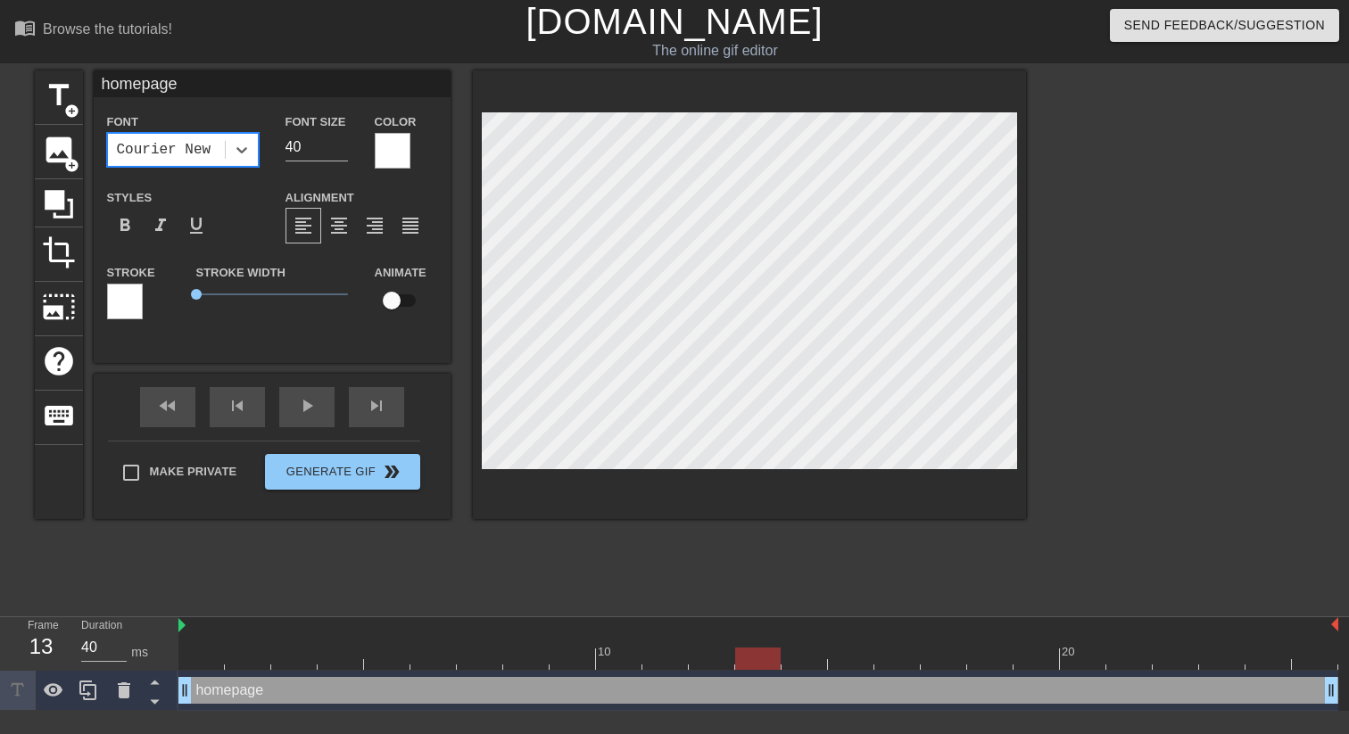
click at [194, 152] on div "Courier New" at bounding box center [164, 149] width 95 height 21
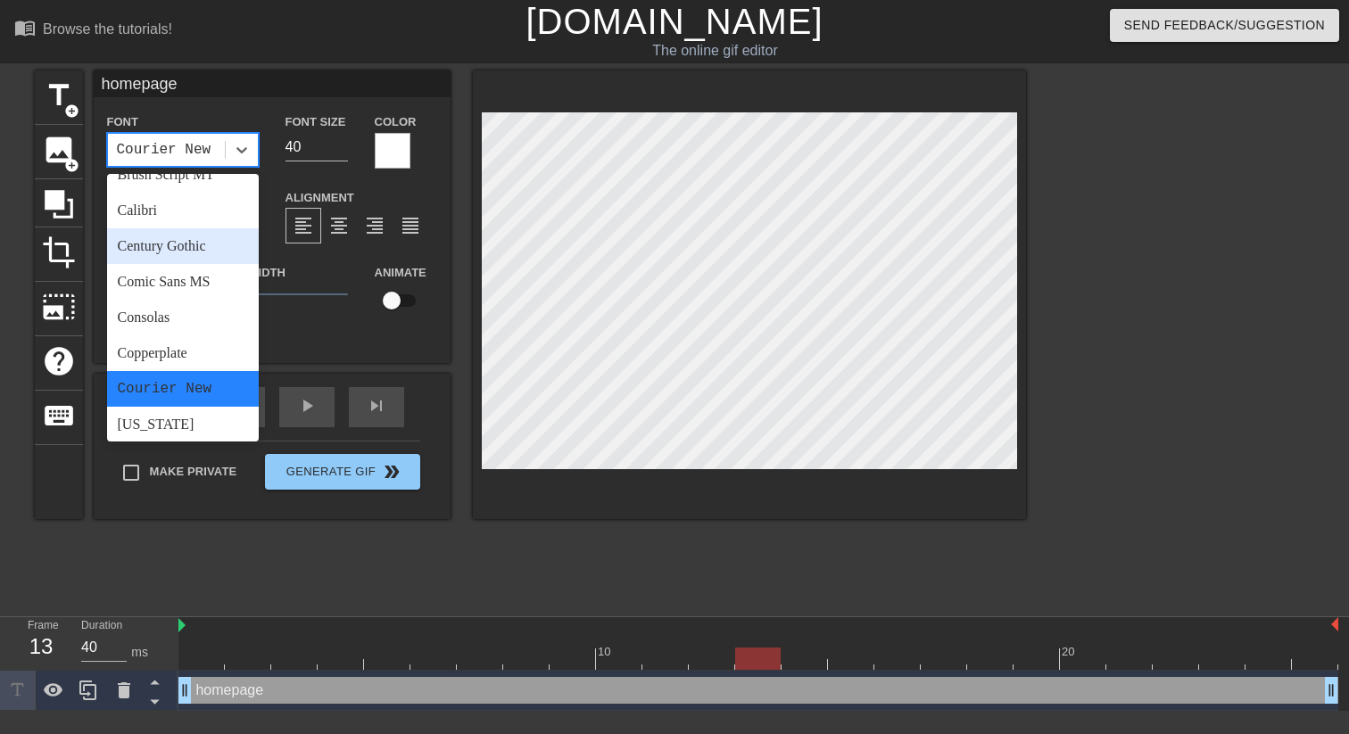
scroll to position [220, 0]
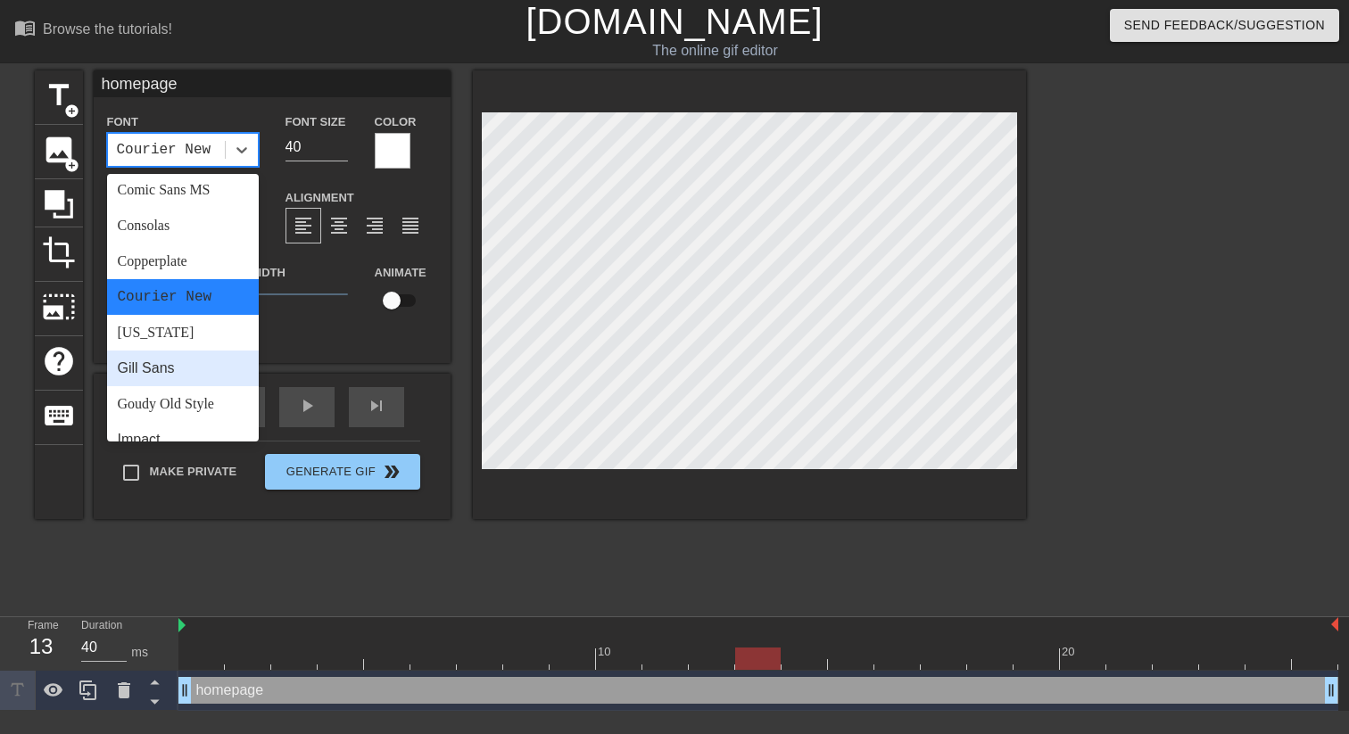
click at [194, 379] on div "Gill Sans" at bounding box center [183, 369] width 152 height 36
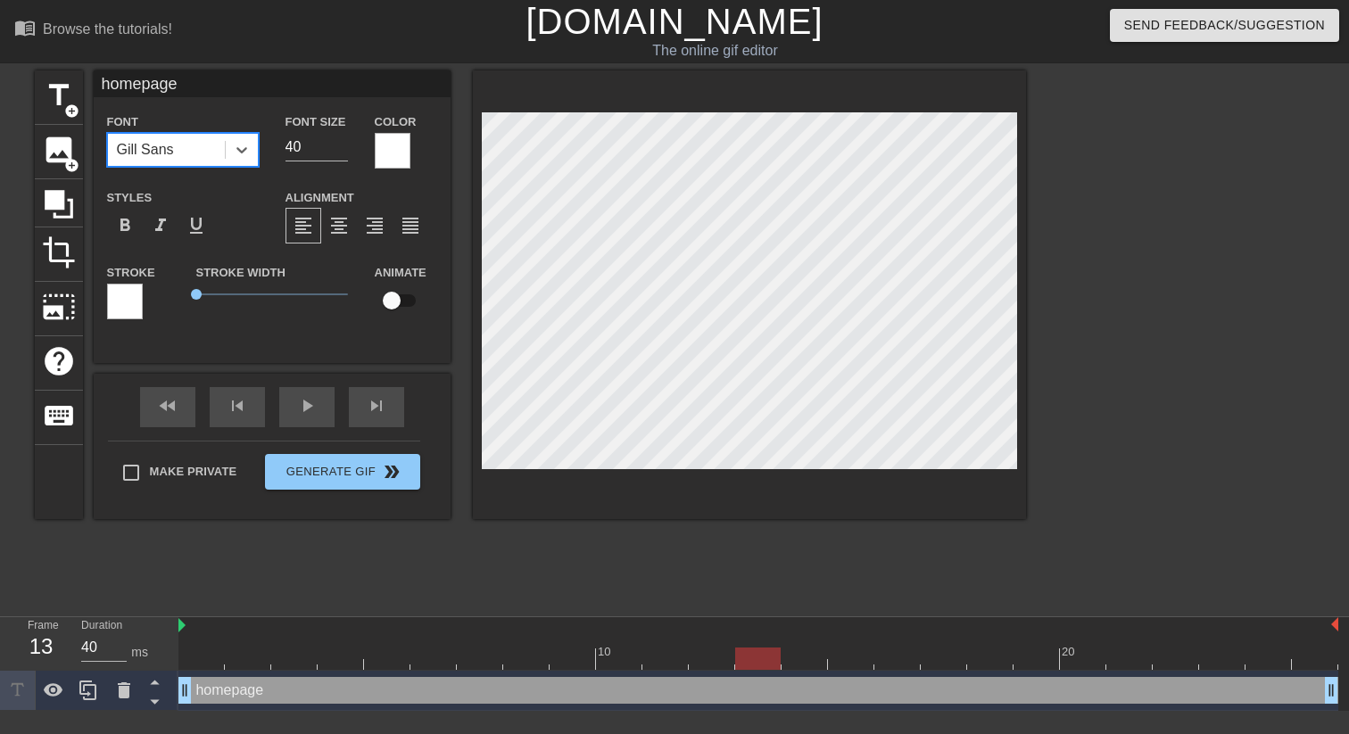
click at [203, 152] on div "Gill Sans" at bounding box center [166, 150] width 117 height 32
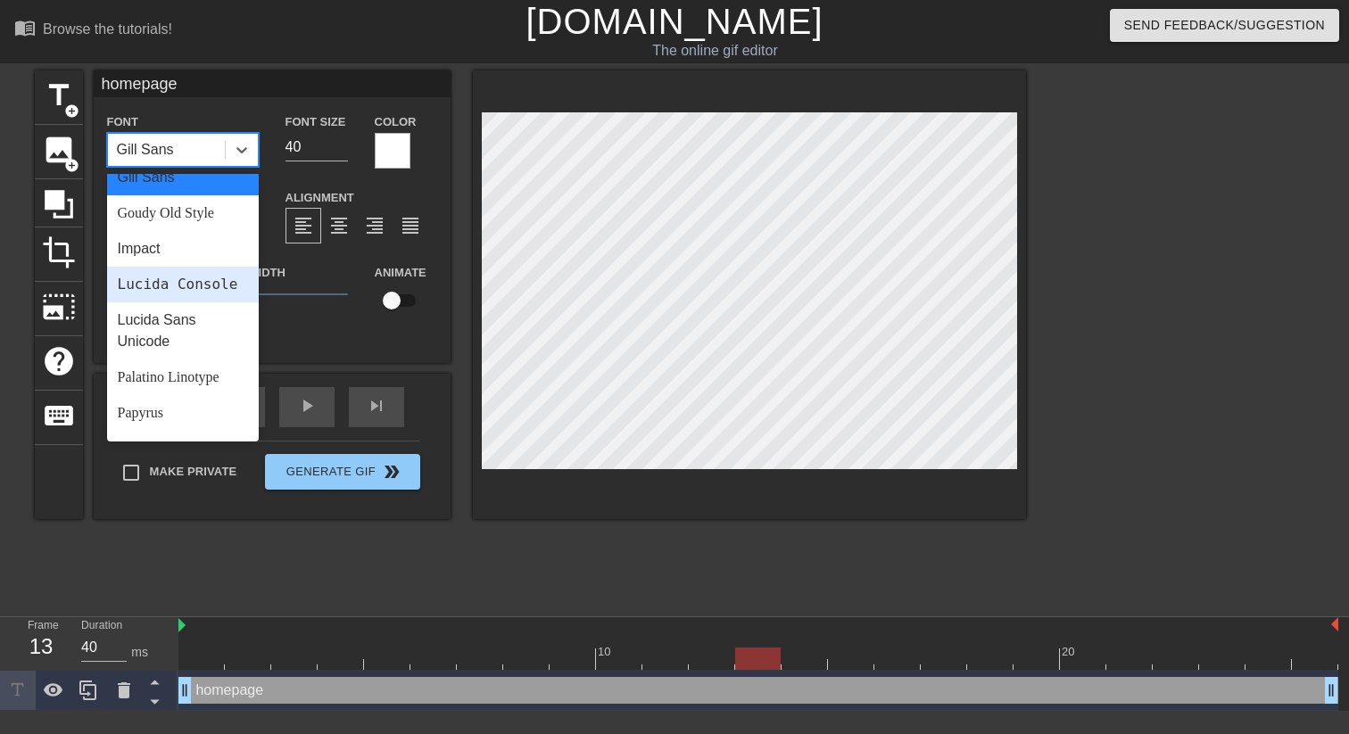
scroll to position [434, 0]
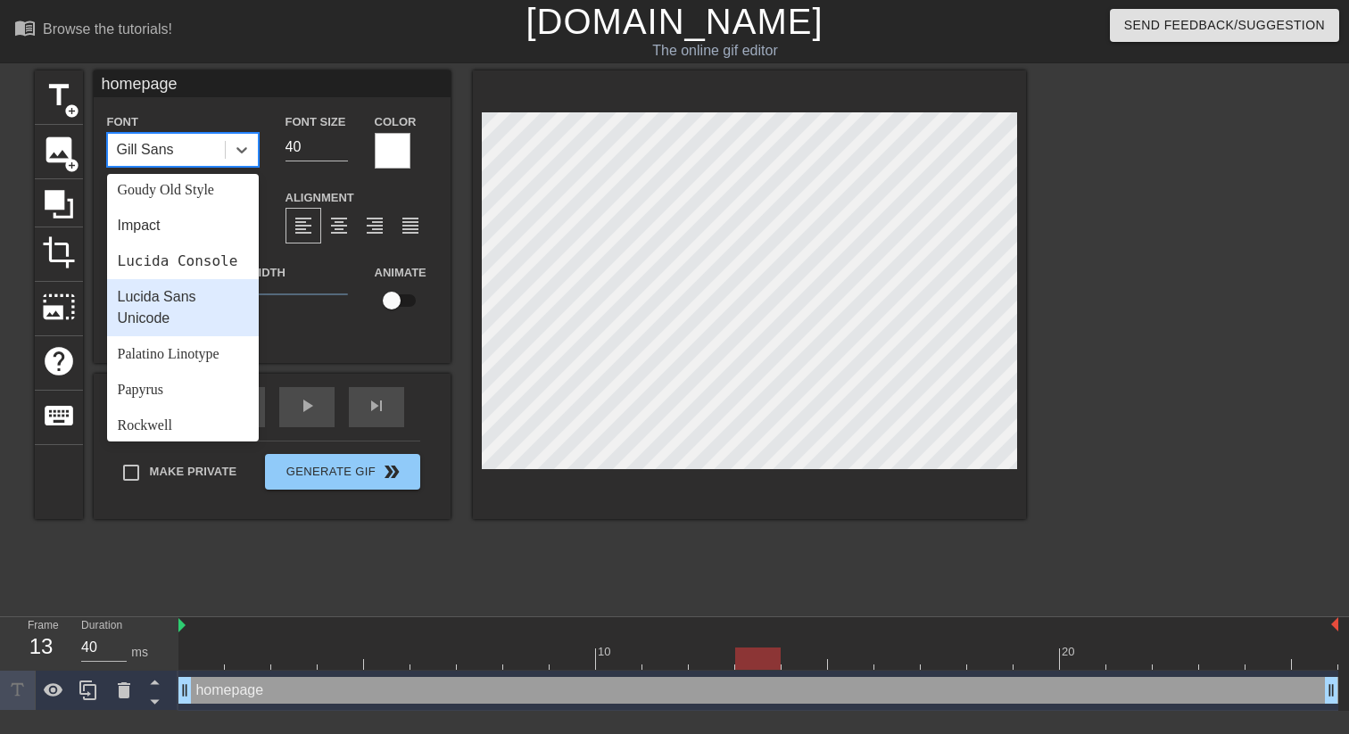
click at [206, 310] on div "Lucida Sans Unicode" at bounding box center [183, 307] width 152 height 57
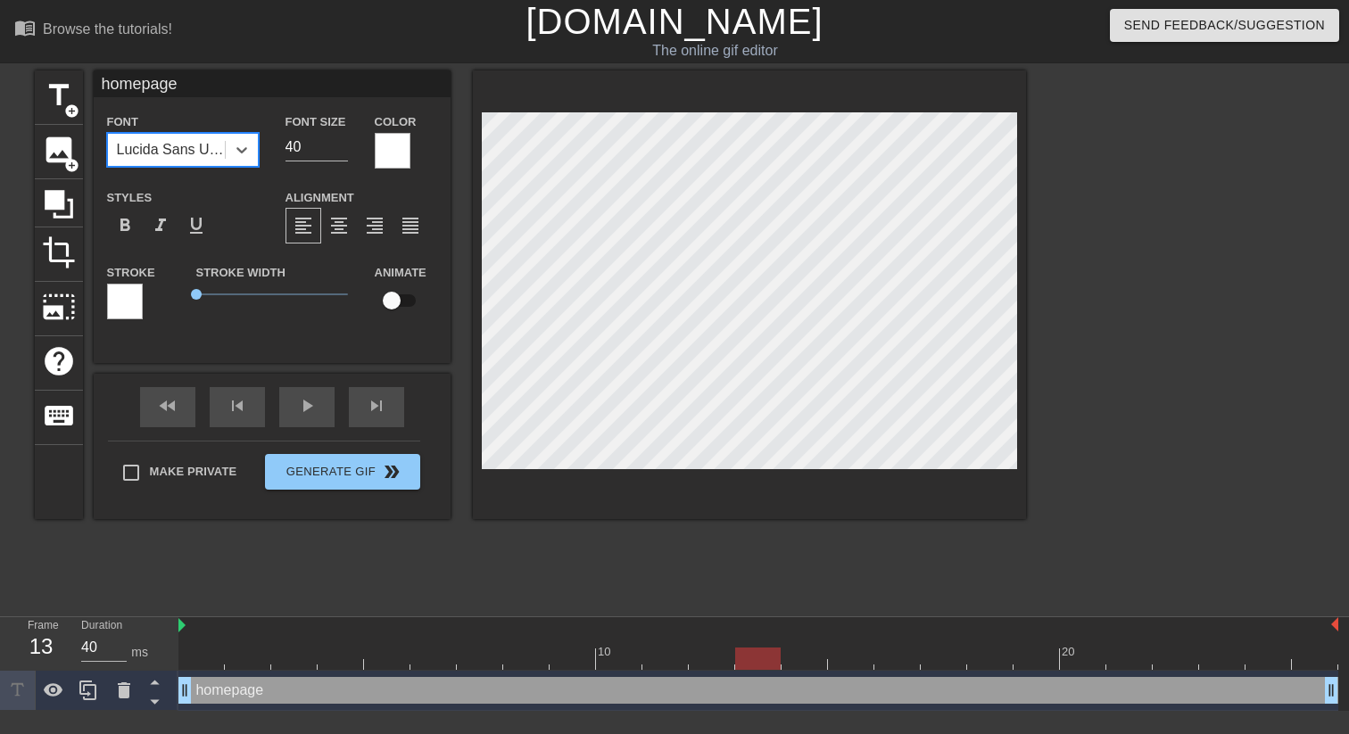
click at [182, 154] on div "Lucida Sans Unicode" at bounding box center [172, 149] width 110 height 21
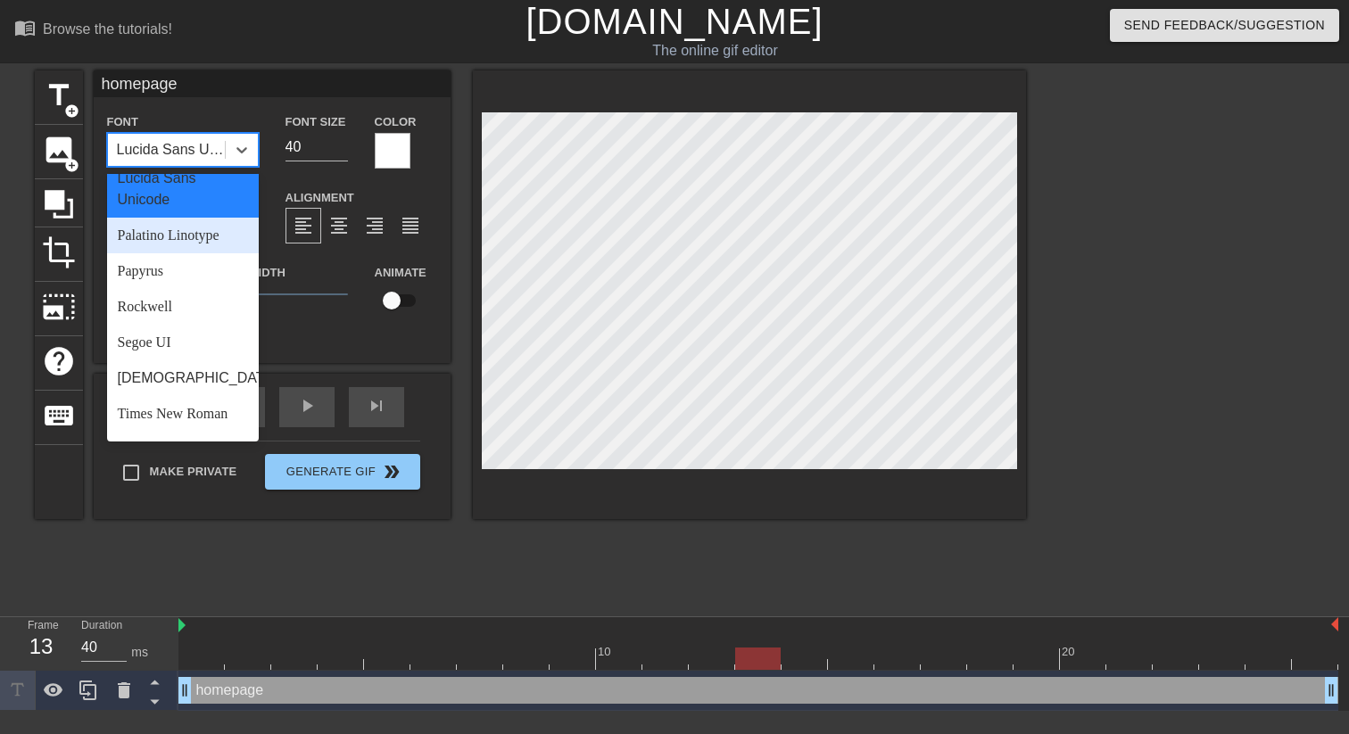
scroll to position [557, 0]
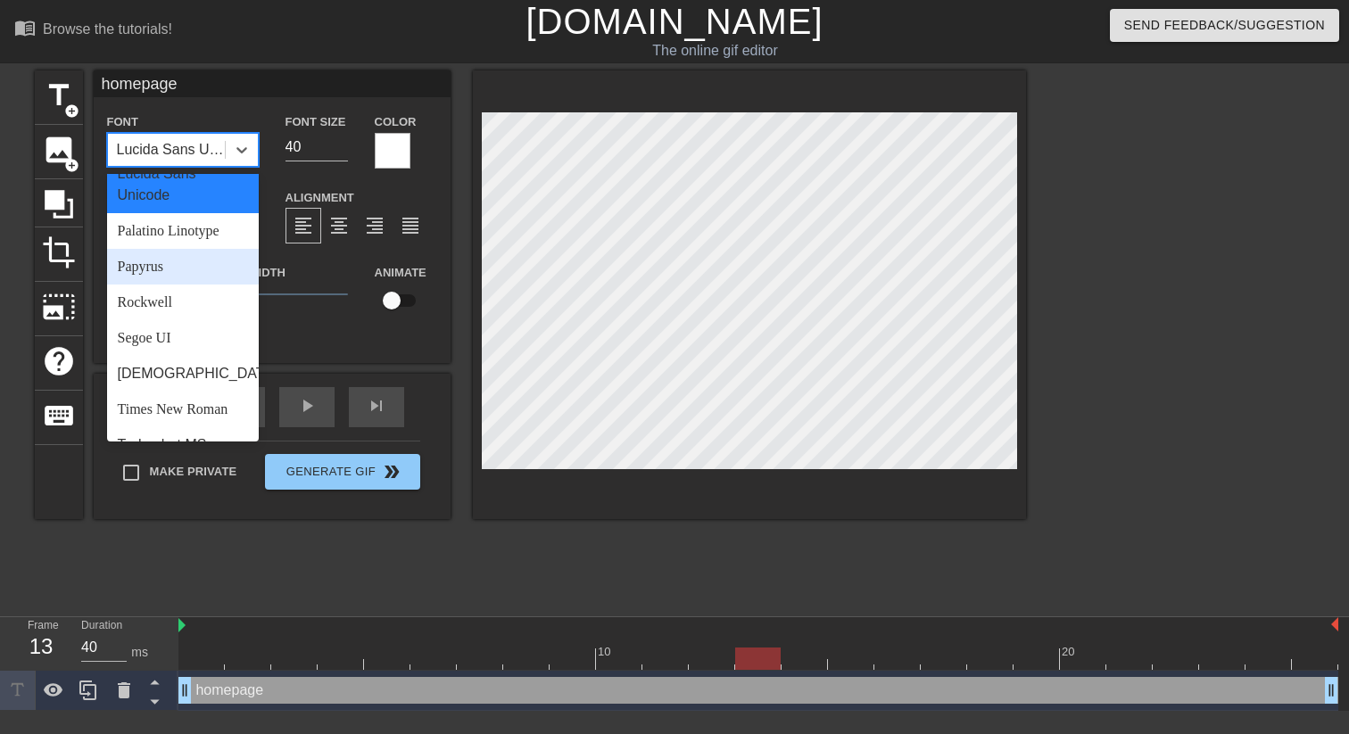
click at [200, 265] on div "Papyrus" at bounding box center [183, 267] width 152 height 36
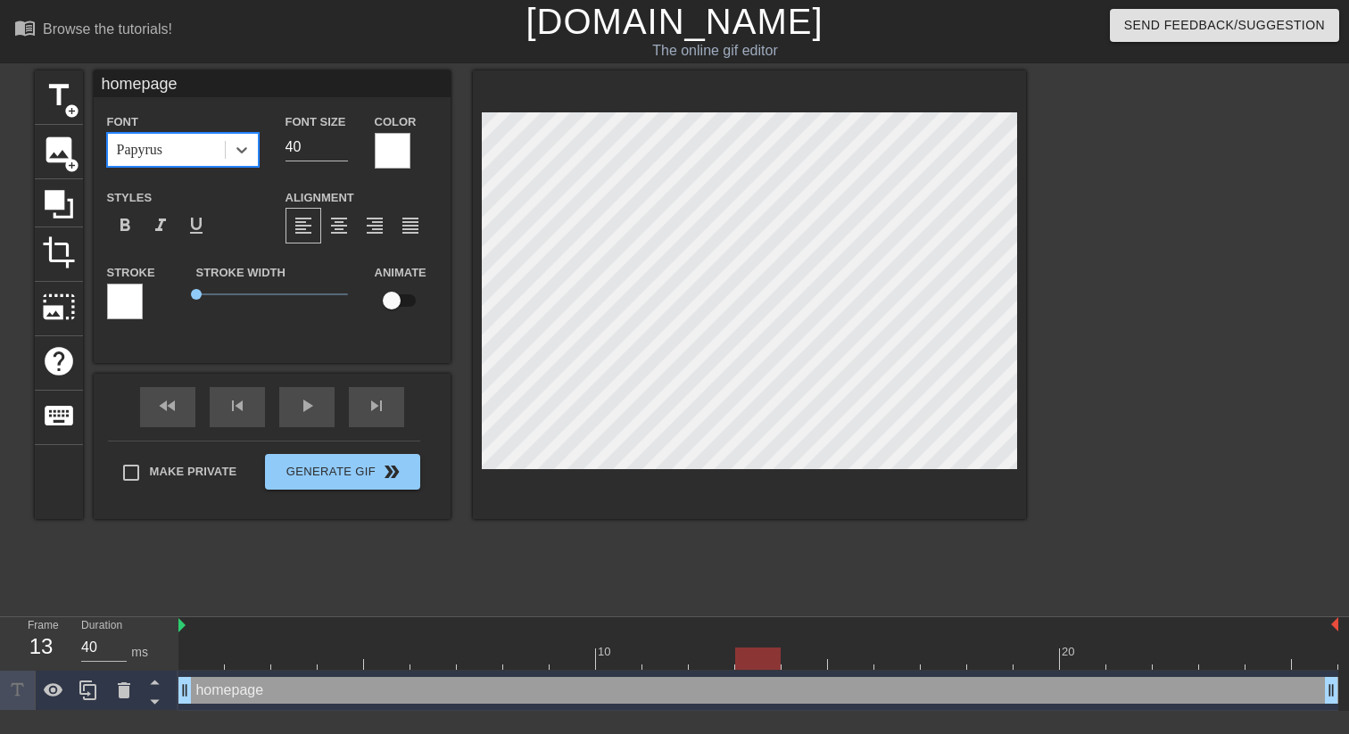
click at [189, 162] on div "Papyrus" at bounding box center [166, 150] width 117 height 32
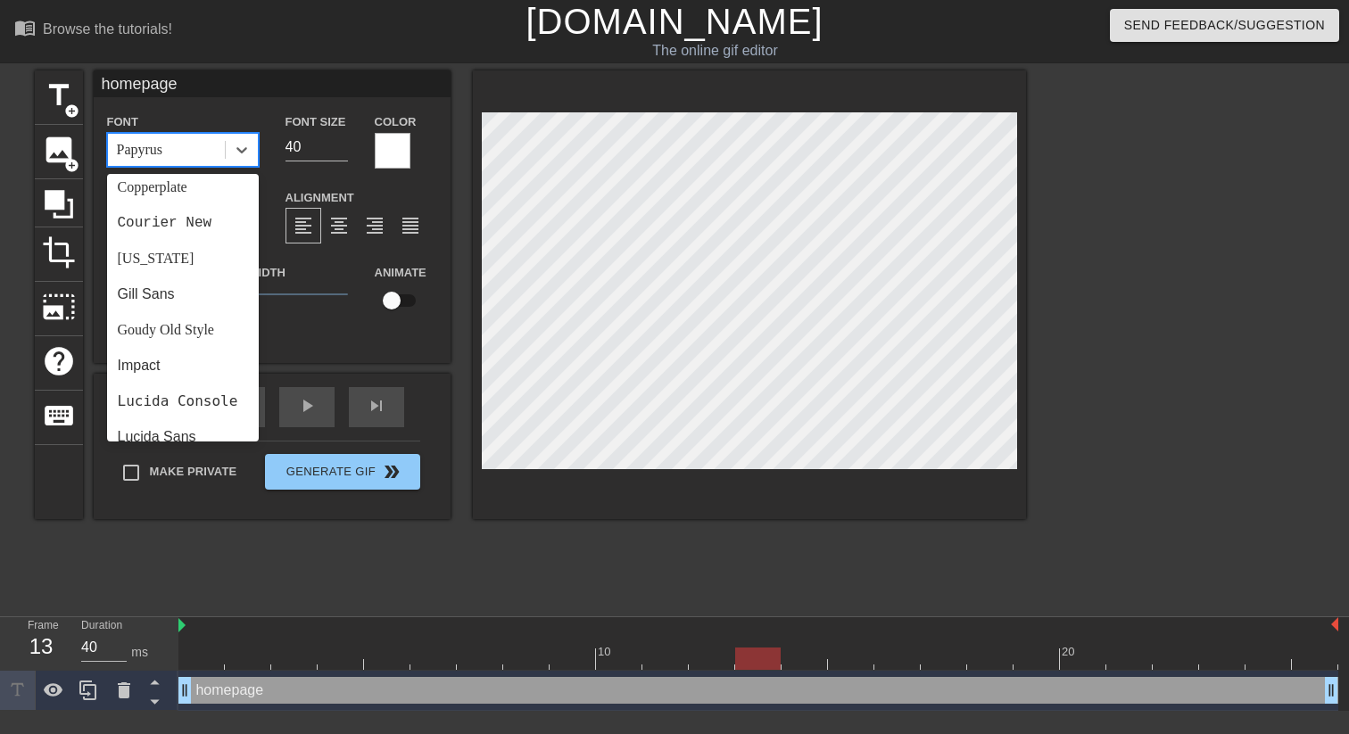
scroll to position [617, 0]
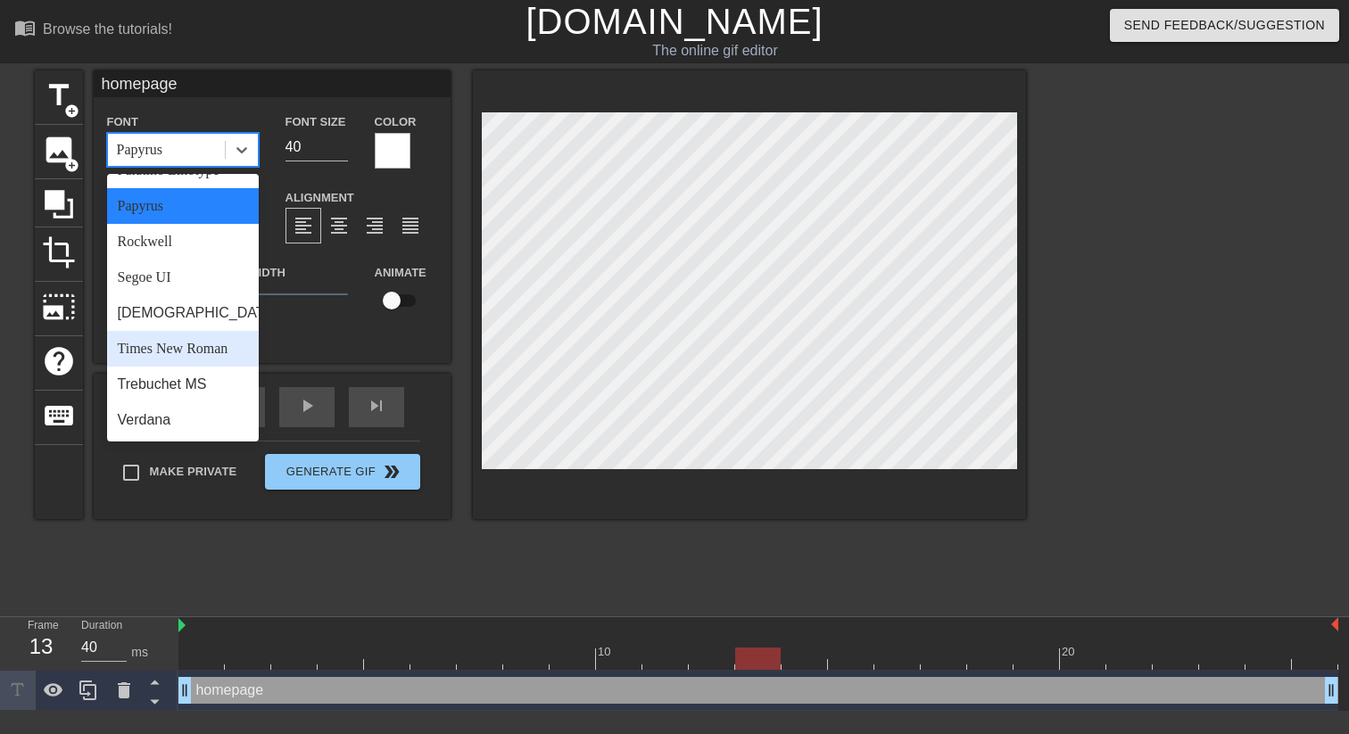
click at [193, 361] on div "Times New Roman" at bounding box center [183, 349] width 152 height 36
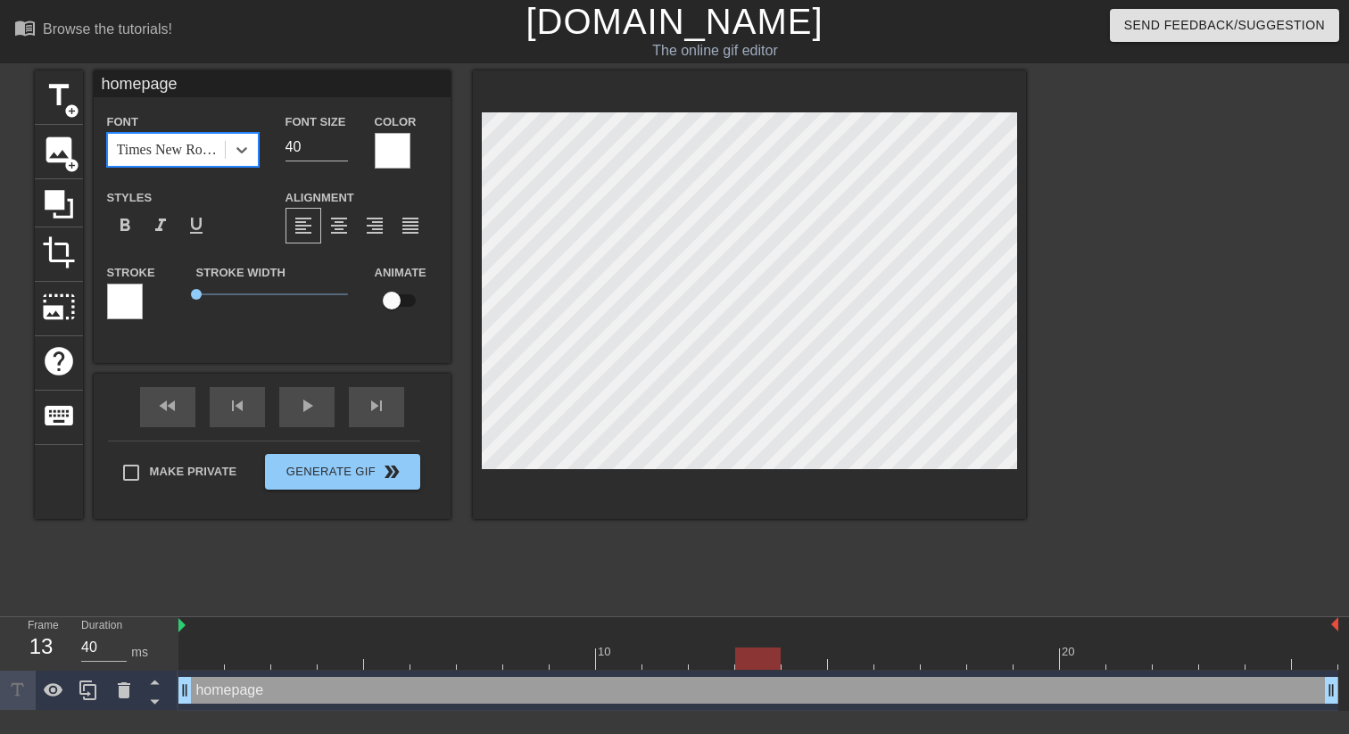
click at [173, 149] on div "Times New Roman" at bounding box center [172, 149] width 110 height 21
type input "g"
type textarea "g"
type input "go"
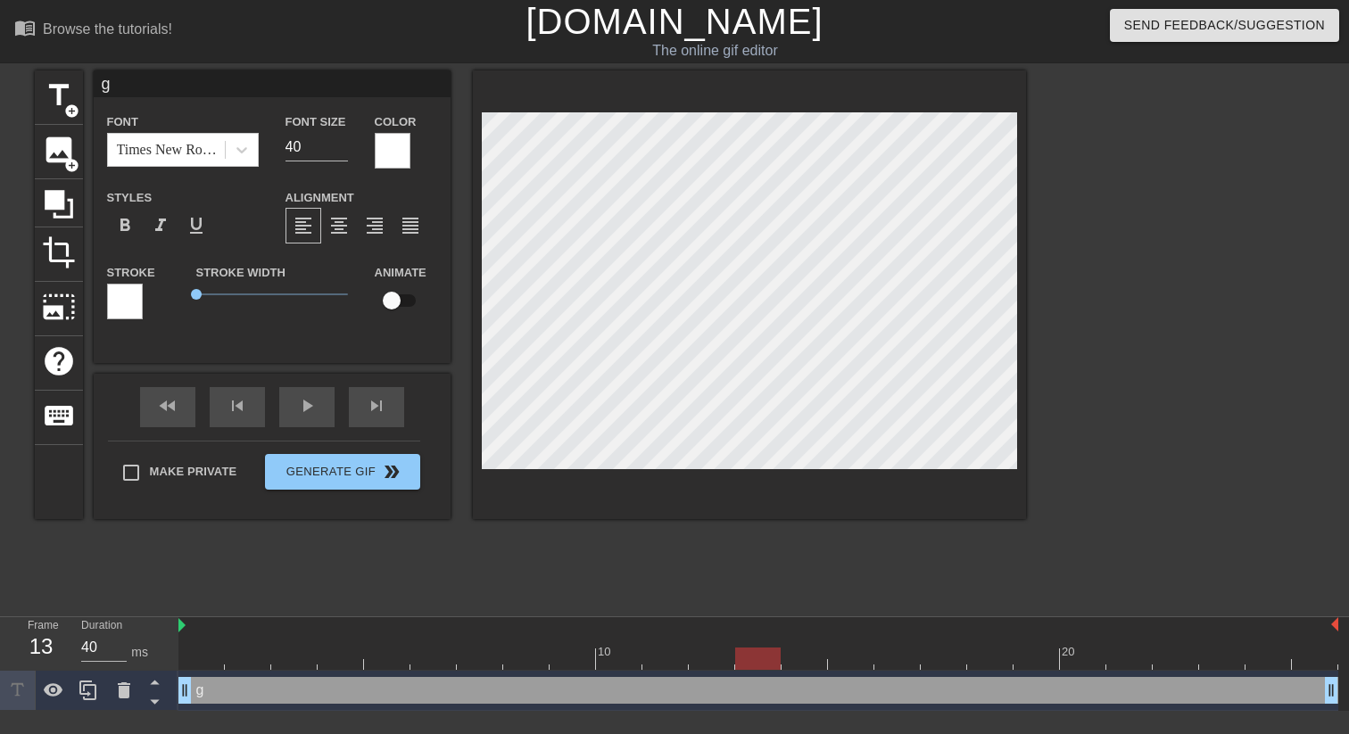
type textarea "go"
type input "goo"
type textarea "goo"
type input "good"
type textarea "good"
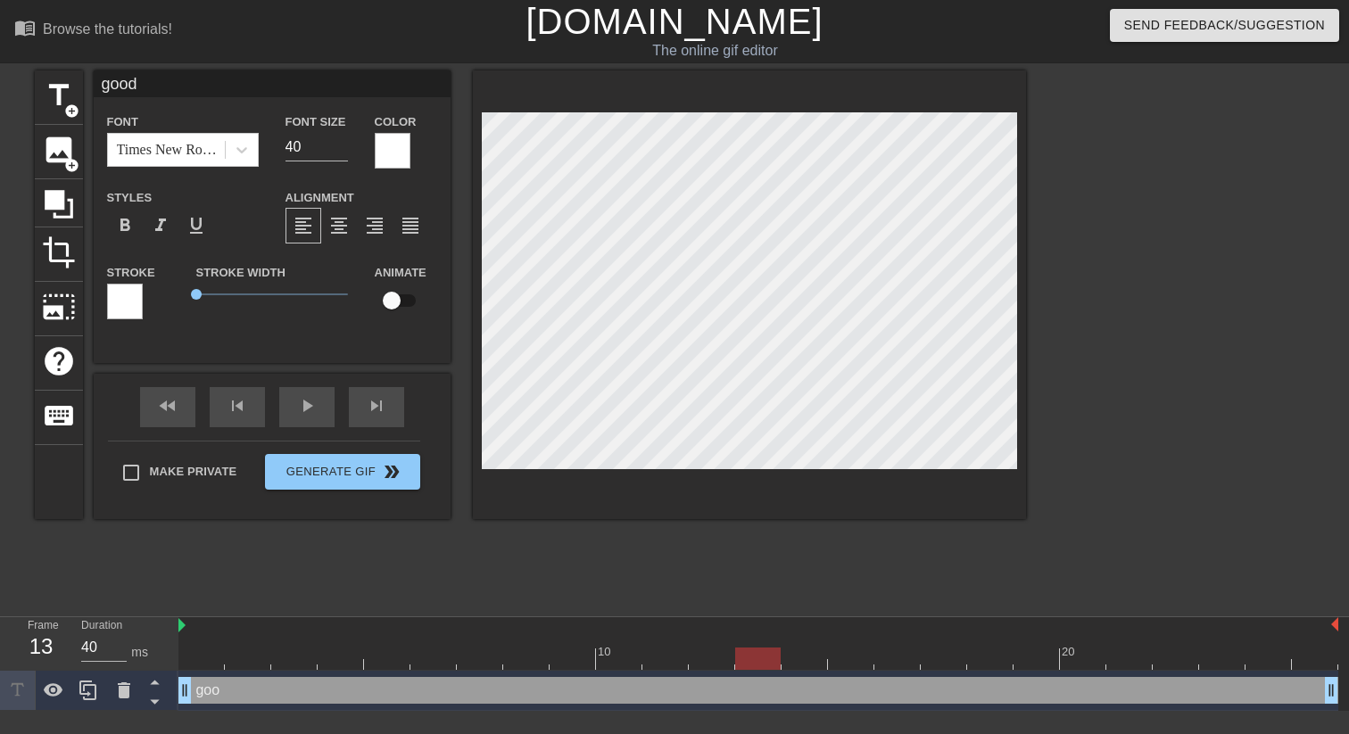
scroll to position [0, 0]
type input "good"
type textarea "good"
type input "good m"
type textarea "good m"
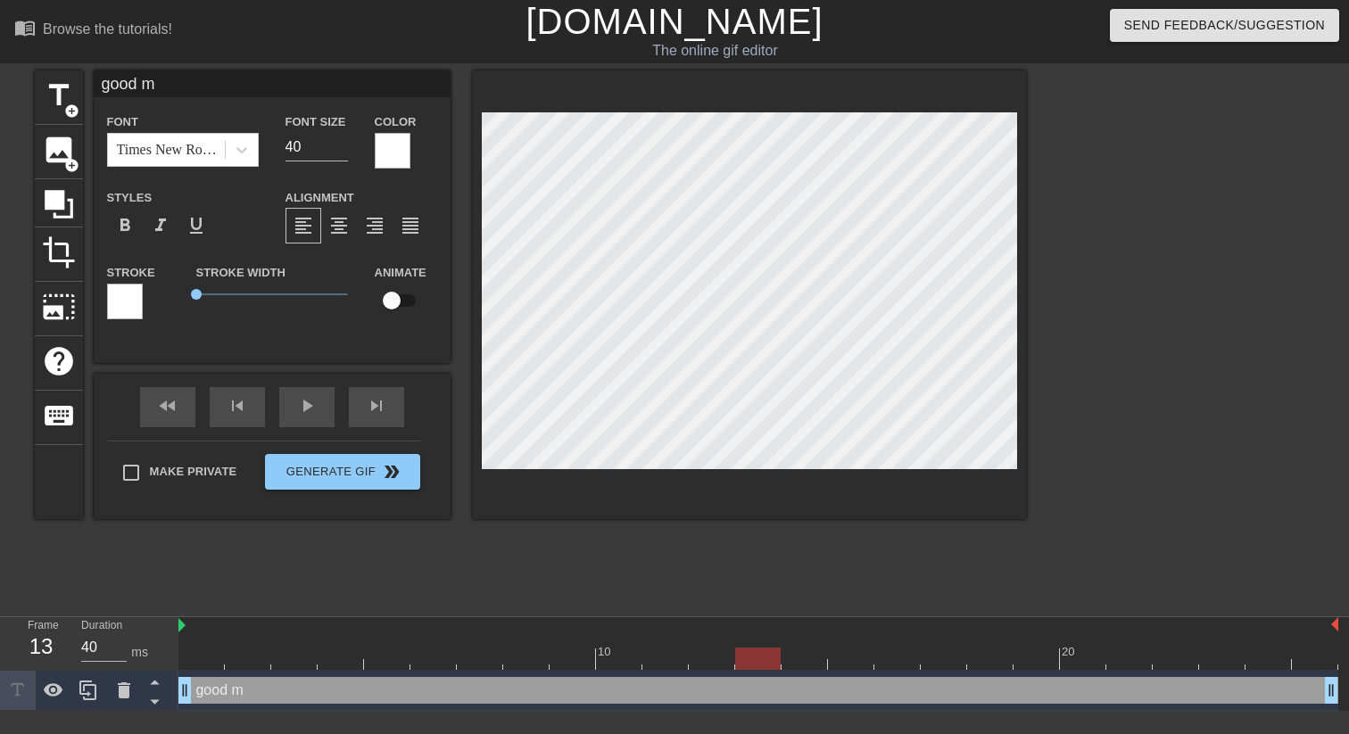
type input "good mo"
type textarea "good mo"
type input "good mor"
type textarea "good mor"
type input "good morn"
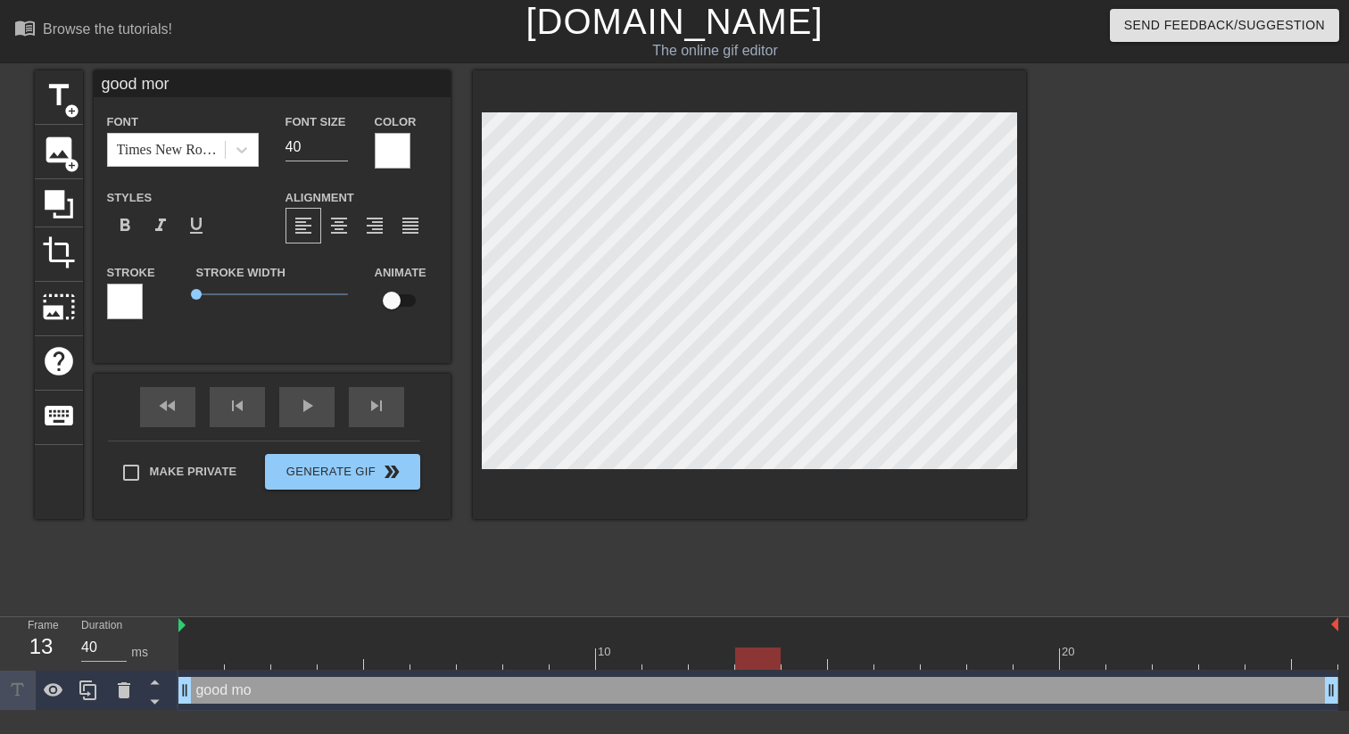
type textarea "good morn"
type input "good morni"
type textarea "good morni"
type input "good mornin"
type textarea "good mornin"
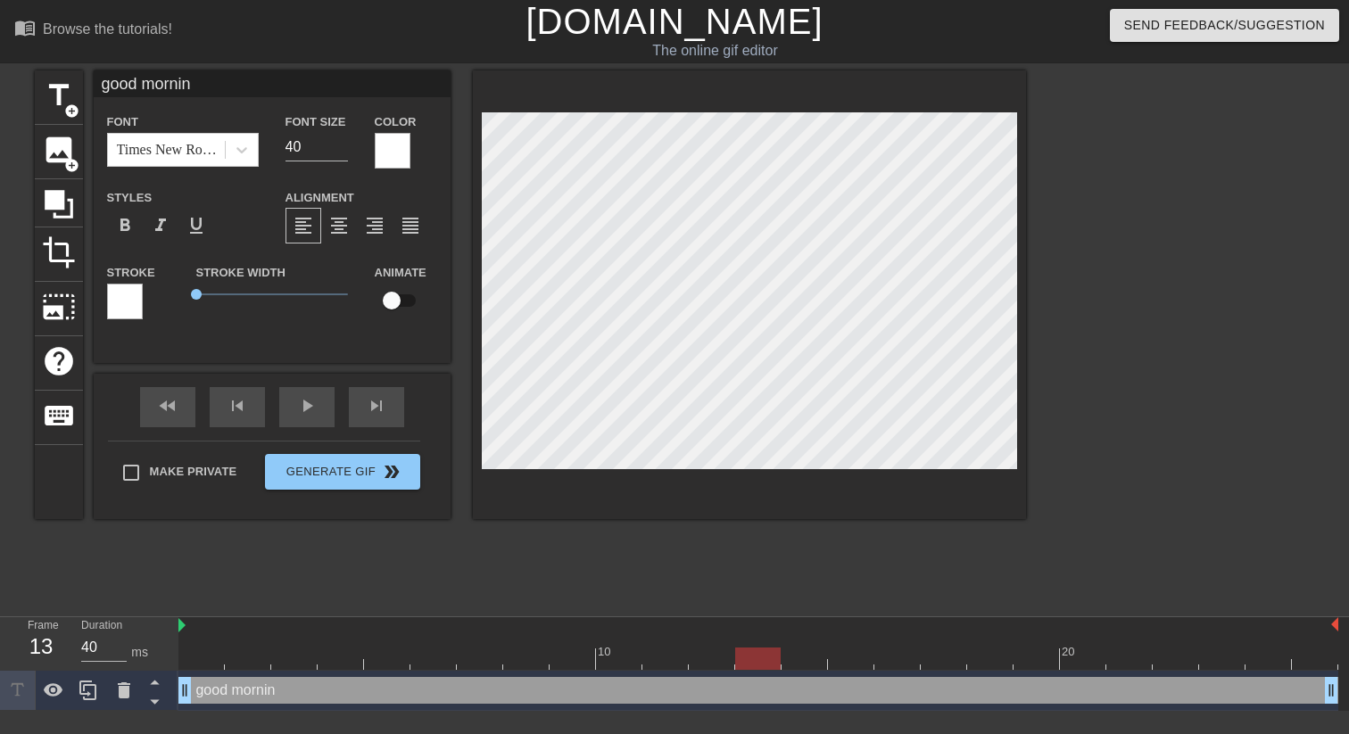
type input "good morning"
type textarea "good morning"
type input "good morning,"
type textarea "good morning,"
type input "good morning,"
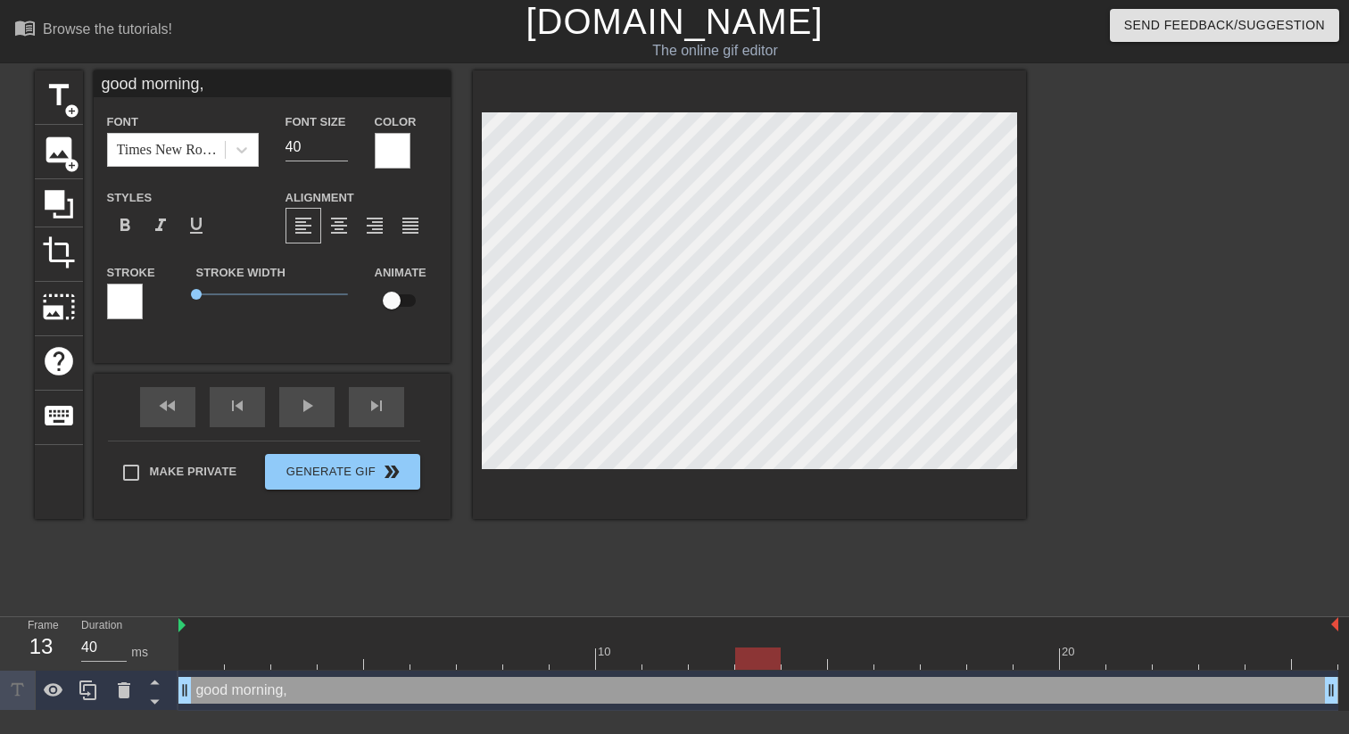
type textarea "good morning,"
type input "good morning, j"
type textarea "good morning, j"
type input "good morning, [PERSON_NAME]"
type textarea "good morning, [PERSON_NAME]"
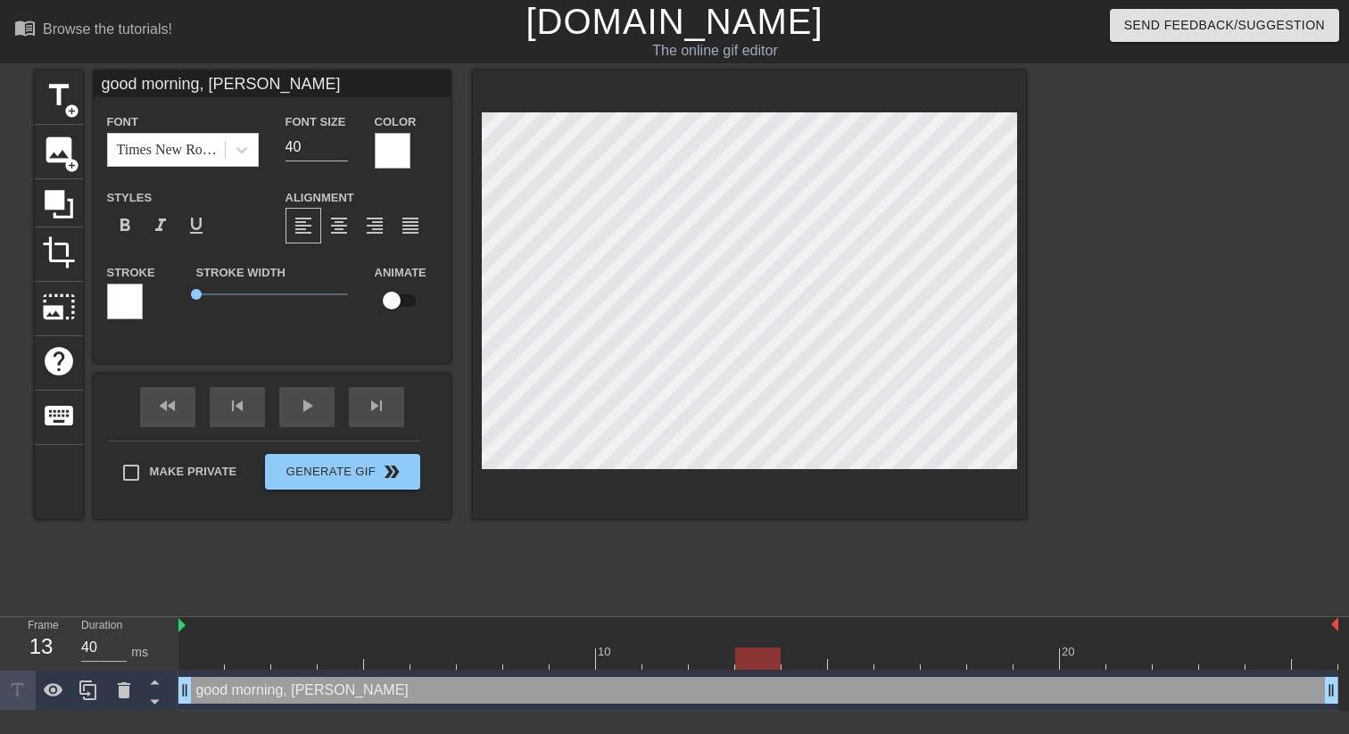
type input "good morning, jun"
type textarea "good morning, jun"
type input "good morning, [PERSON_NAME]"
type textarea "good morning, [PERSON_NAME]"
type input "good morning, [PERSON_NAME]"
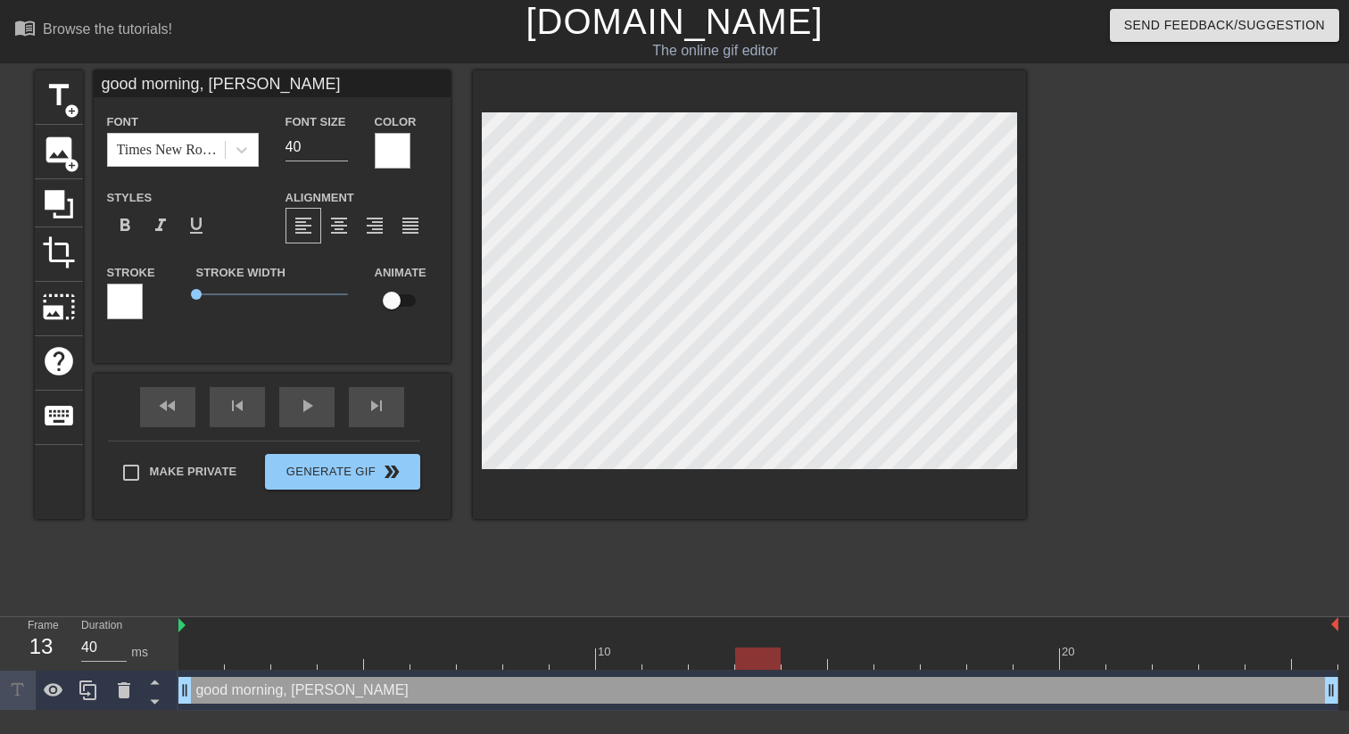
type textarea "good morning, [PERSON_NAME]"
type input "good morning, [PERSON_NAME]"
type textarea "good morning, [PERSON_NAME]"
type input "good morning, [PERSON_NAME]"
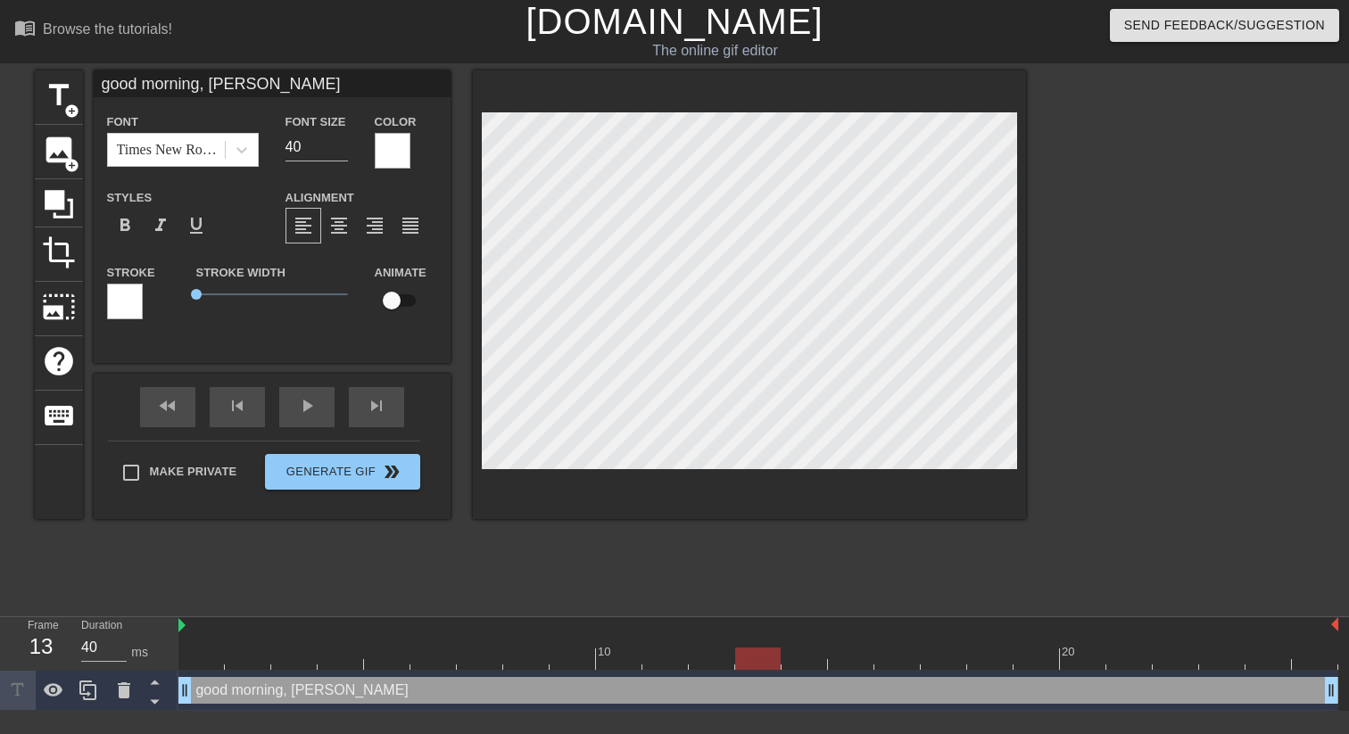
type textarea "good morning, [PERSON_NAME]"
type input "good morning, [PERSON_NAME]"
type textarea "good morning, [PERSON_NAME]"
type input "good morning, jun"
type textarea "good morning, jun"
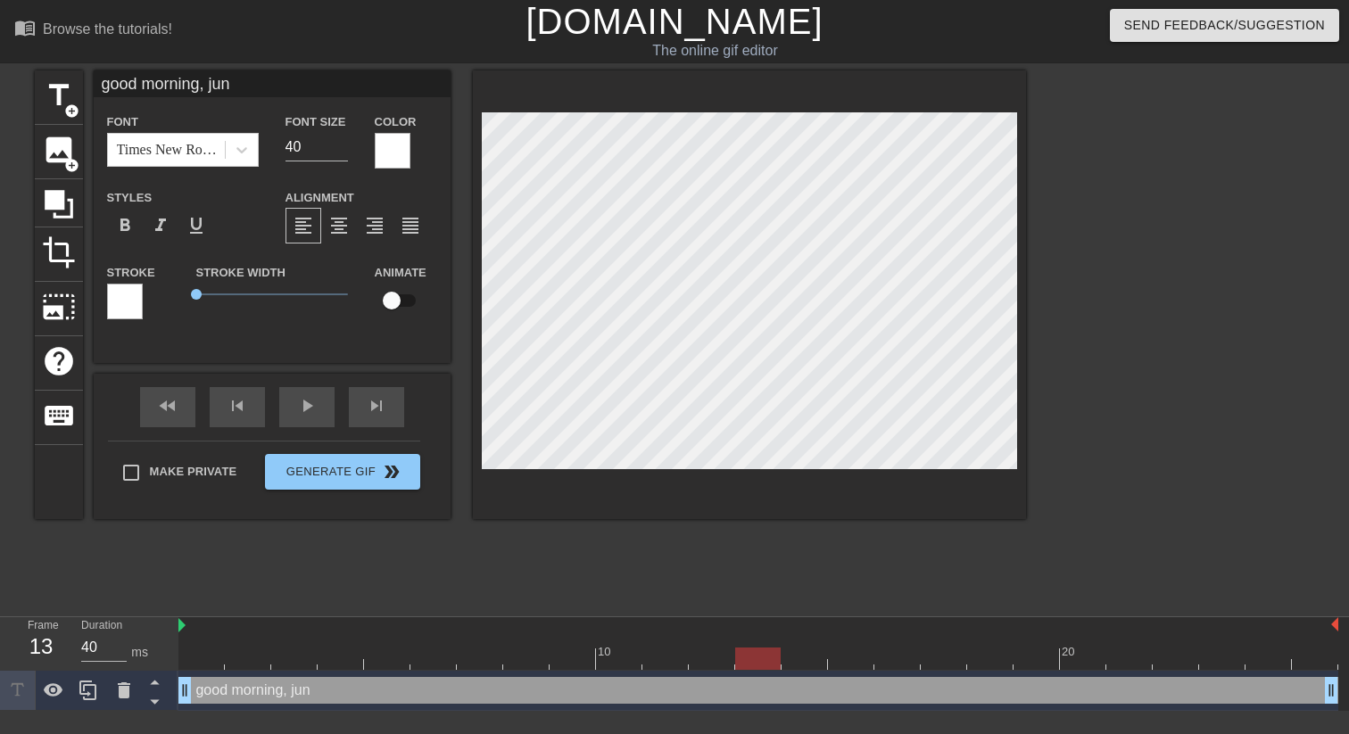
type input "good morning, [PERSON_NAME]"
type textarea "good morning, [PERSON_NAME]"
type input "good morning, j"
type textarea "good morning, j"
type input "good morning,"
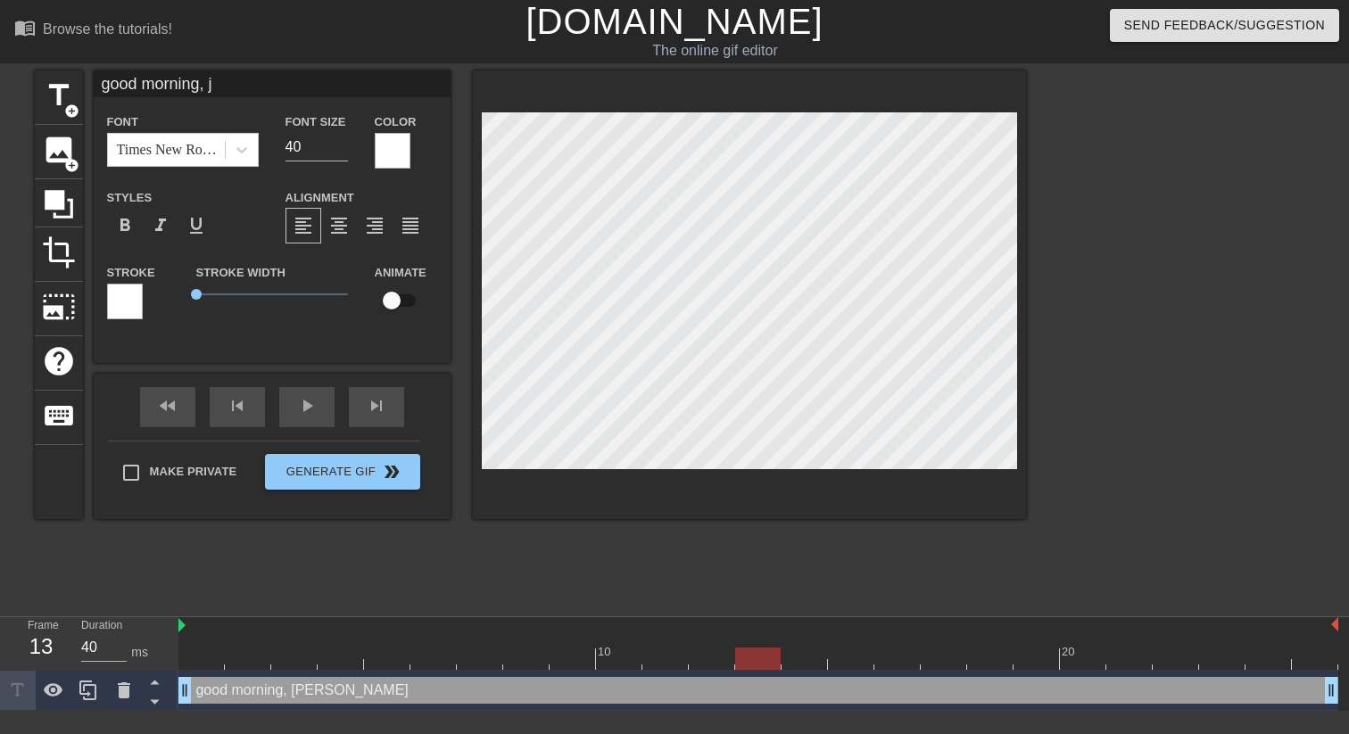
type textarea "good morning,"
type input "good morning,"
type textarea "good morning,"
type input "good morning"
type textarea "good morning"
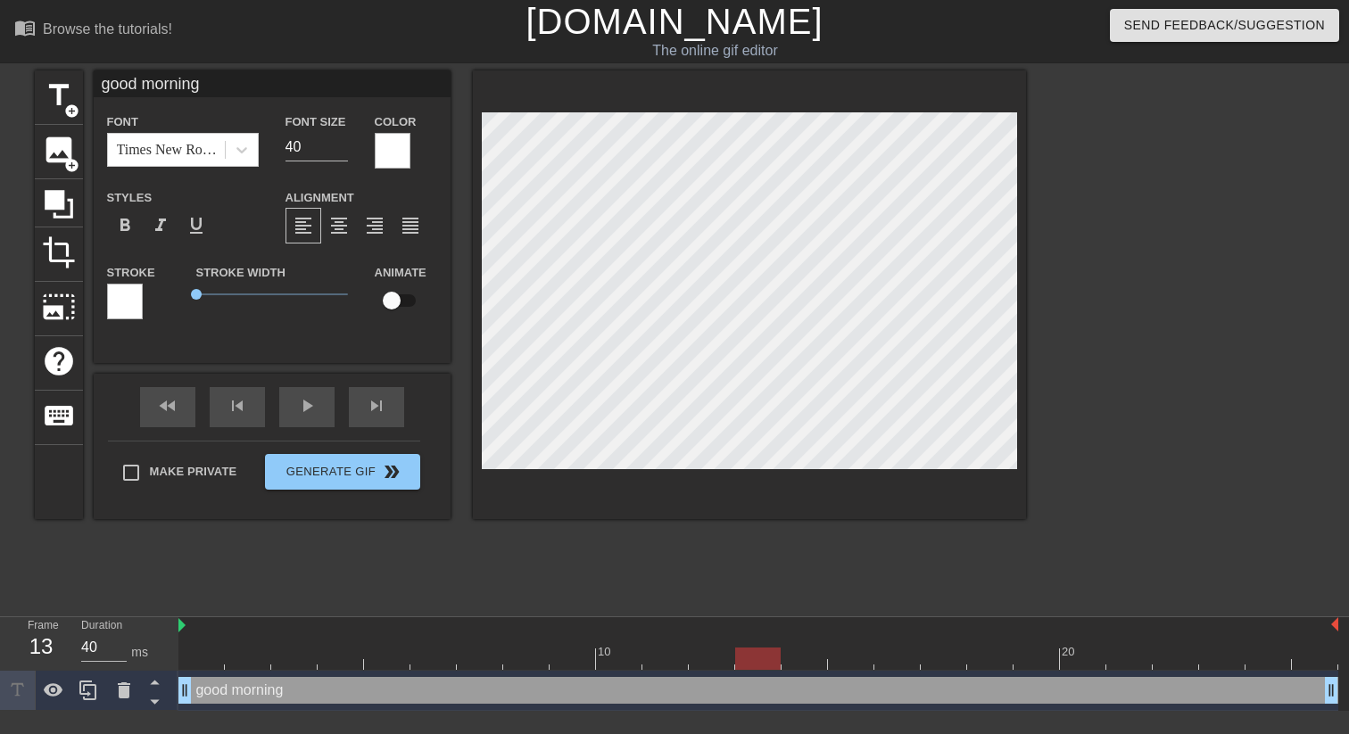
scroll to position [0, 4]
type input "good mornin"
type textarea "good mornin"
type input "good morni"
type textarea "good morni"
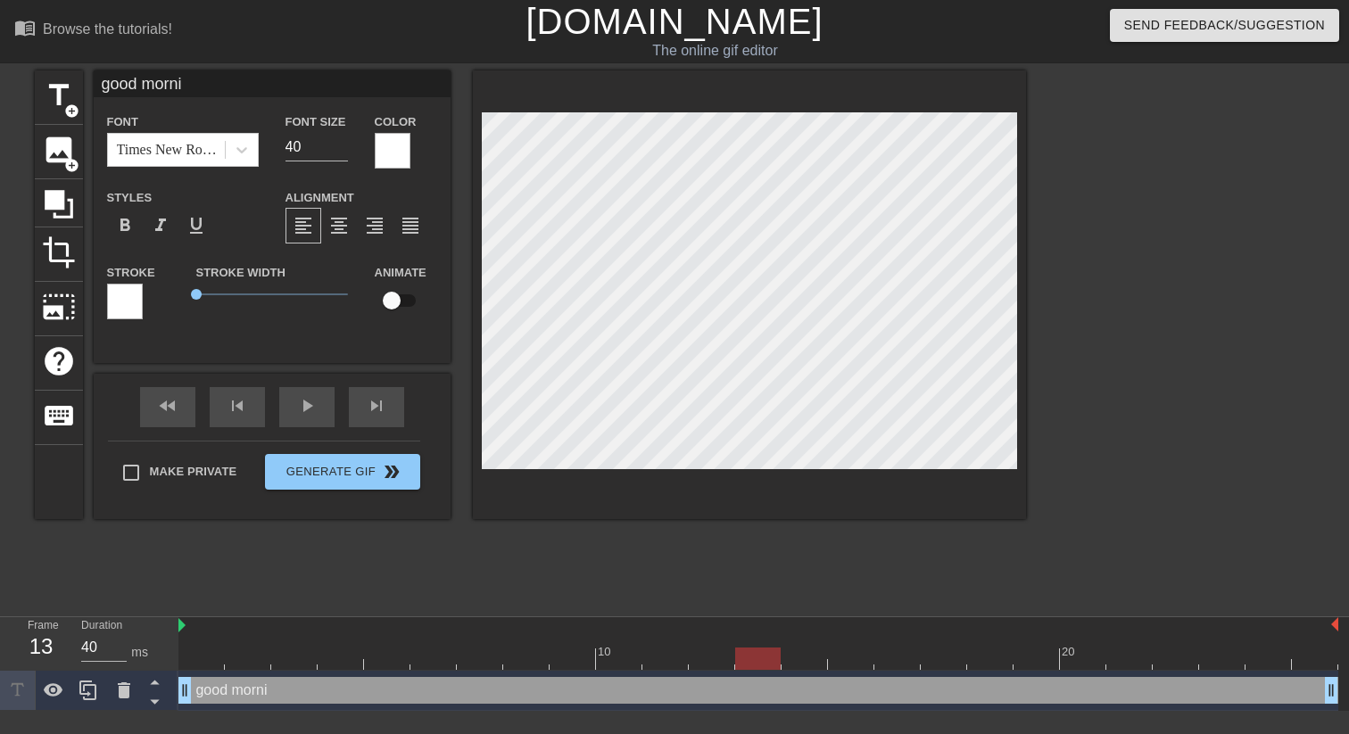
type input "good morn"
type textarea "good morn"
type input "good mor"
type textarea "good mor"
type input "good mo"
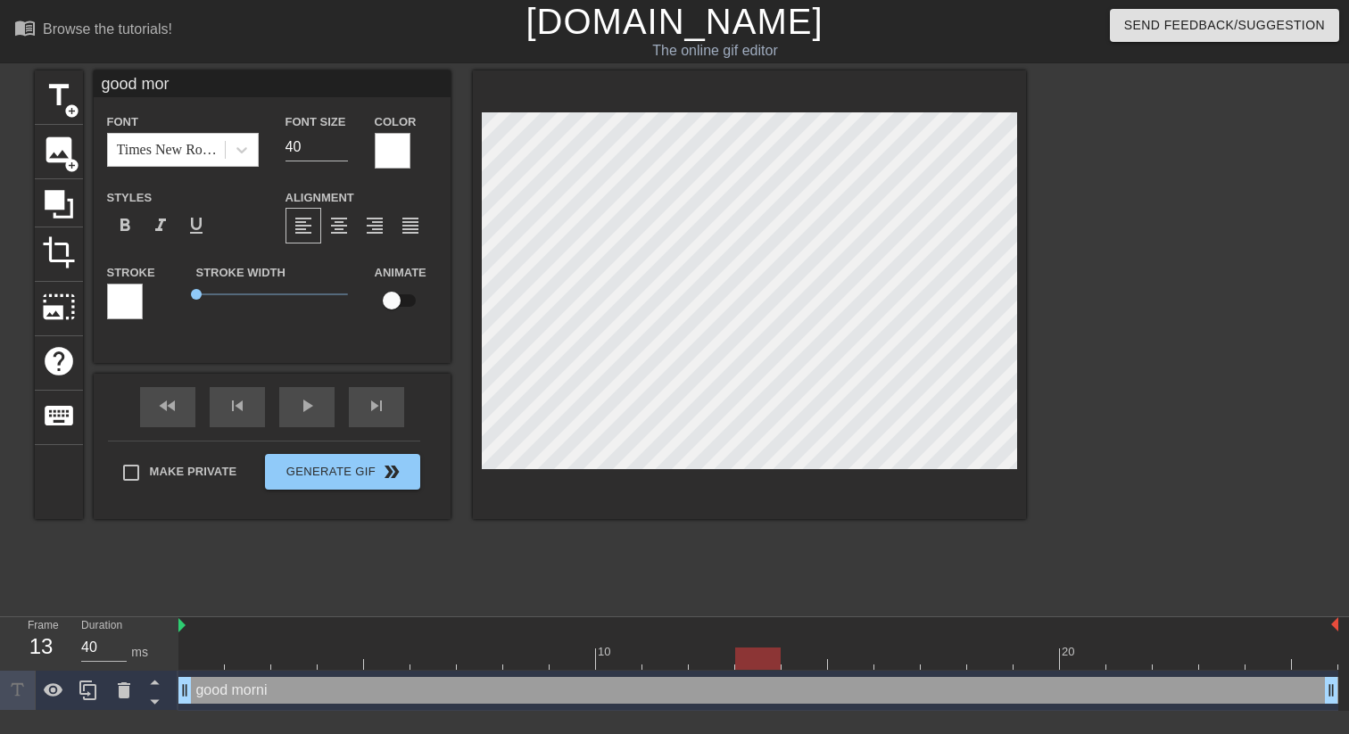
type textarea "good mo"
type input "good m"
type textarea "good m"
type input "good"
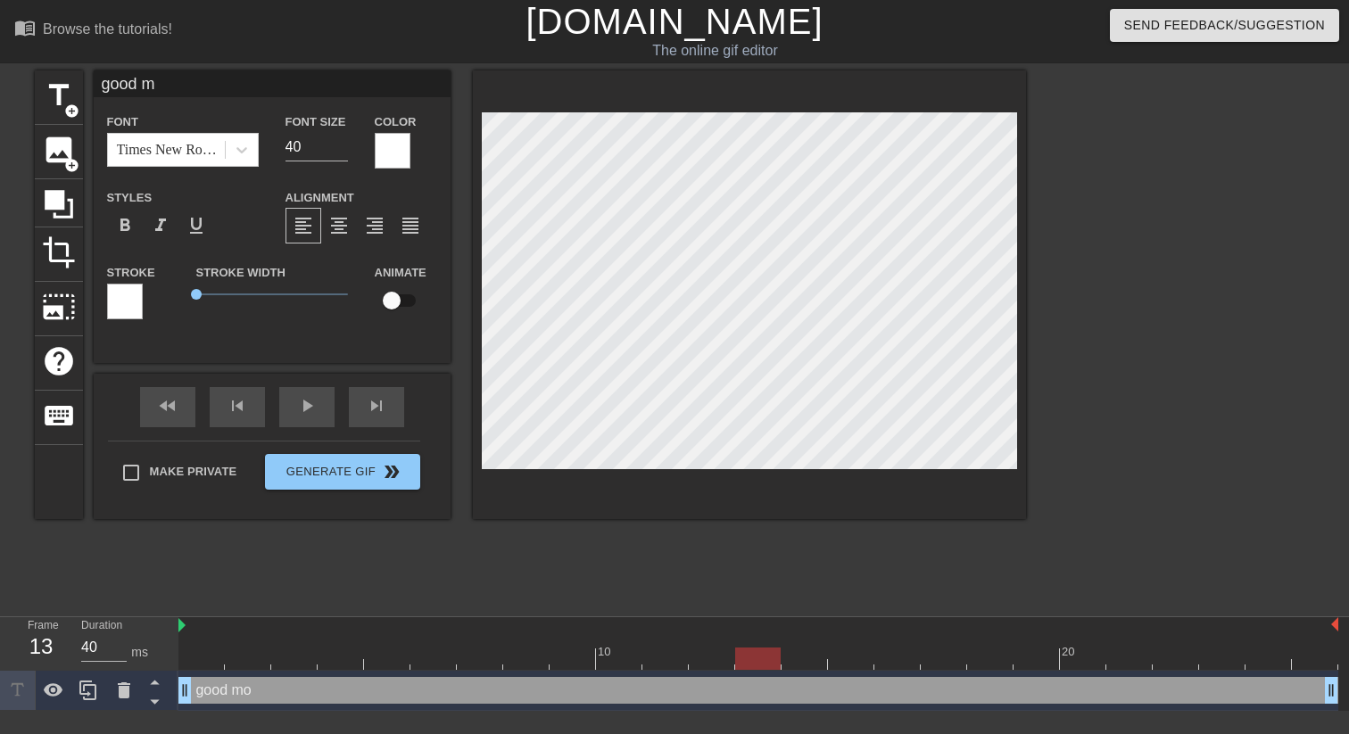
type textarea "good"
type input "good"
type textarea "good"
type input "goo"
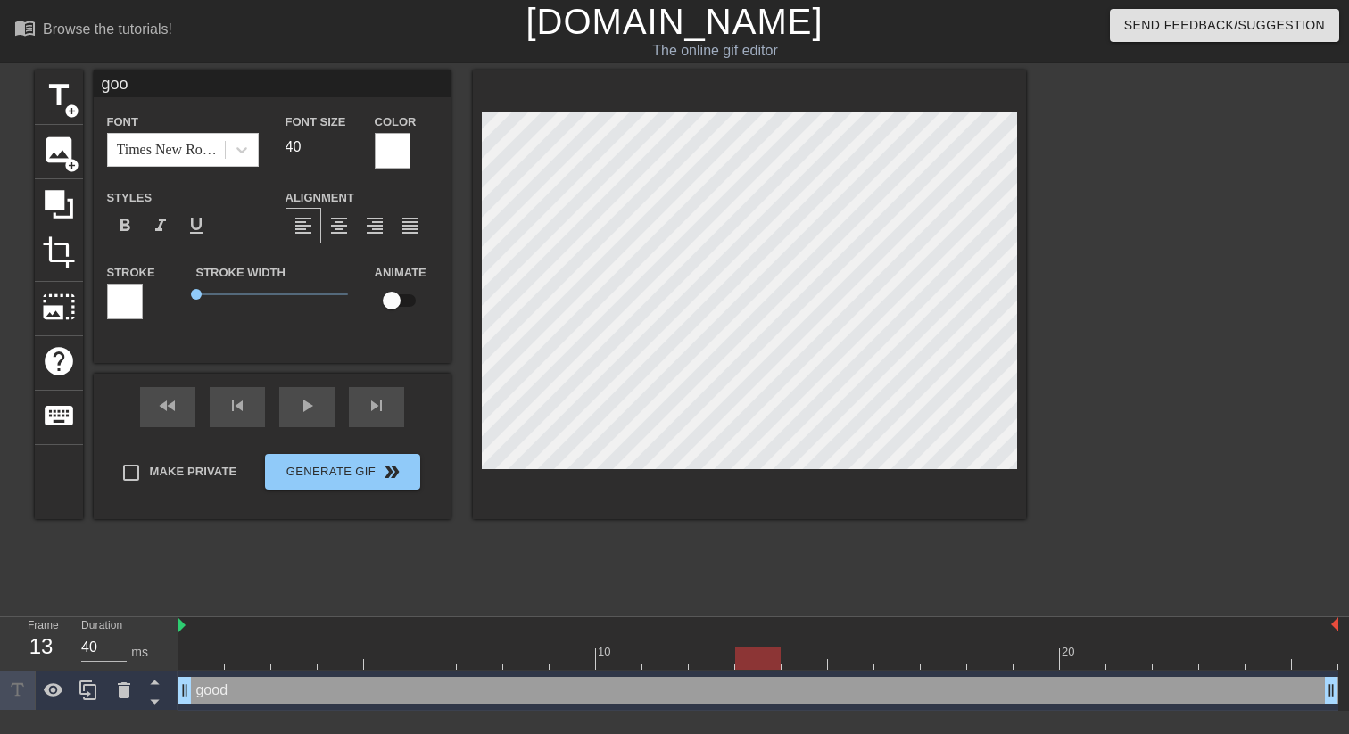
type textarea "go"
type input "g"
type textarea "g"
type input "m"
type textarea "m"
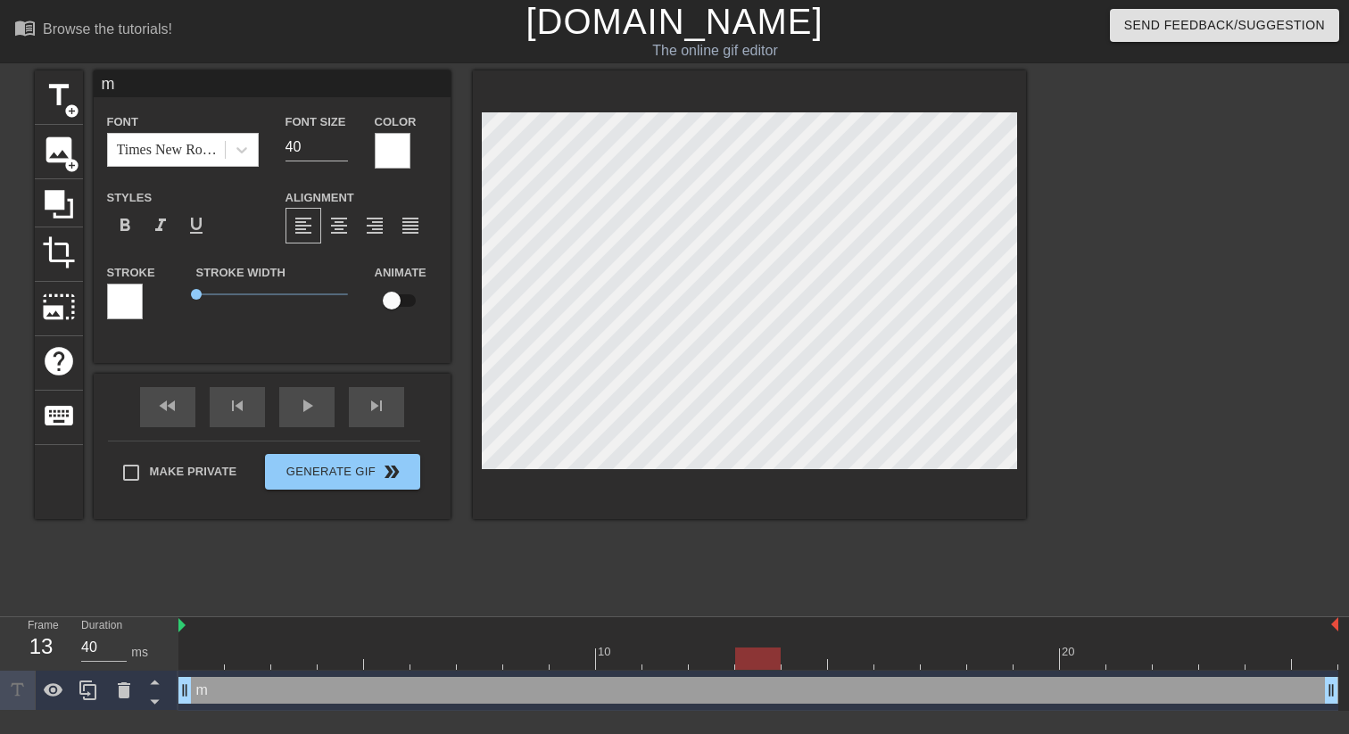
type input "my"
type textarea "my"
type input "my"
type textarea "my"
type input "my h"
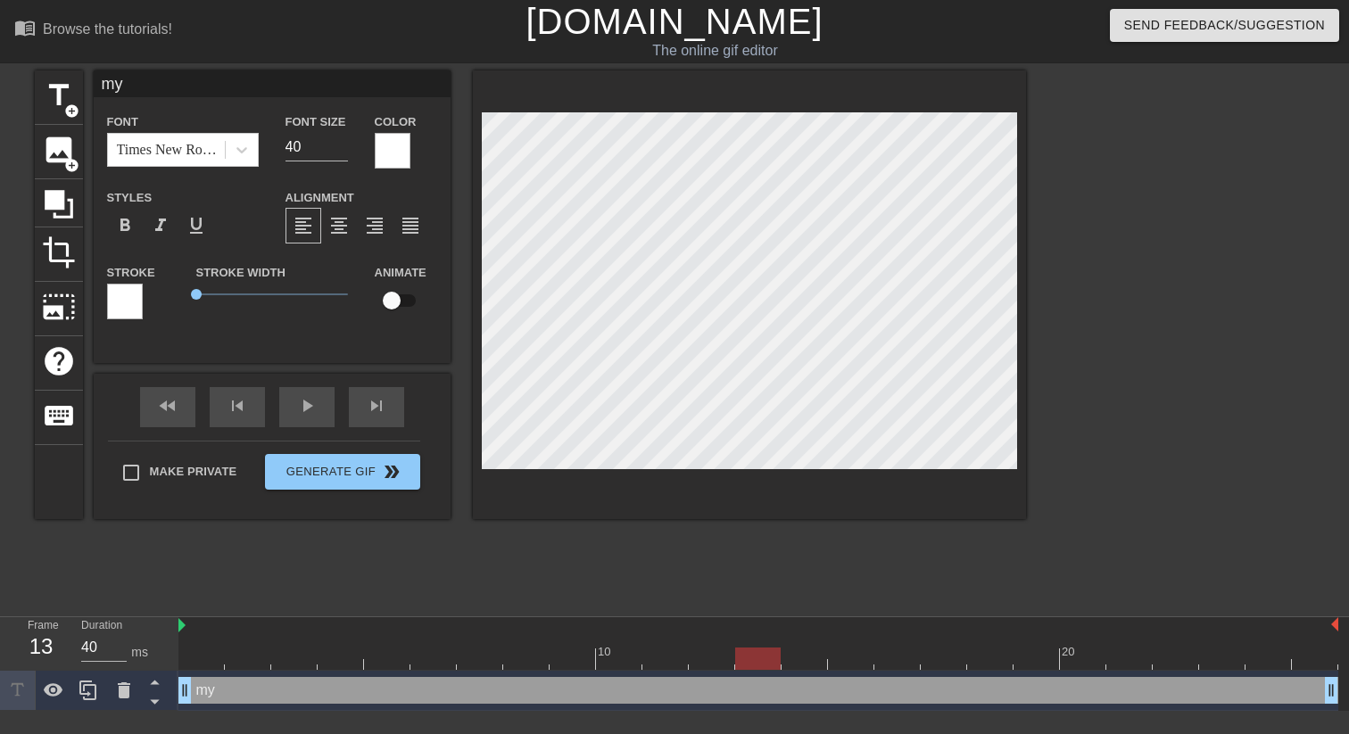
type textarea "my h"
type input "my ho"
type textarea "my ho"
type input "my hom"
type textarea "my hom"
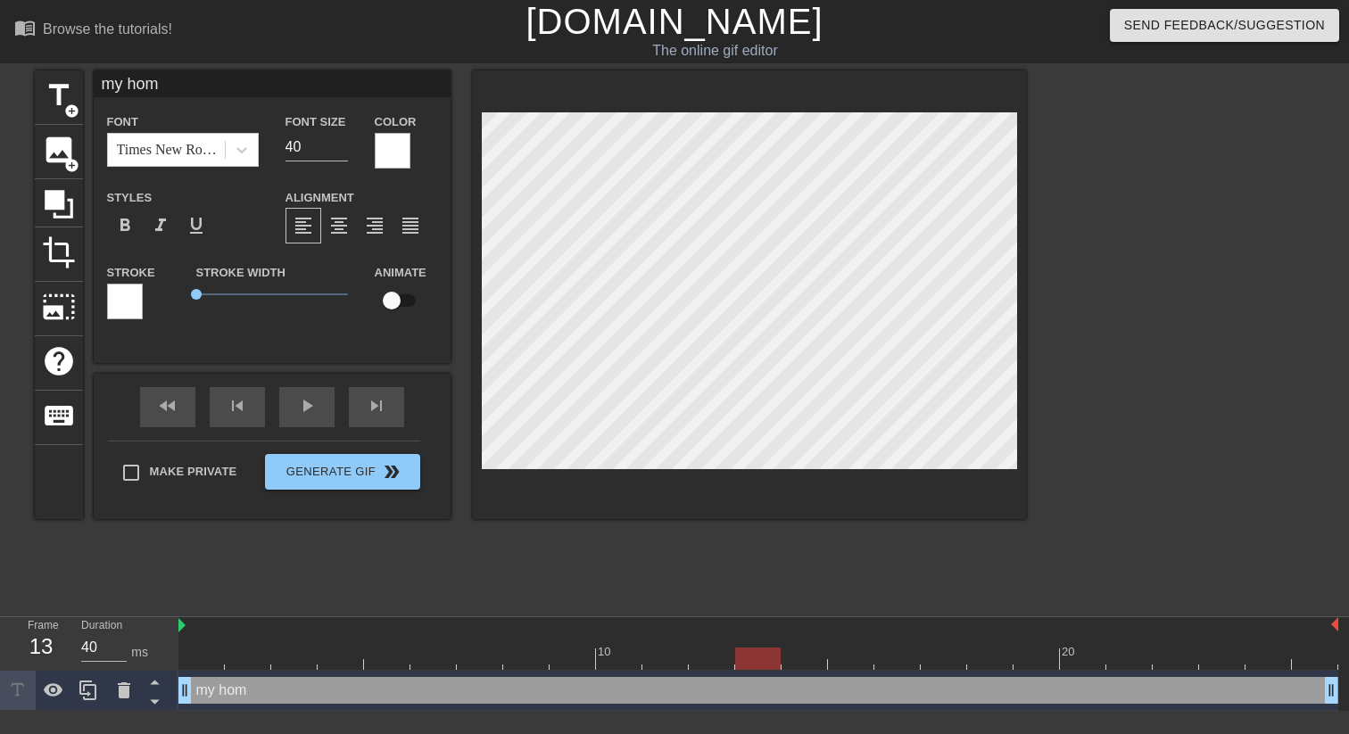
type input "my home"
type textarea "my home"
type input "my homep"
type textarea "my homep"
type input "my homepa"
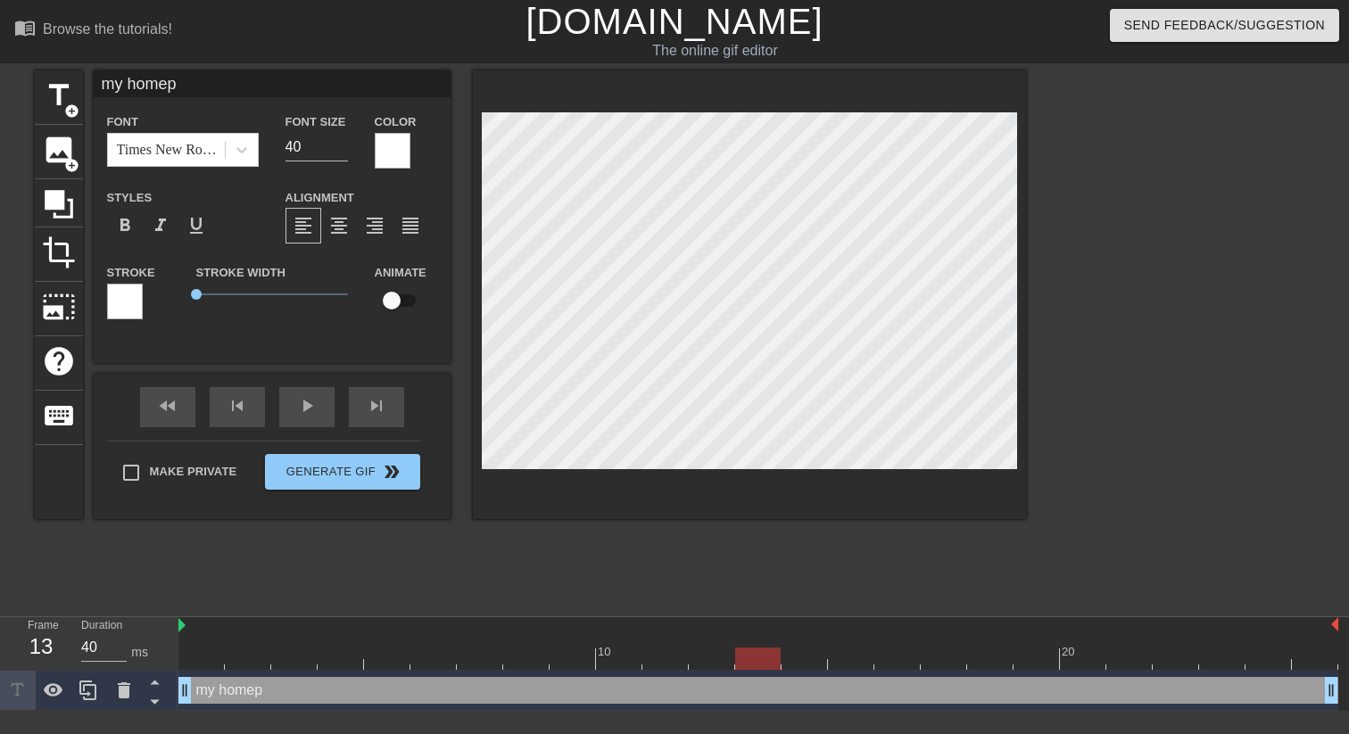
type textarea "my homepa"
type input "my homepag"
type textarea "my homepag"
type input "my homepage"
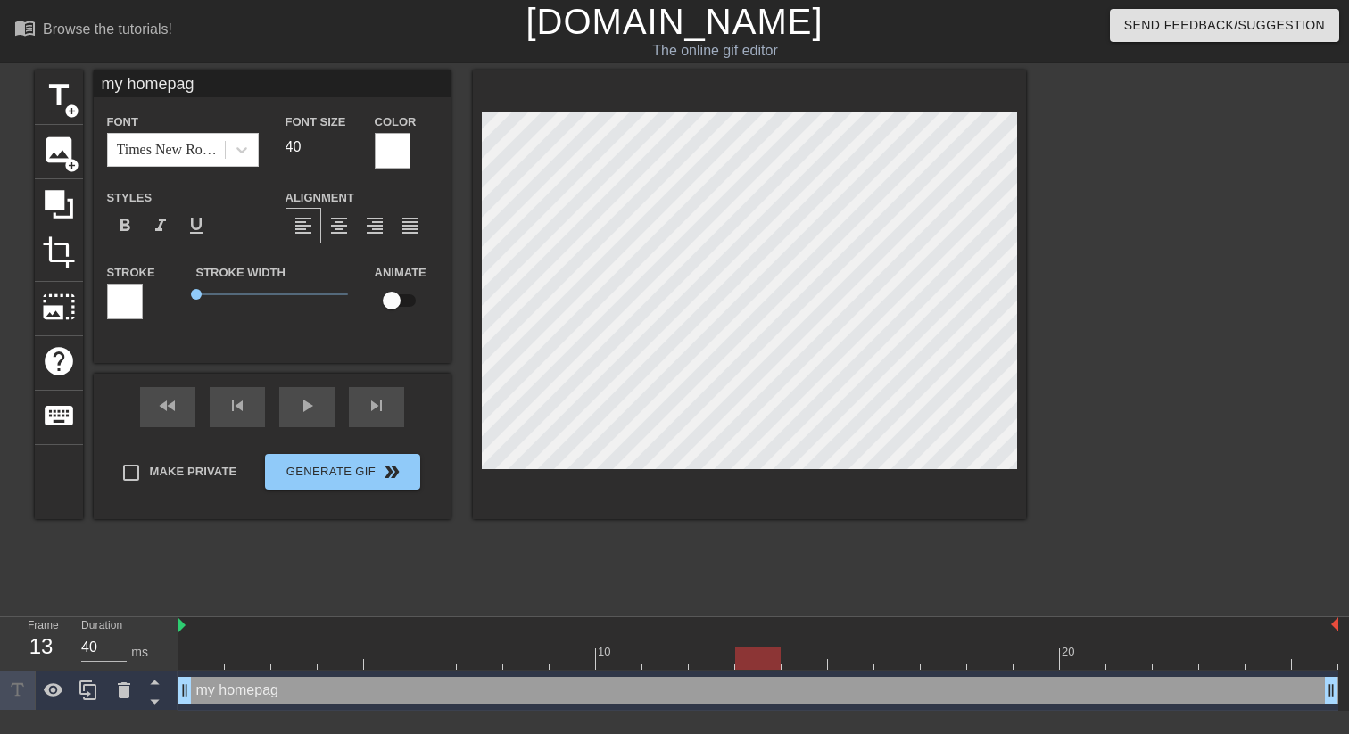
type textarea "my homepage"
click at [1097, 332] on div at bounding box center [1182, 337] width 268 height 535
type input "80"
drag, startPoint x: 761, startPoint y: 665, endPoint x: 212, endPoint y: 606, distance: 551.9
click at [212, 606] on div "menu_book Browse the tutorials! [DOMAIN_NAME] The online gif editor Send Feedba…" at bounding box center [674, 355] width 1349 height 711
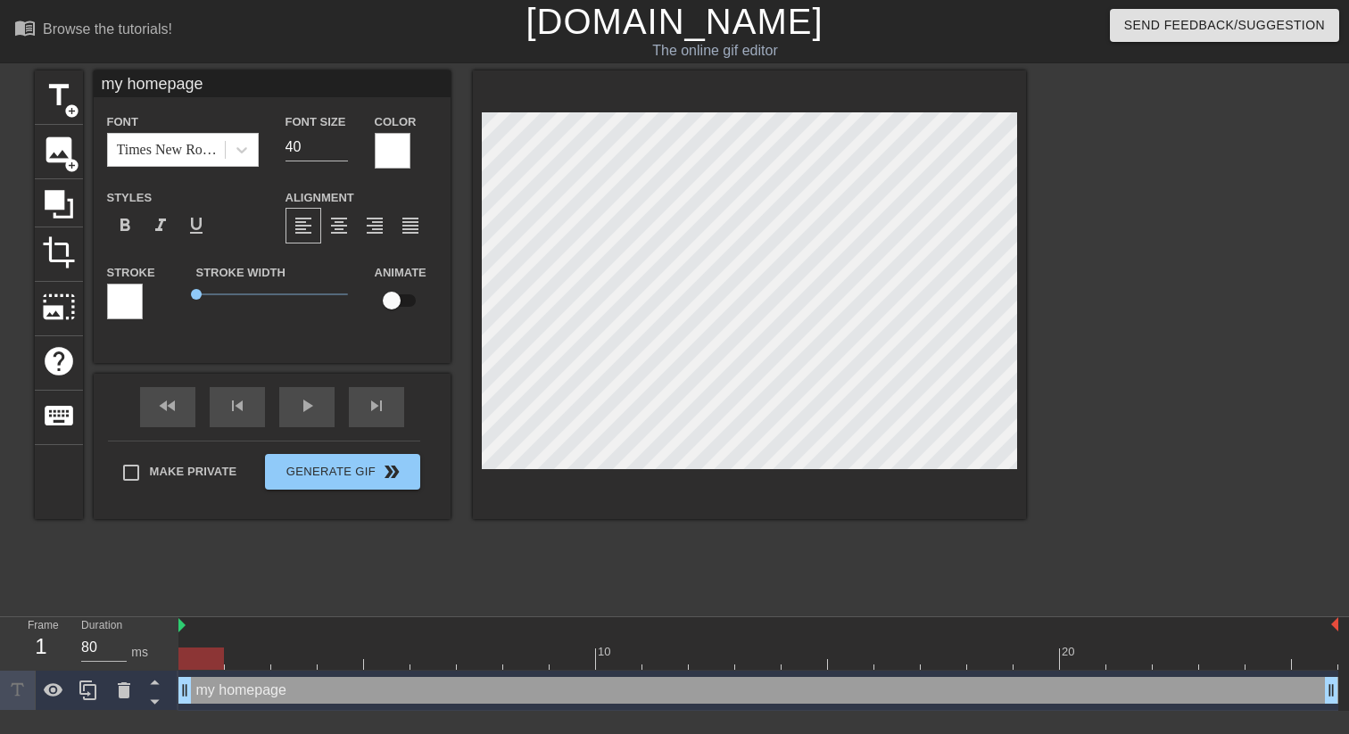
click at [1286, 297] on div at bounding box center [1182, 337] width 268 height 535
click at [1183, 218] on div at bounding box center [1182, 337] width 268 height 535
click at [394, 156] on div at bounding box center [393, 151] width 36 height 36
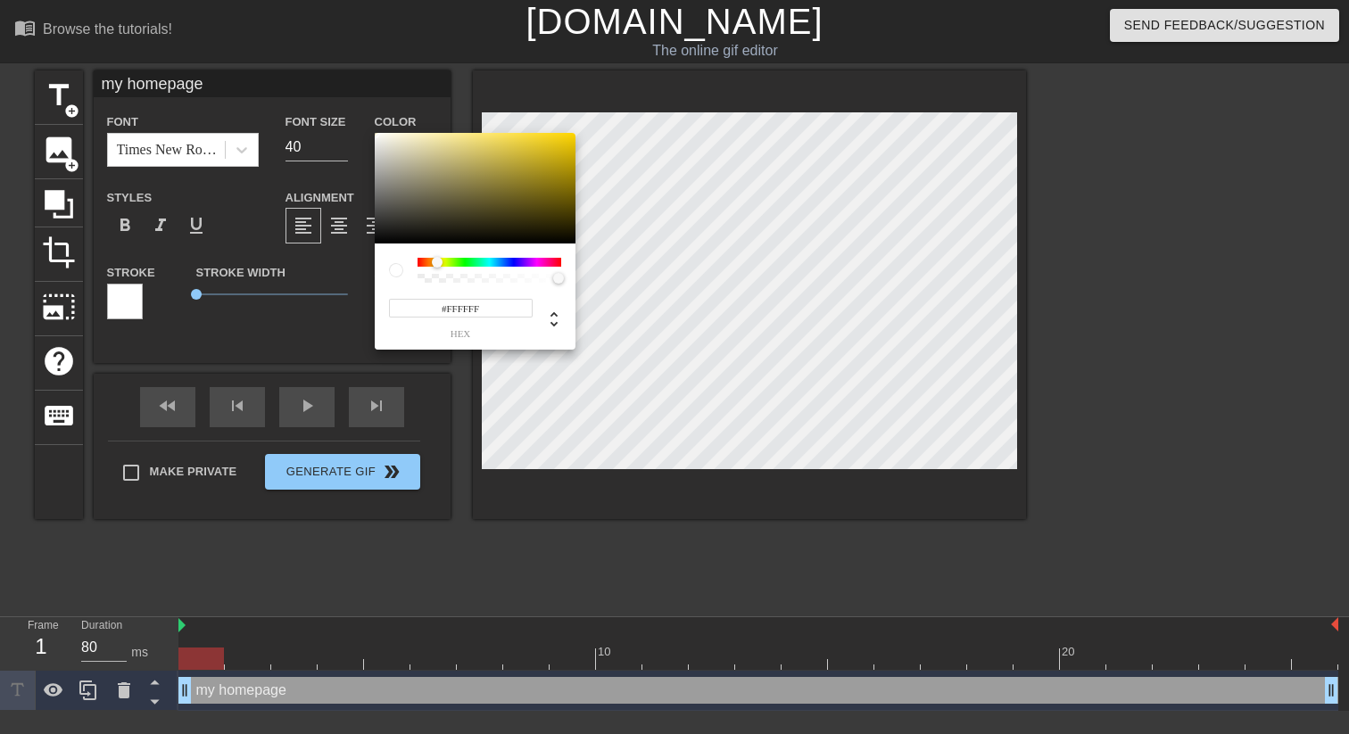
click at [437, 261] on div at bounding box center [490, 262] width 144 height 9
click at [523, 146] on div at bounding box center [475, 188] width 201 height 111
click at [486, 149] on div at bounding box center [475, 188] width 201 height 111
click at [486, 167] on div at bounding box center [475, 188] width 201 height 111
click at [485, 145] on div at bounding box center [475, 188] width 201 height 111
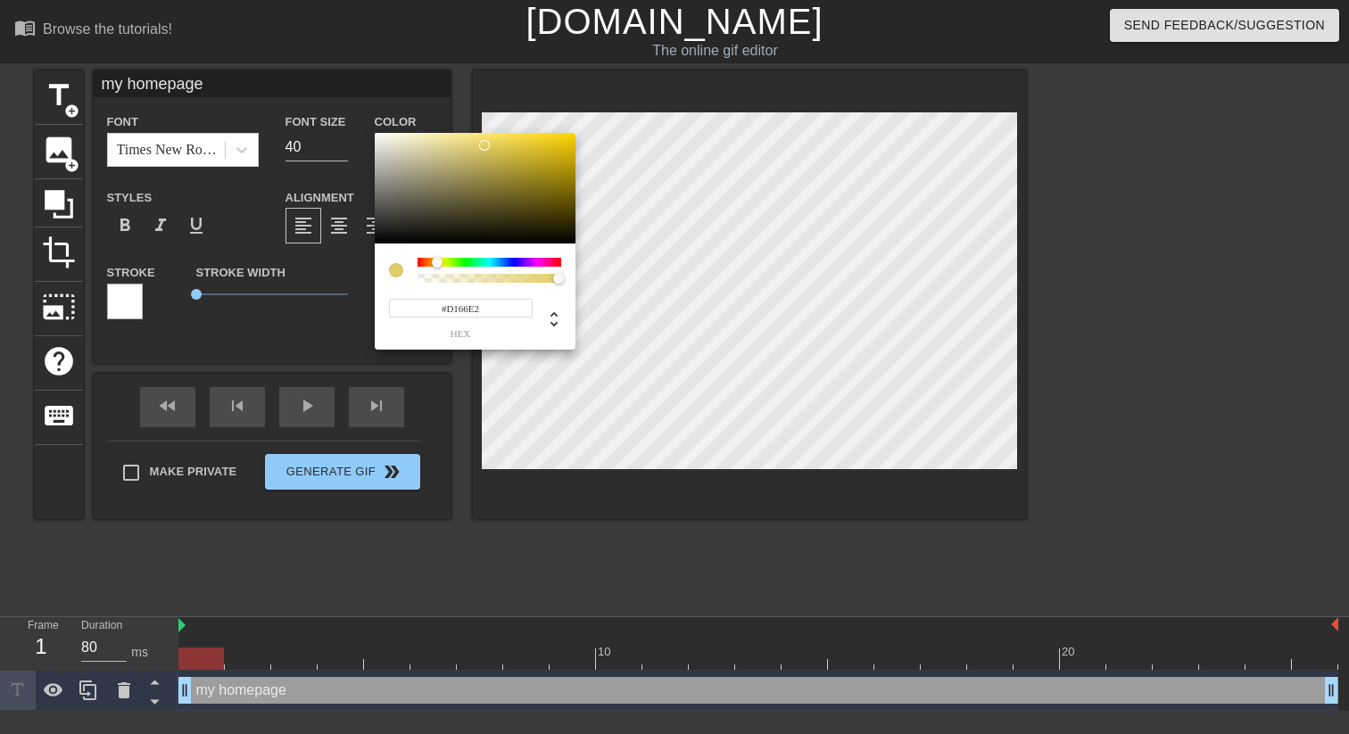
click at [534, 264] on div at bounding box center [490, 262] width 144 height 9
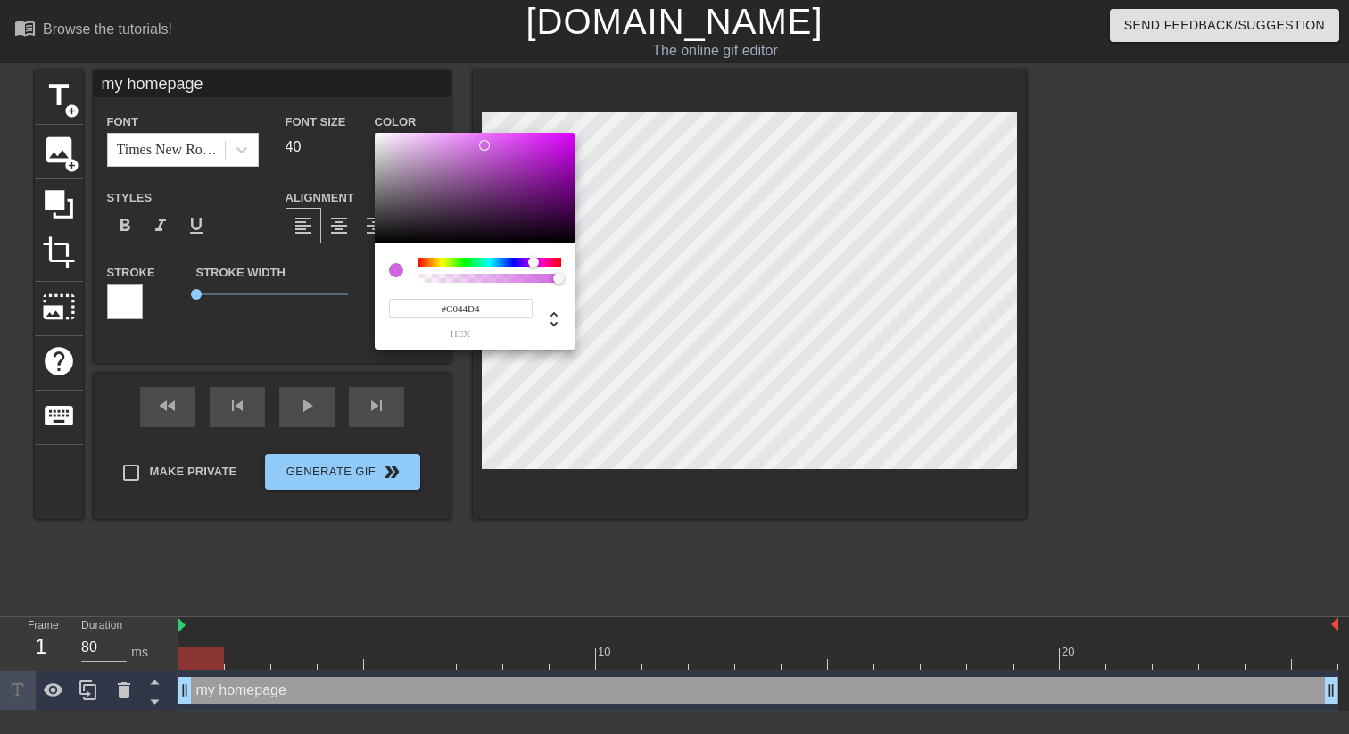
click at [510, 152] on div at bounding box center [475, 188] width 201 height 111
drag, startPoint x: 510, startPoint y: 152, endPoint x: 415, endPoint y: 123, distance: 99.7
click at [415, 123] on div "#F6CBFF hex" at bounding box center [674, 367] width 1349 height 734
click at [501, 263] on div at bounding box center [490, 262] width 144 height 9
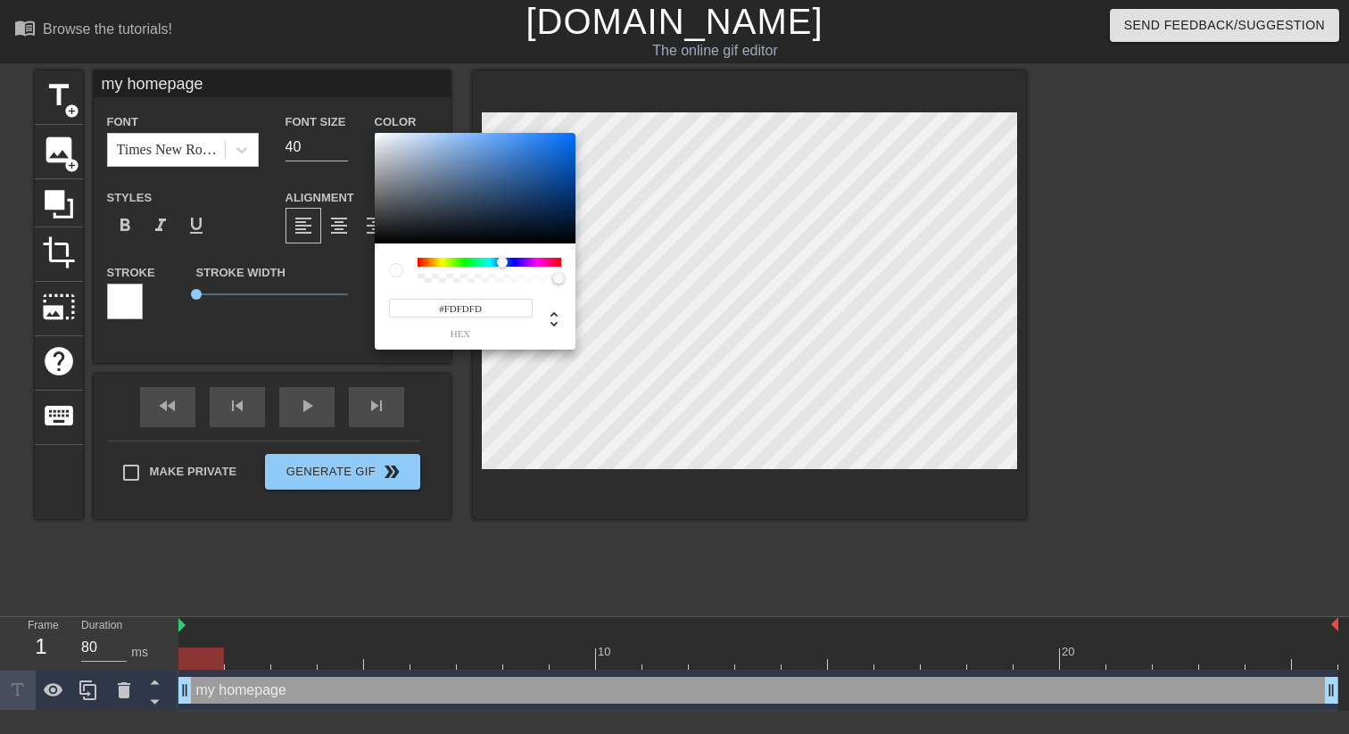
type input "#FFFFFF"
drag, startPoint x: 407, startPoint y: 140, endPoint x: 218, endPoint y: 128, distance: 189.5
click at [219, 128] on div "#FFFFFF hex" at bounding box center [674, 367] width 1349 height 734
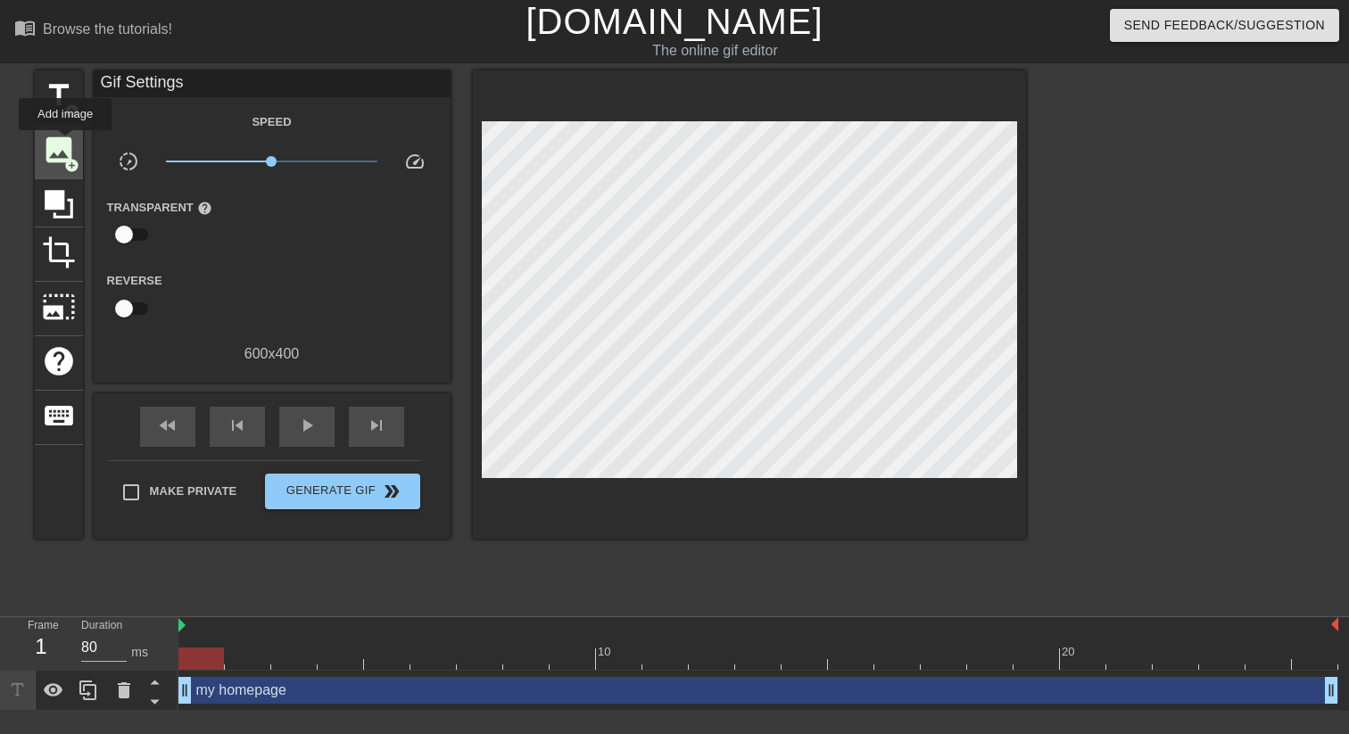
click at [66, 143] on span "image" at bounding box center [59, 150] width 34 height 34
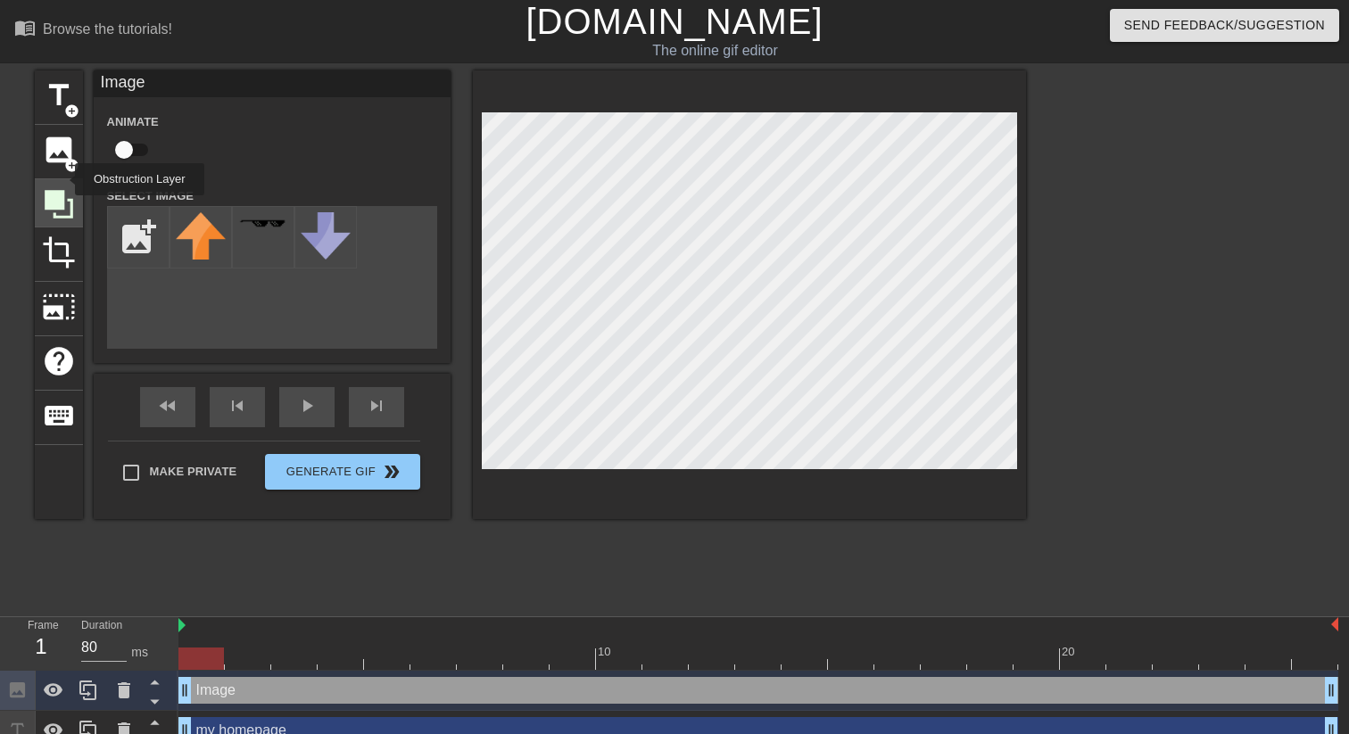
click at [63, 179] on div at bounding box center [59, 203] width 48 height 48
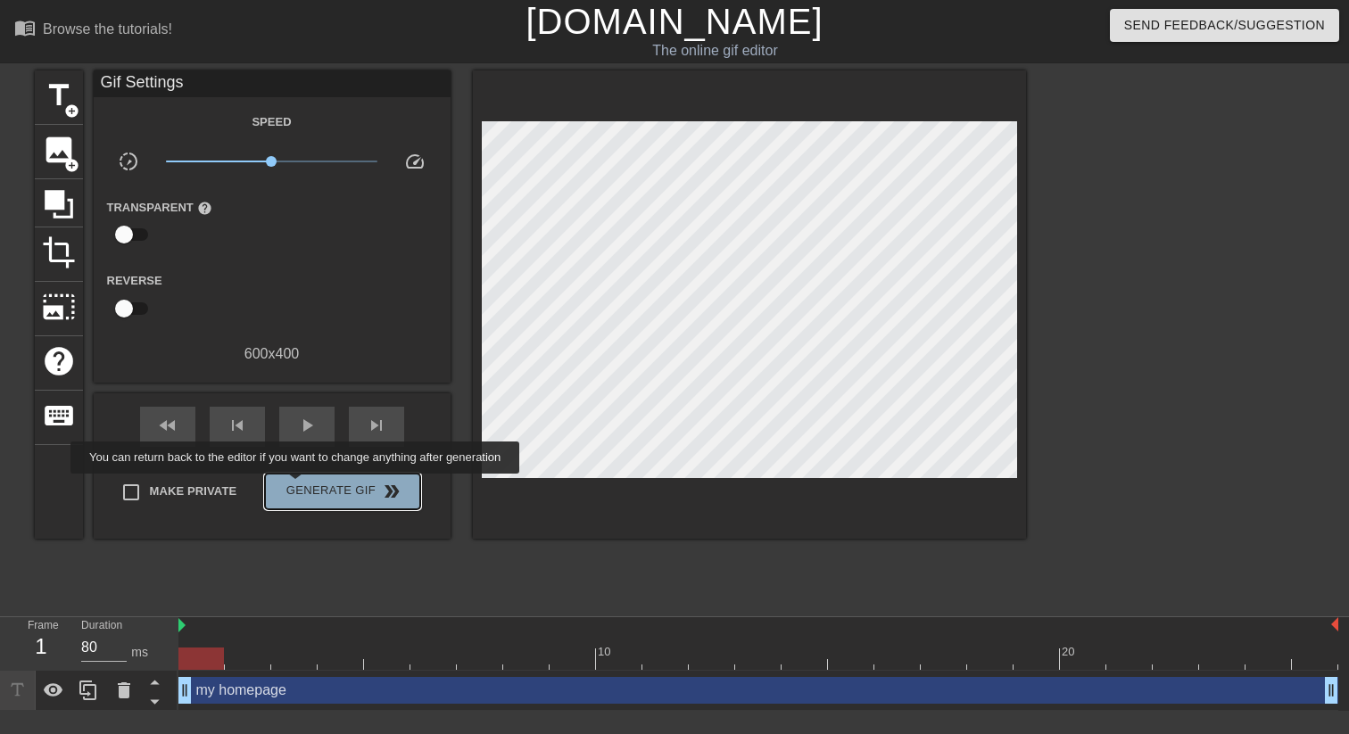
click at [307, 486] on span "Generate Gif double_arrow" at bounding box center [342, 491] width 140 height 21
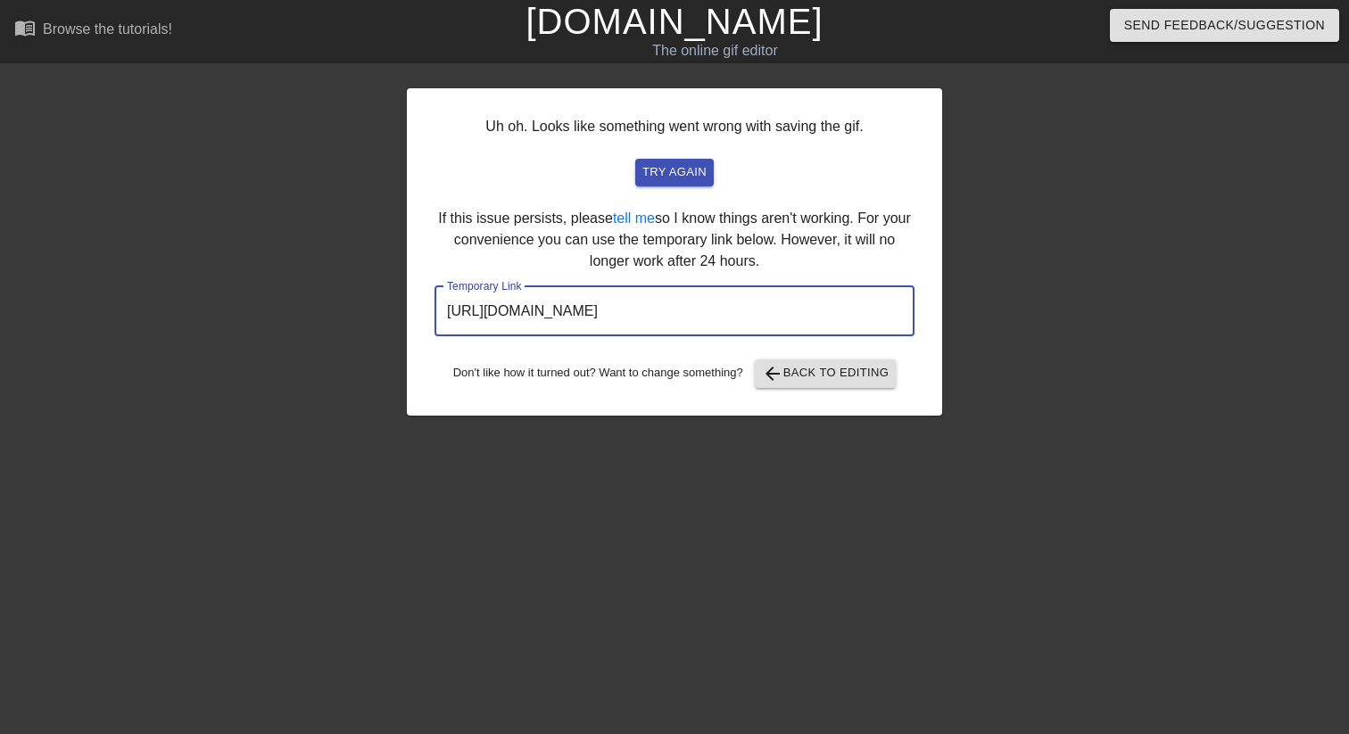
drag, startPoint x: 830, startPoint y: 323, endPoint x: 426, endPoint y: 327, distance: 404.2
click at [426, 327] on div "Uh oh. Looks like something went wrong with saving the gif. try again If this i…" at bounding box center [674, 251] width 535 height 327
click at [477, 325] on input "[URL][DOMAIN_NAME]" at bounding box center [675, 311] width 480 height 50
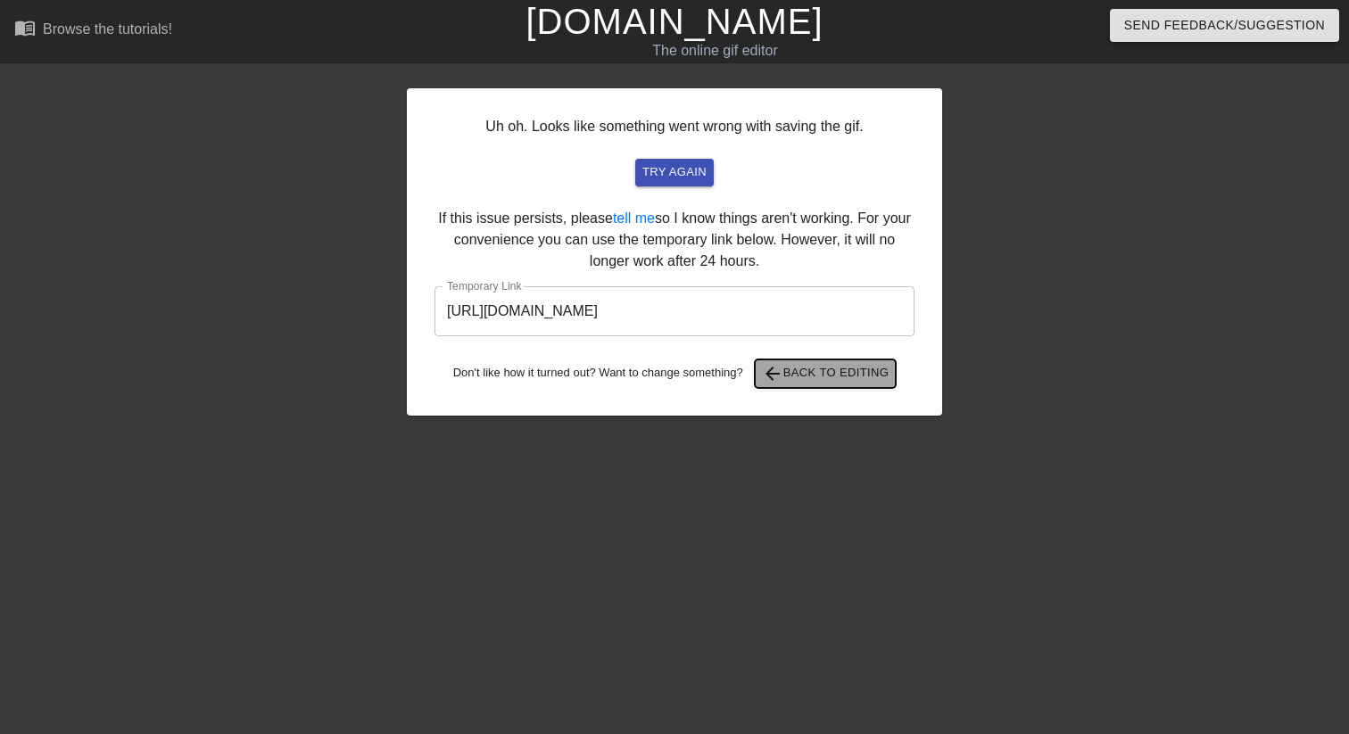
click at [795, 383] on span "arrow_back Back to Editing" at bounding box center [826, 373] width 128 height 21
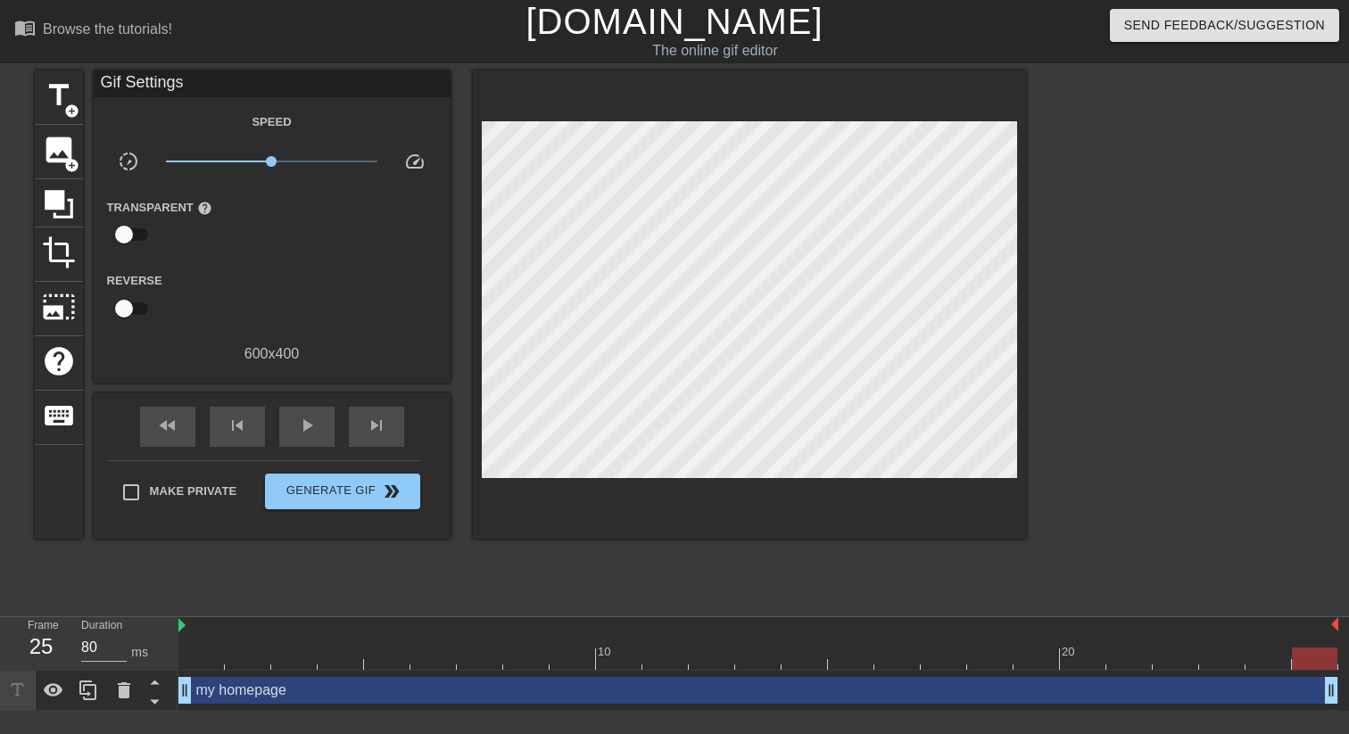
click at [276, 362] on div "600 x 400" at bounding box center [272, 354] width 357 height 21
click at [261, 353] on div "600 x 400" at bounding box center [272, 354] width 357 height 21
click at [245, 377] on div "Gif Settings Speed slow_motion_video x1.00 speed Transparent help Reverse 600 x…" at bounding box center [272, 226] width 357 height 312
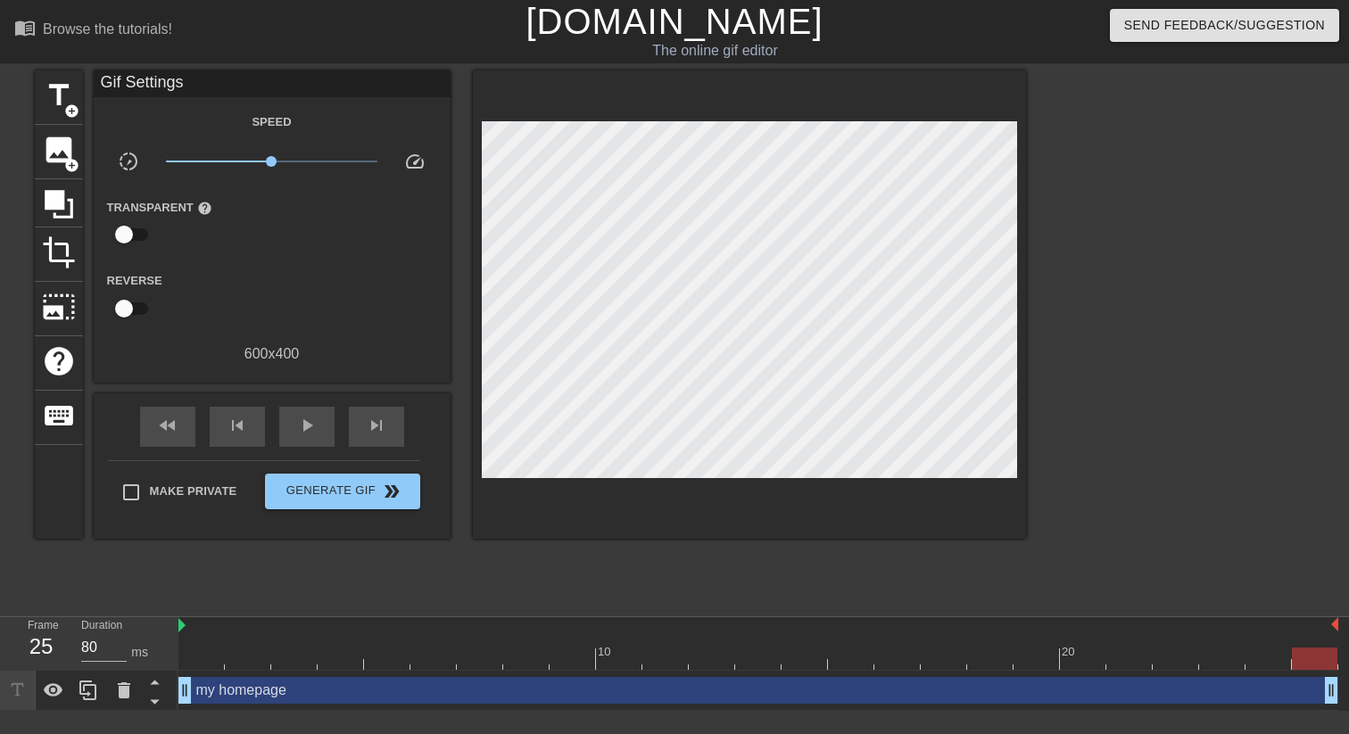
click at [247, 377] on div "Gif Settings Speed slow_motion_video x1.00 speed Transparent help Reverse 600 x…" at bounding box center [272, 226] width 357 height 312
